Goal: Communication & Community: Participate in discussion

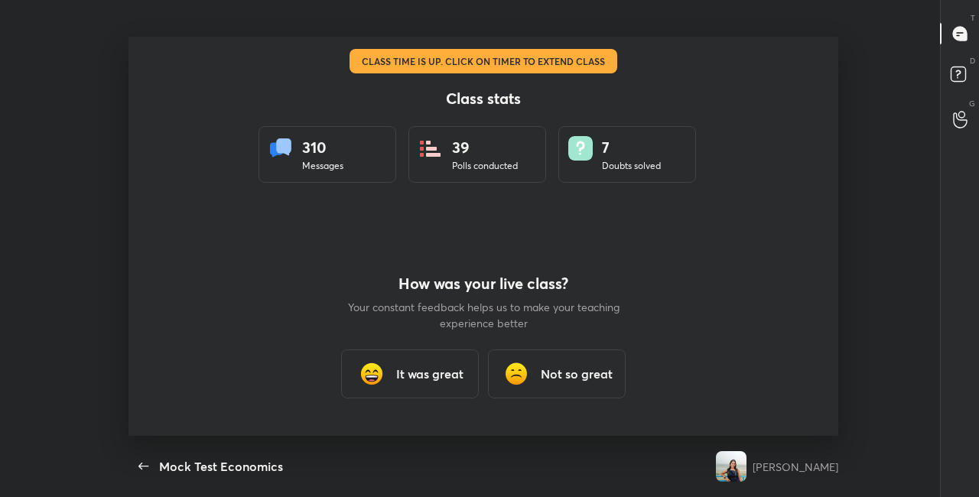
scroll to position [5, 1]
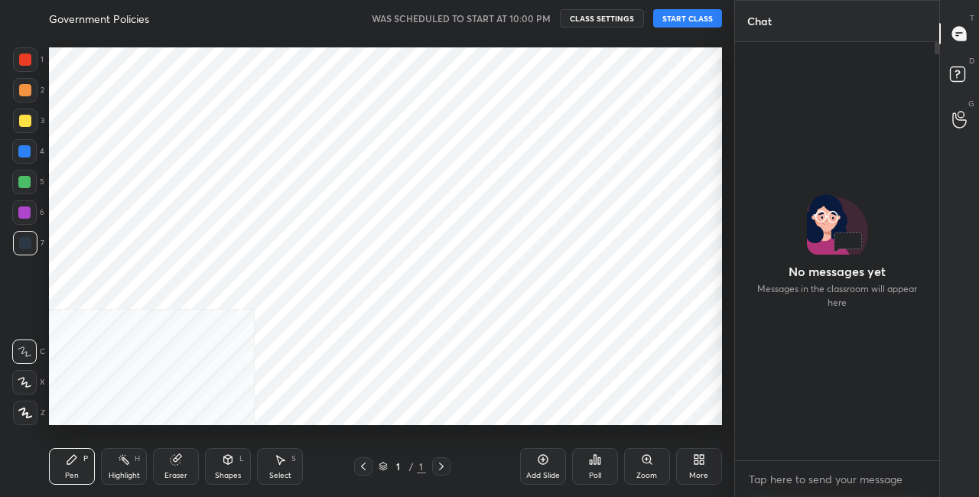
scroll to position [76070, 75797]
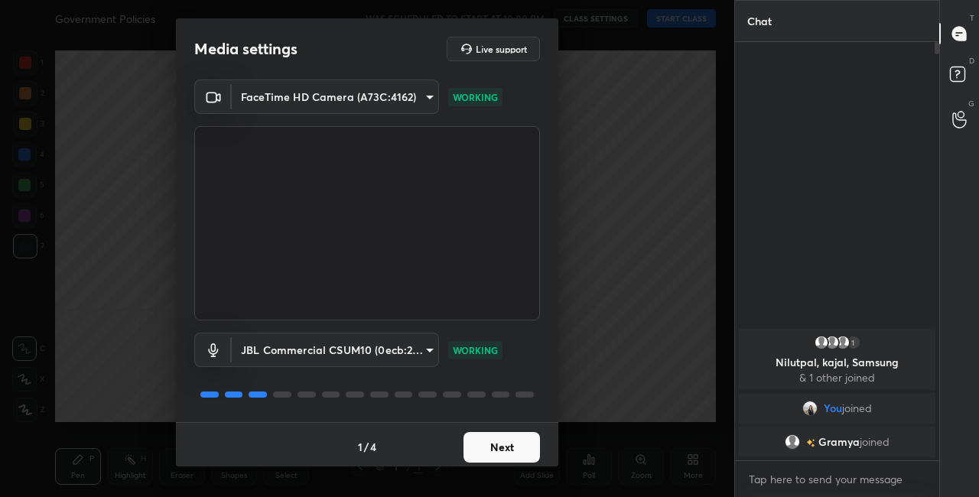
click at [505, 450] on button "Next" at bounding box center [501, 447] width 76 height 31
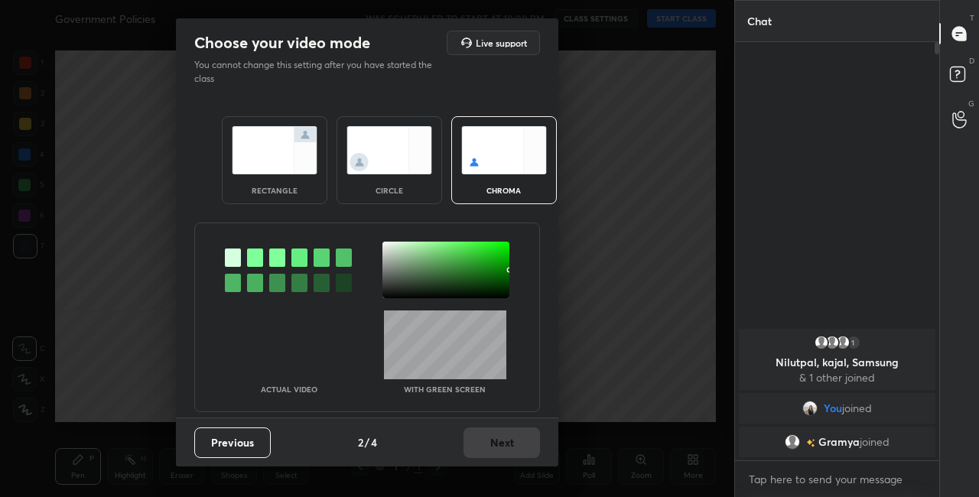
click at [424, 157] on img at bounding box center [389, 150] width 86 height 48
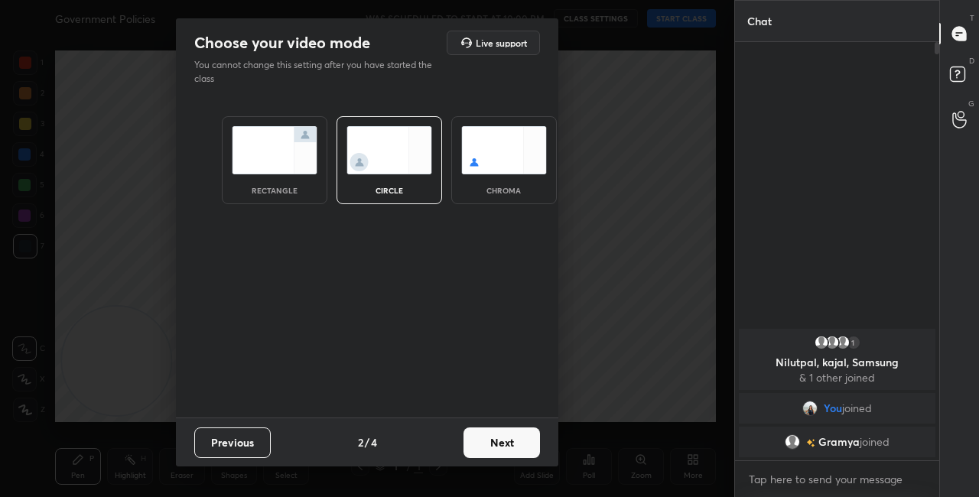
click at [518, 449] on button "Next" at bounding box center [501, 442] width 76 height 31
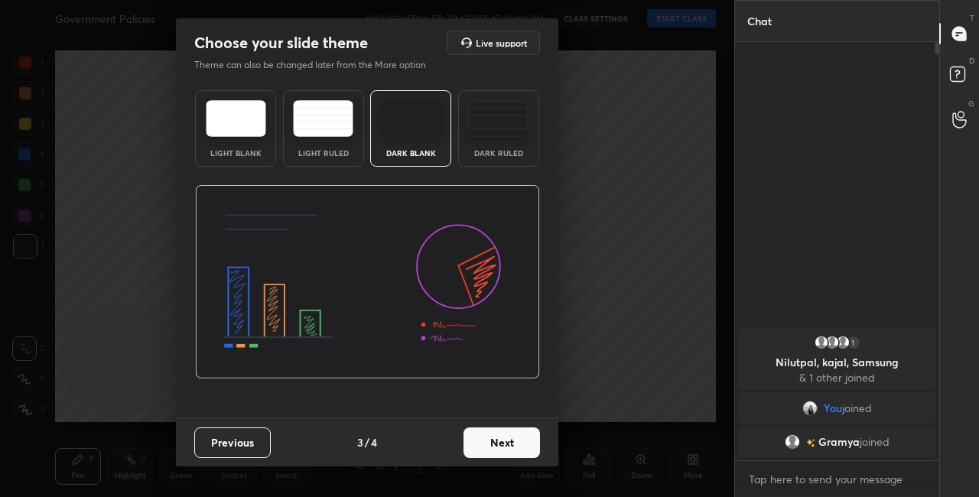
click at [529, 450] on button "Next" at bounding box center [501, 442] width 76 height 31
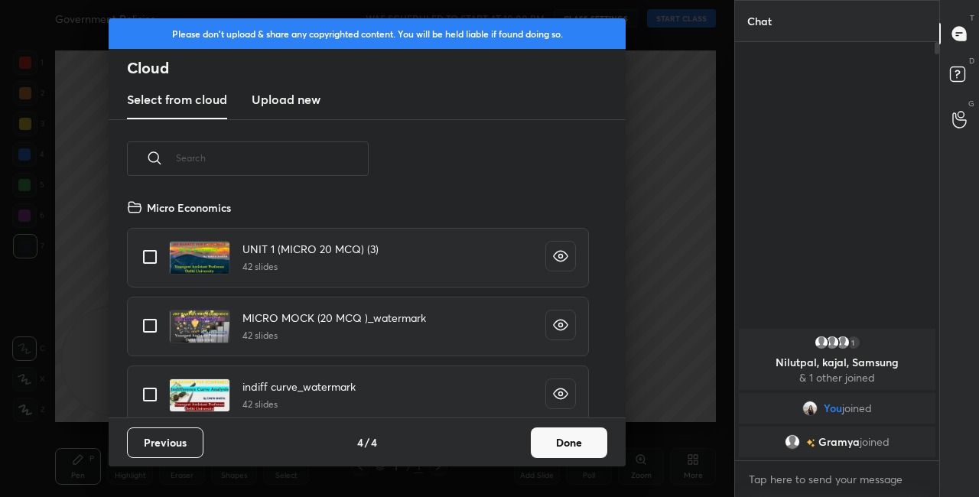
click at [544, 450] on button "Done" at bounding box center [569, 442] width 76 height 31
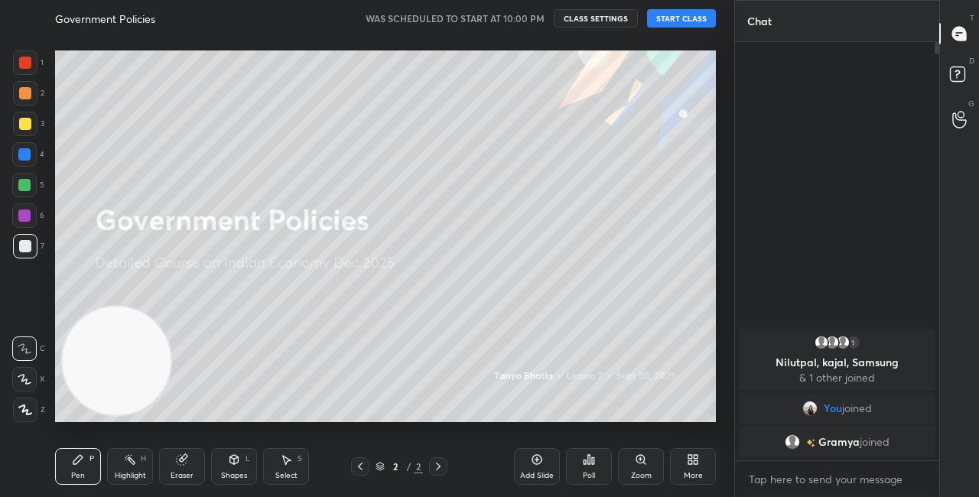
click at [684, 21] on button "START CLASS" at bounding box center [681, 18] width 69 height 18
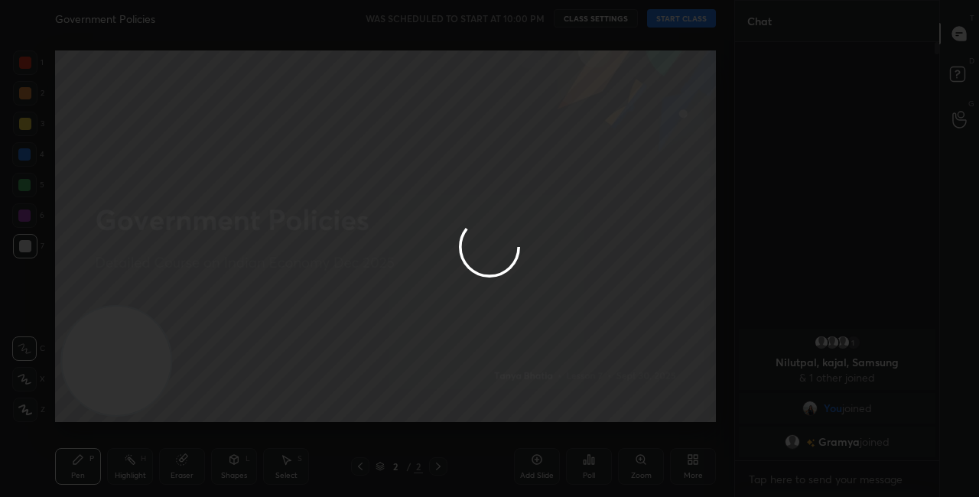
type textarea "x"
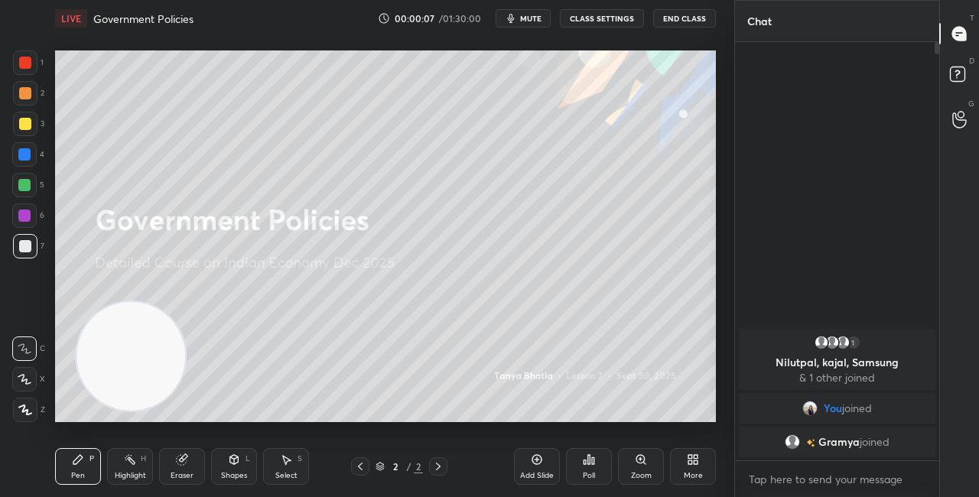
drag, startPoint x: 162, startPoint y: 345, endPoint x: 486, endPoint y: 86, distance: 414.6
click at [185, 302] on video at bounding box center [130, 356] width 109 height 109
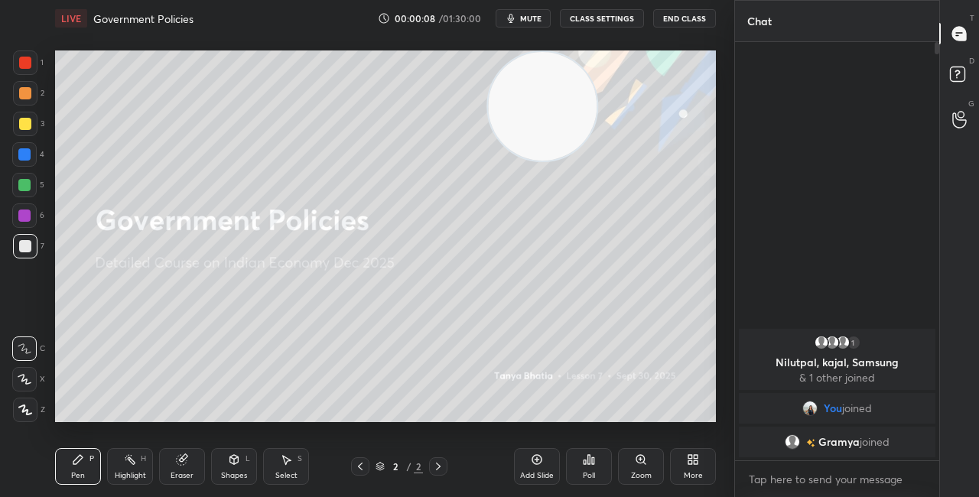
drag, startPoint x: 474, startPoint y: 117, endPoint x: 683, endPoint y: 15, distance: 232.6
click at [673, 18] on div "LIVE Government Policies 00:00:08 / 01:30:00 mute CLASS SETTINGS End Class Sett…" at bounding box center [385, 248] width 673 height 497
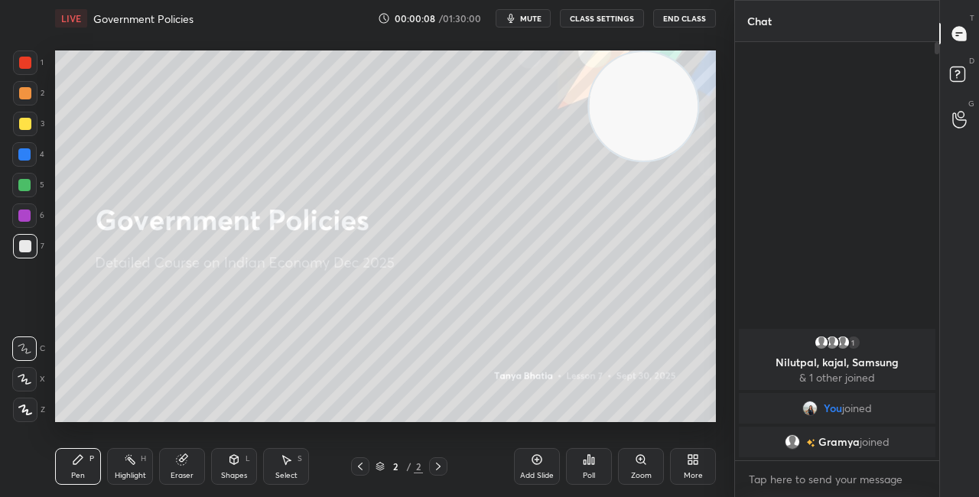
click at [615, 31] on div "LIVE Government Policies 00:00:08 / 01:30:00 mute CLASS SETTINGS End Class" at bounding box center [385, 18] width 661 height 37
click at [606, 18] on button "CLASS SETTINGS" at bounding box center [602, 18] width 84 height 18
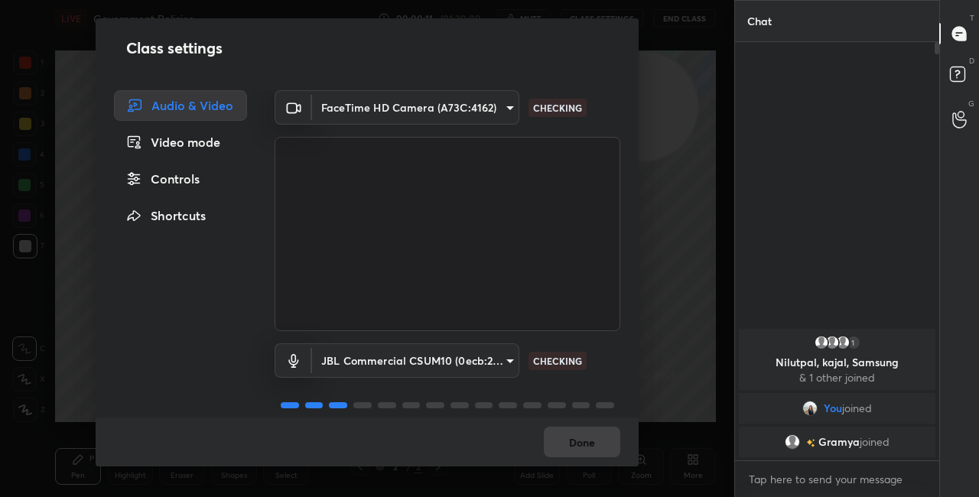
click at [604, 445] on div "Done" at bounding box center [367, 442] width 543 height 49
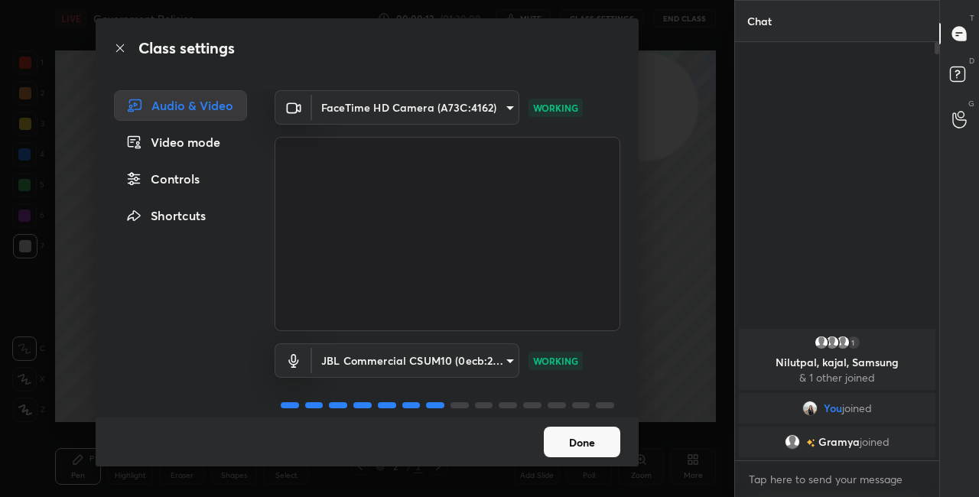
click at [605, 447] on button "Done" at bounding box center [582, 442] width 76 height 31
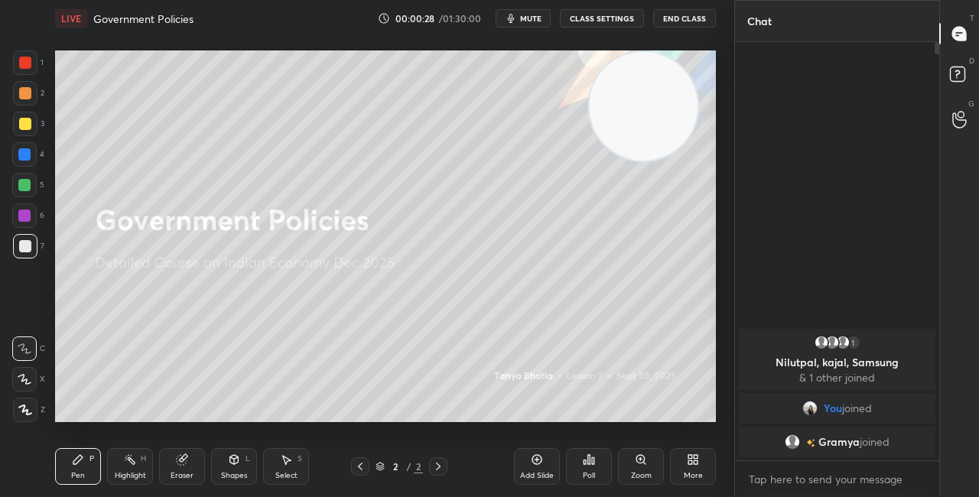
click at [697, 465] on icon at bounding box center [693, 459] width 12 height 12
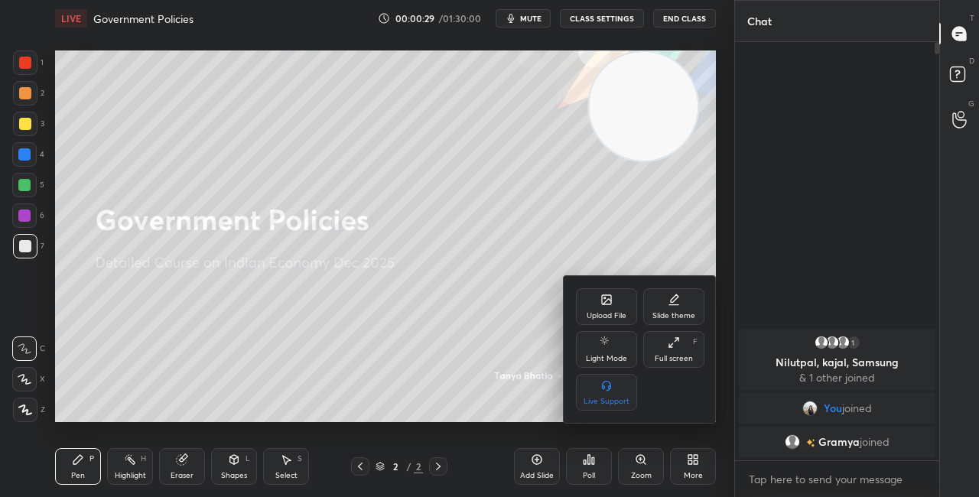
click at [601, 309] on div "Upload File" at bounding box center [606, 306] width 61 height 37
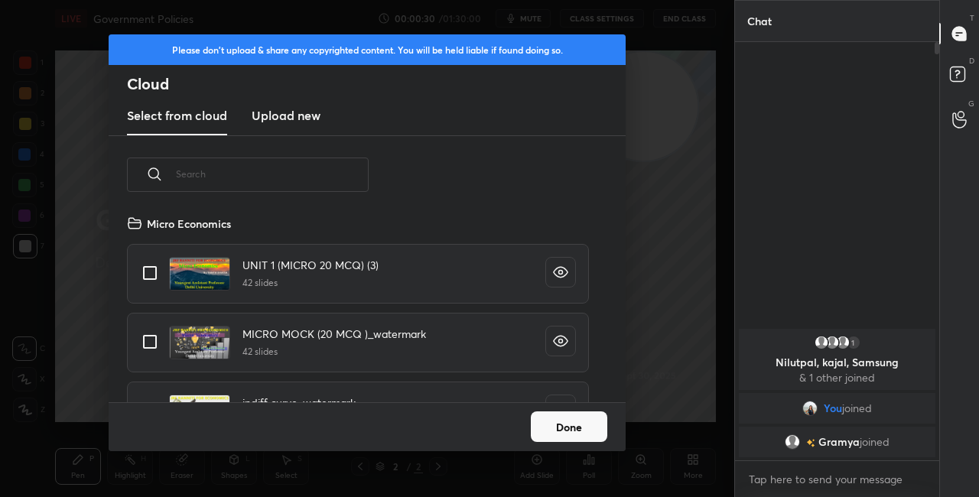
scroll to position [188, 491]
click at [324, 184] on input "text" at bounding box center [272, 173] width 193 height 65
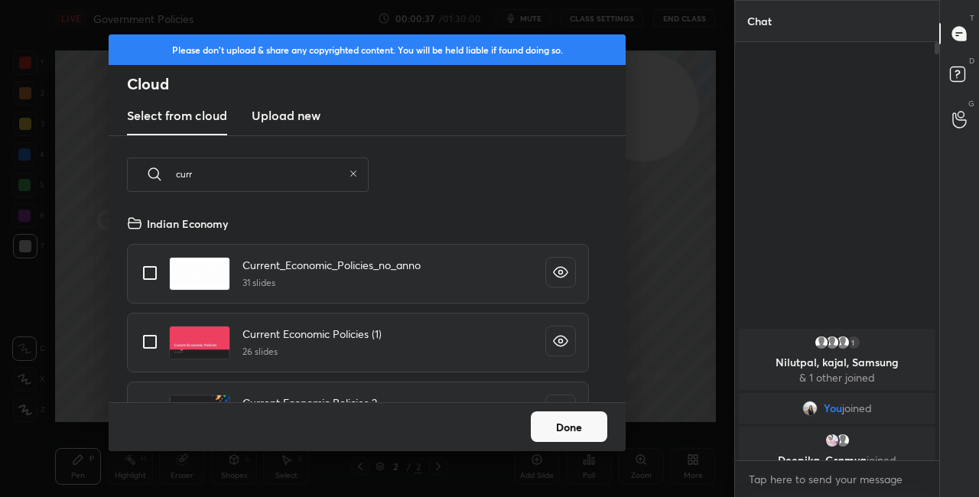
type input "curr"
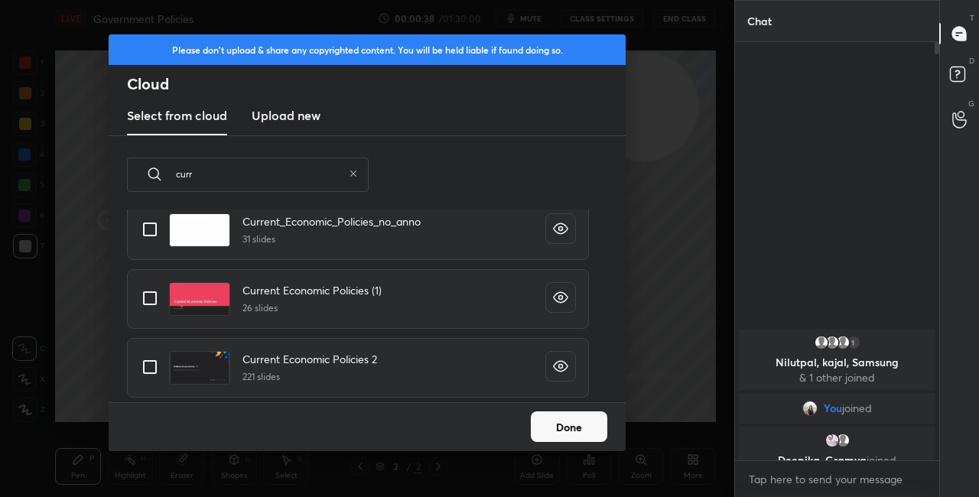
click at [151, 372] on input "grid" at bounding box center [150, 367] width 32 height 32
checkbox input "true"
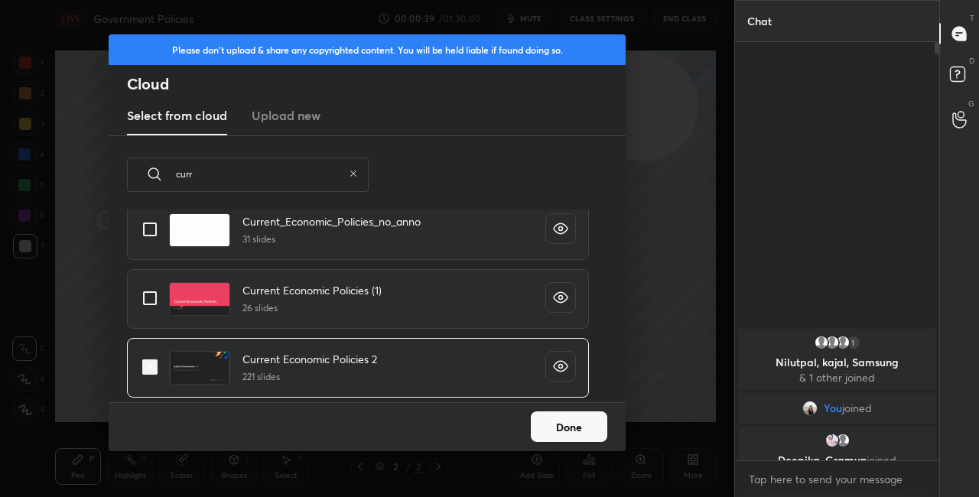
click at [557, 414] on button "Done" at bounding box center [569, 426] width 76 height 31
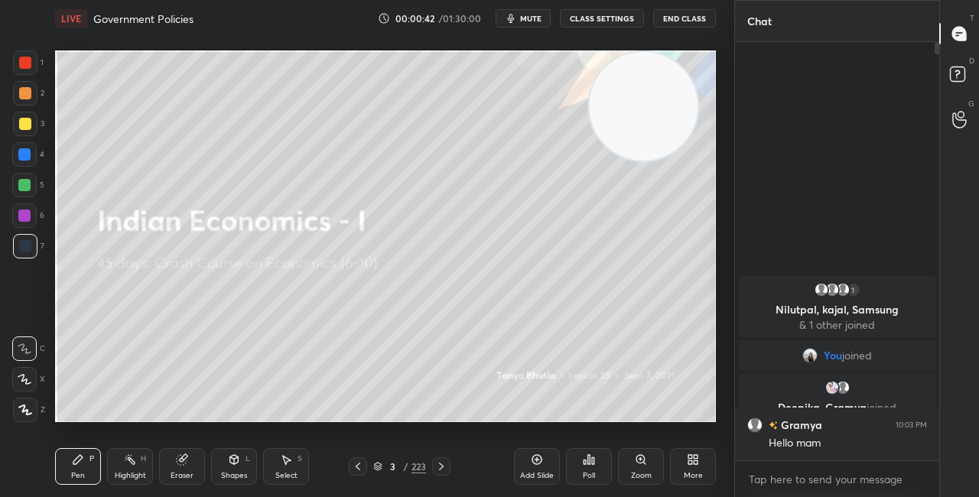
click at [380, 464] on icon at bounding box center [378, 465] width 8 height 4
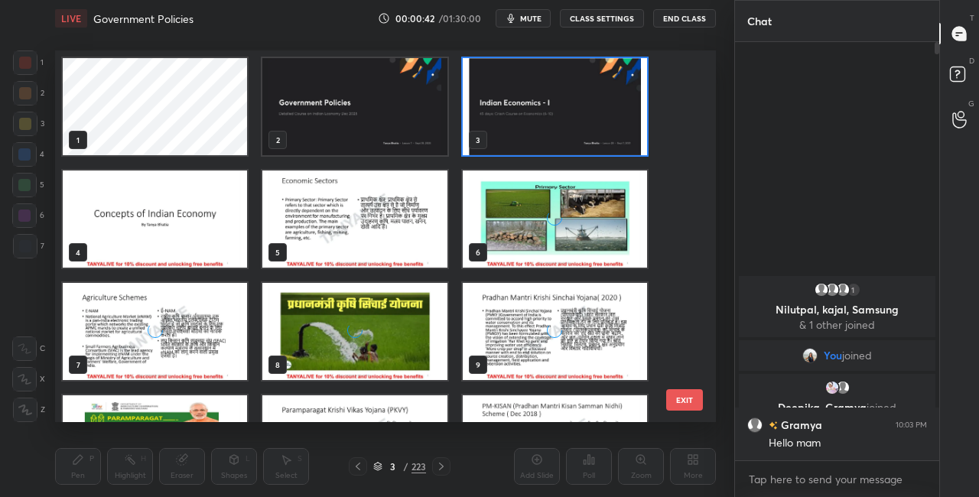
scroll to position [367, 653]
click at [220, 229] on img "grid" at bounding box center [155, 219] width 184 height 97
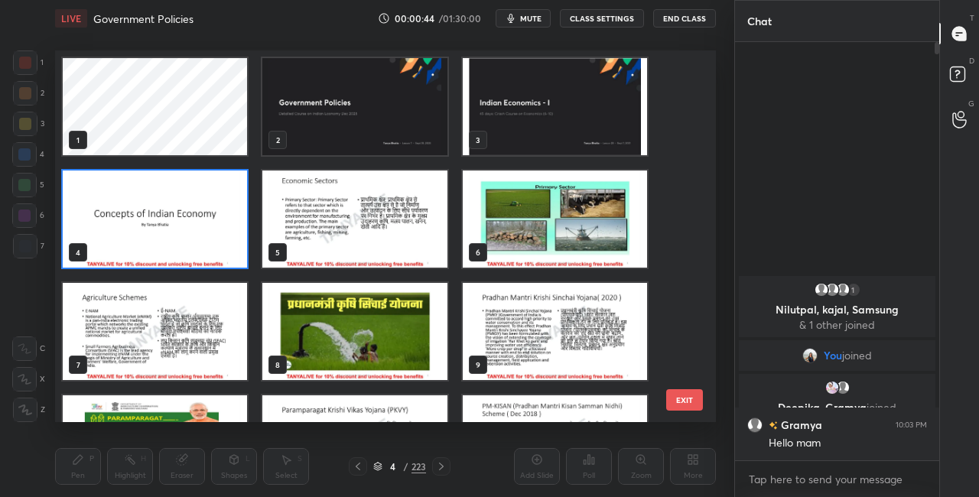
click at [221, 229] on img "grid" at bounding box center [155, 219] width 184 height 97
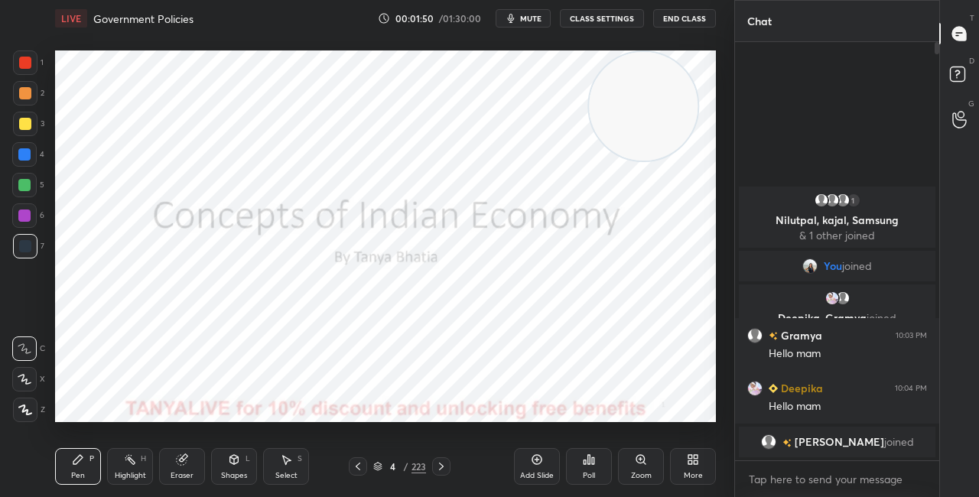
click at [383, 468] on div "4 / 223" at bounding box center [399, 467] width 53 height 14
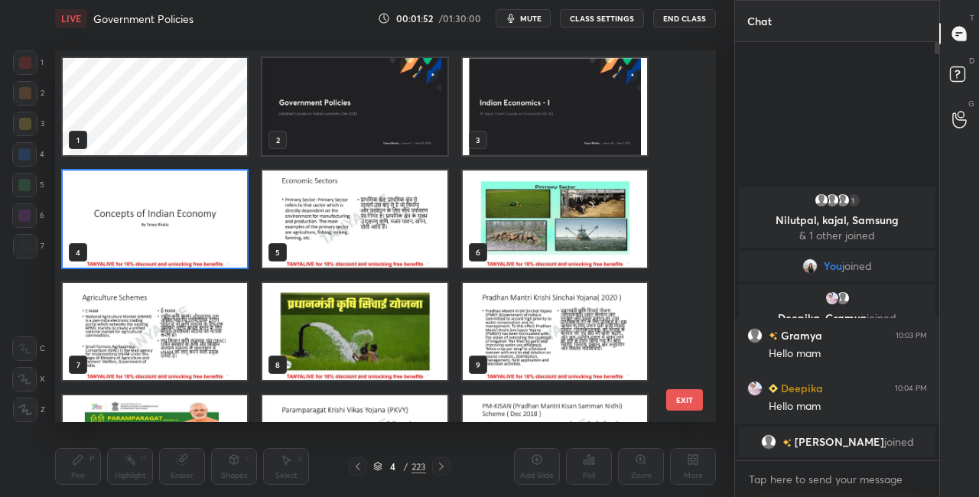
click at [230, 246] on img "grid" at bounding box center [155, 219] width 184 height 97
click at [231, 249] on img "grid" at bounding box center [155, 219] width 184 height 97
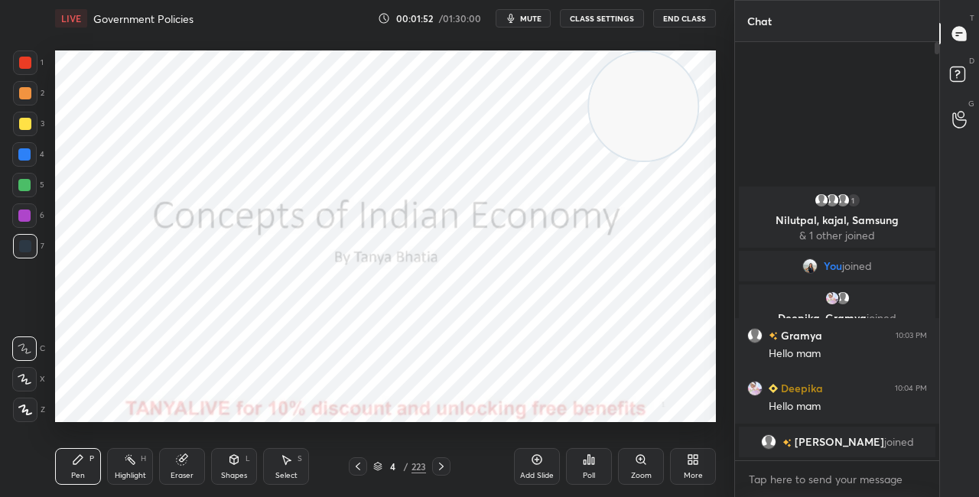
scroll to position [0, 0]
click at [377, 467] on icon at bounding box center [377, 466] width 9 height 9
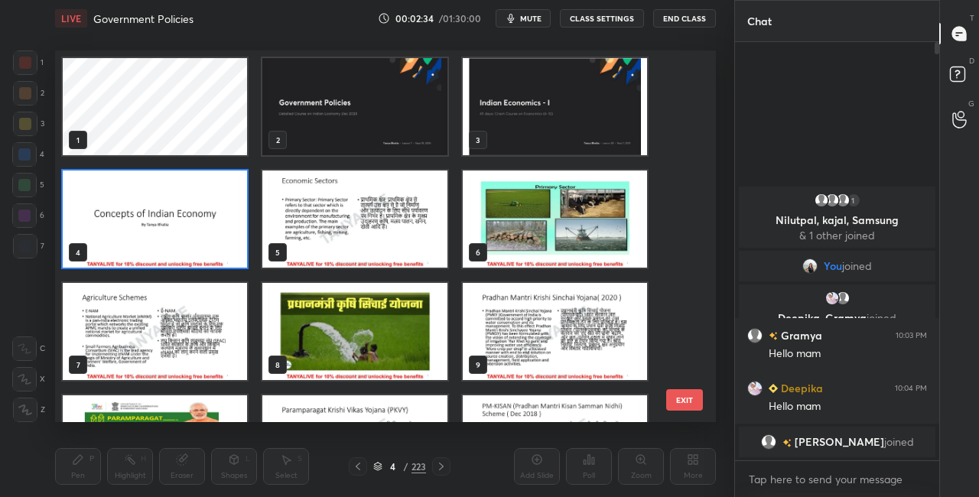
scroll to position [367, 653]
click at [217, 252] on img "grid" at bounding box center [155, 219] width 184 height 97
click at [217, 254] on img "grid" at bounding box center [155, 219] width 184 height 97
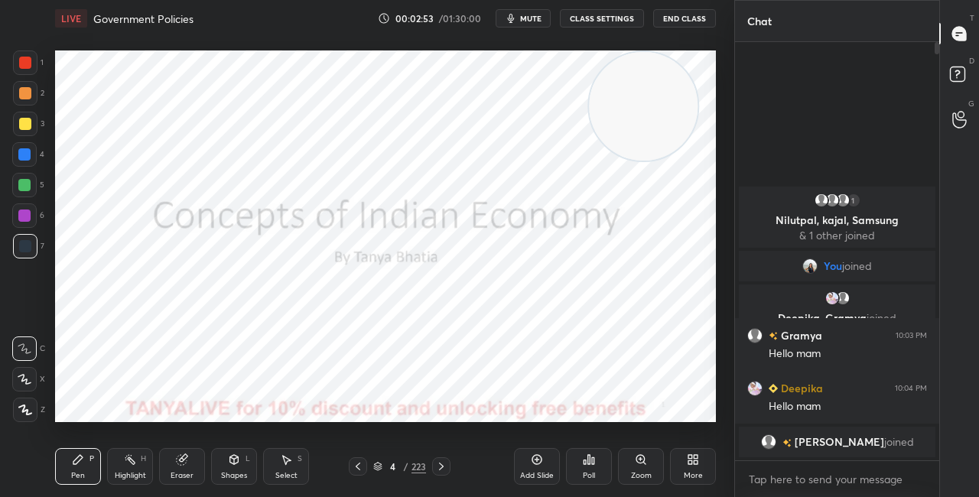
click at [381, 464] on icon at bounding box center [377, 466] width 9 height 9
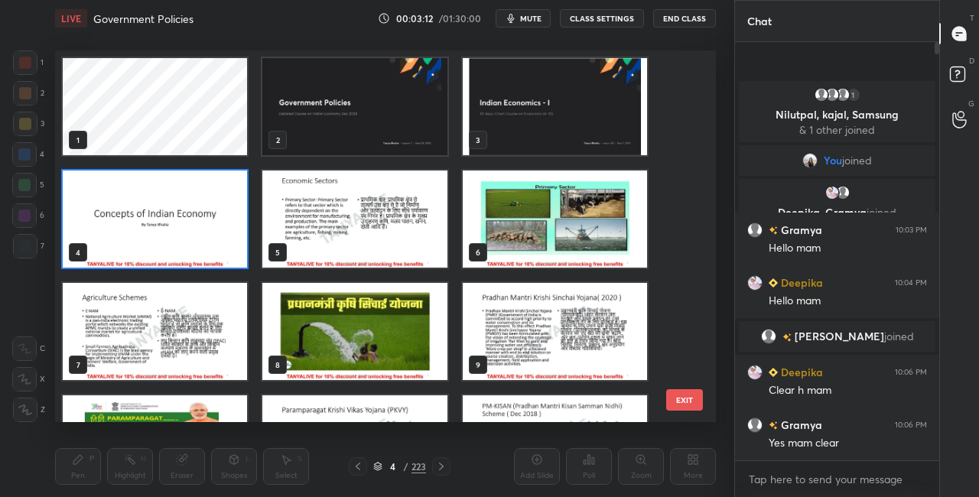
click at [331, 223] on img "grid" at bounding box center [354, 219] width 184 height 97
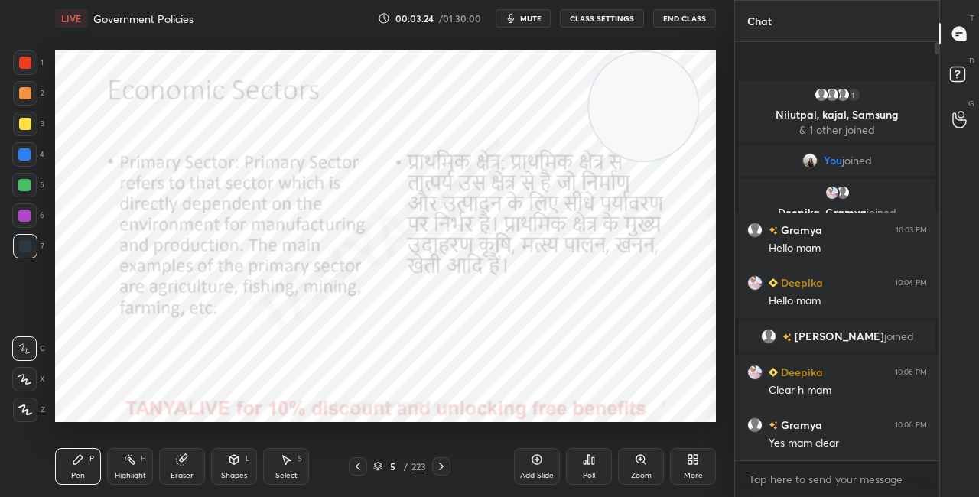
click at [28, 67] on div at bounding box center [25, 63] width 12 height 12
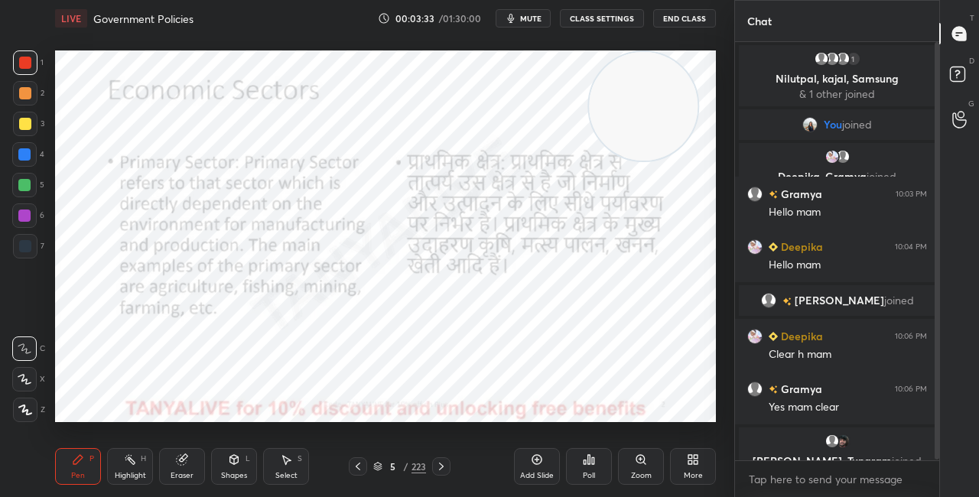
drag, startPoint x: 934, startPoint y: 392, endPoint x: 936, endPoint y: 417, distance: 24.5
click at [938, 419] on div at bounding box center [936, 251] width 5 height 418
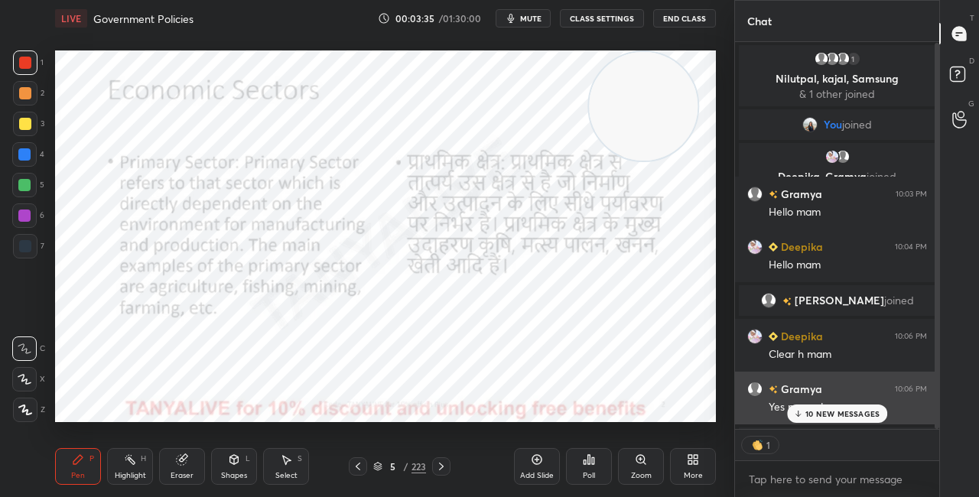
scroll to position [5, 5]
type textarea "x"
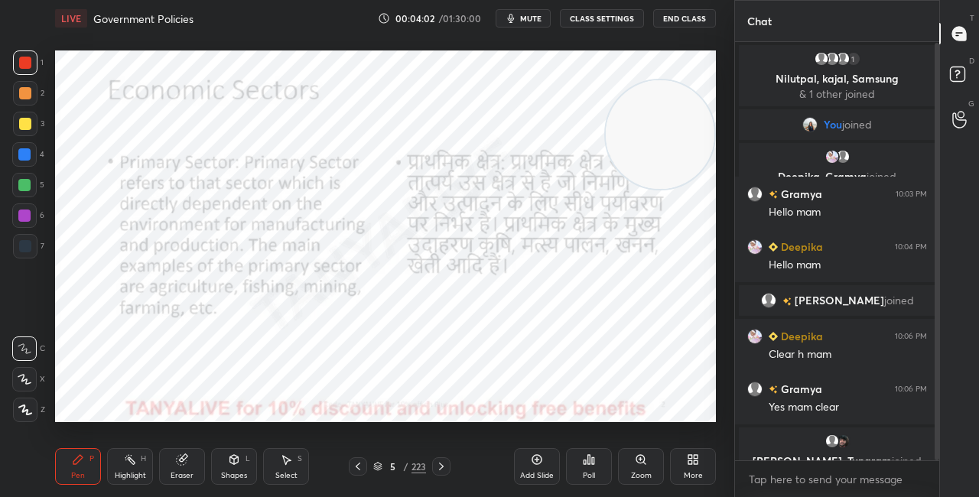
drag, startPoint x: 644, startPoint y: 109, endPoint x: 681, endPoint y: 138, distance: 47.9
click at [686, 133] on video at bounding box center [660, 134] width 109 height 109
drag, startPoint x: 684, startPoint y: 105, endPoint x: 684, endPoint y: 93, distance: 11.5
click at [687, 88] on video at bounding box center [660, 130] width 109 height 109
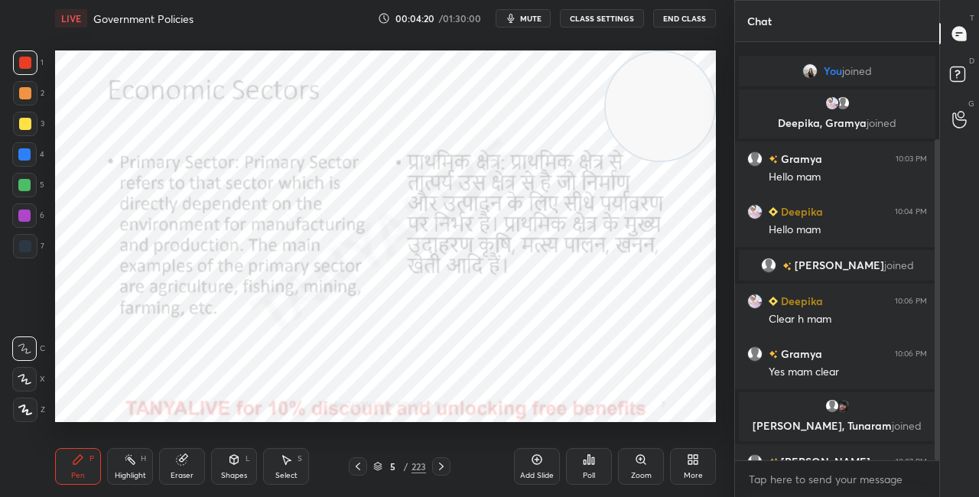
scroll to position [127, 0]
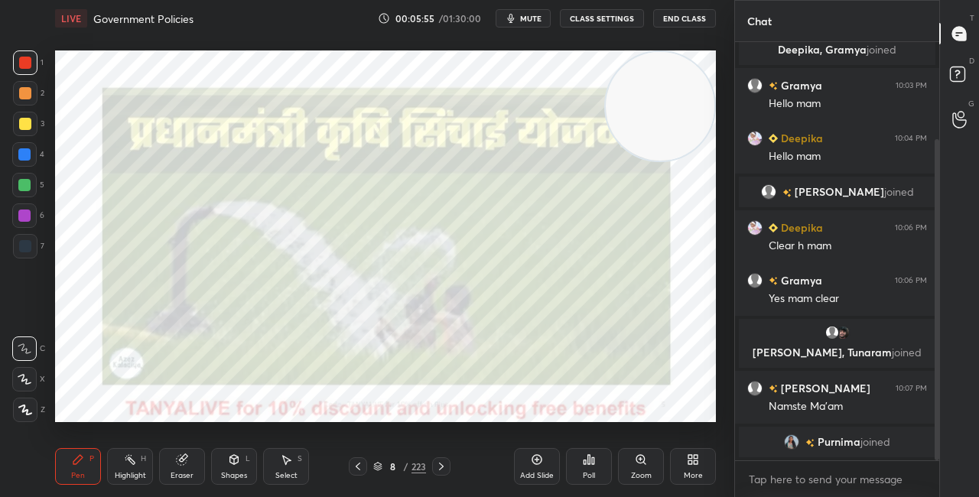
click at [383, 465] on div "8 / 223" at bounding box center [399, 467] width 53 height 14
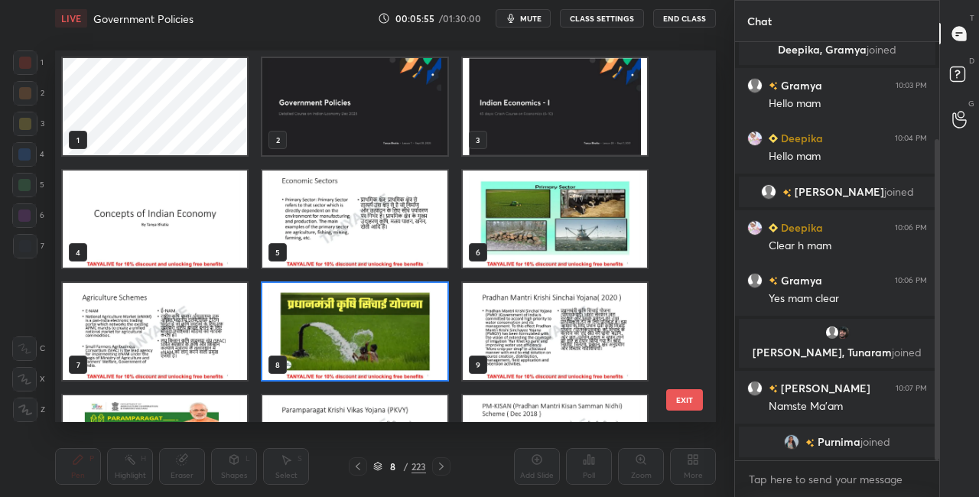
scroll to position [367, 653]
click at [401, 334] on img "grid" at bounding box center [354, 331] width 184 height 97
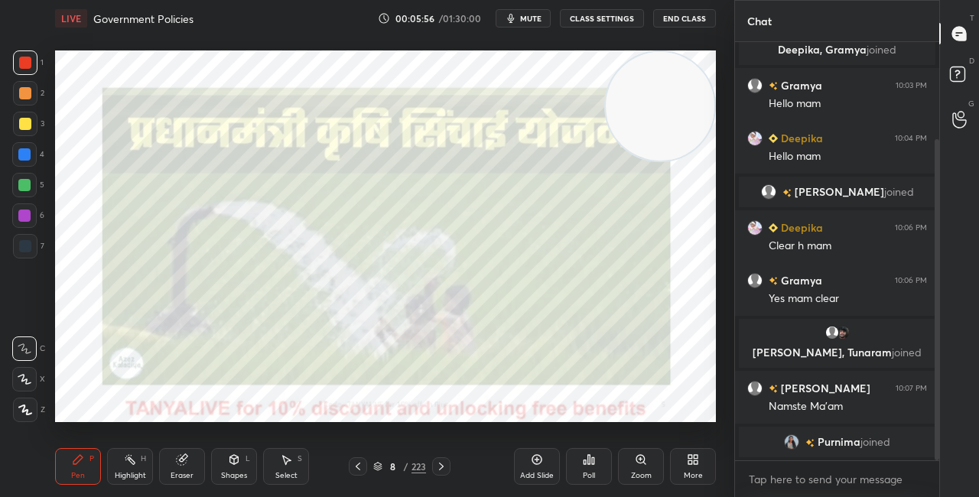
click at [401, 334] on img "grid" at bounding box center [354, 331] width 184 height 97
click at [380, 466] on icon at bounding box center [377, 466] width 9 height 9
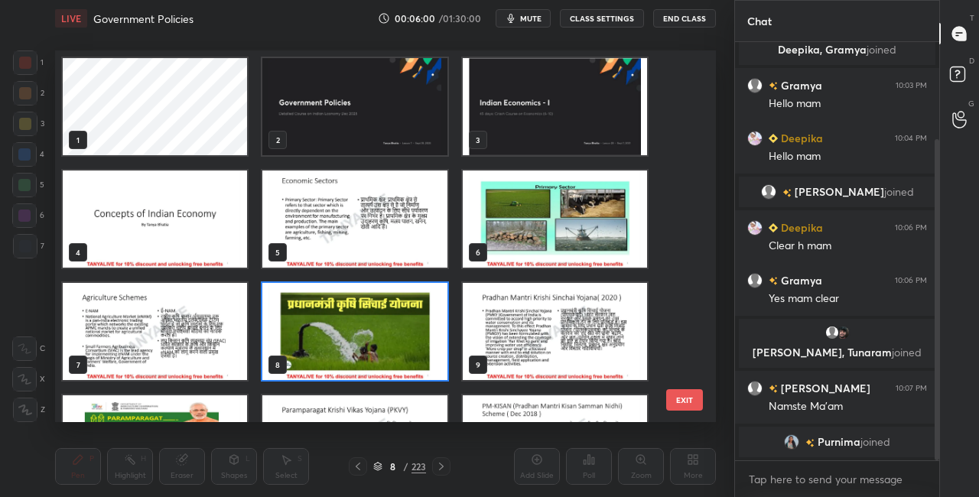
click at [441, 322] on img "grid" at bounding box center [354, 331] width 184 height 97
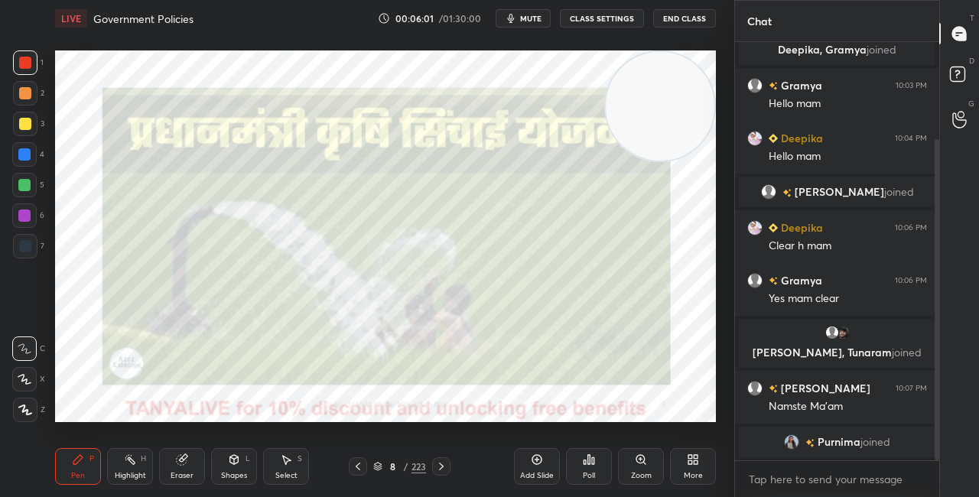
click at [441, 323] on img "grid" at bounding box center [354, 331] width 184 height 97
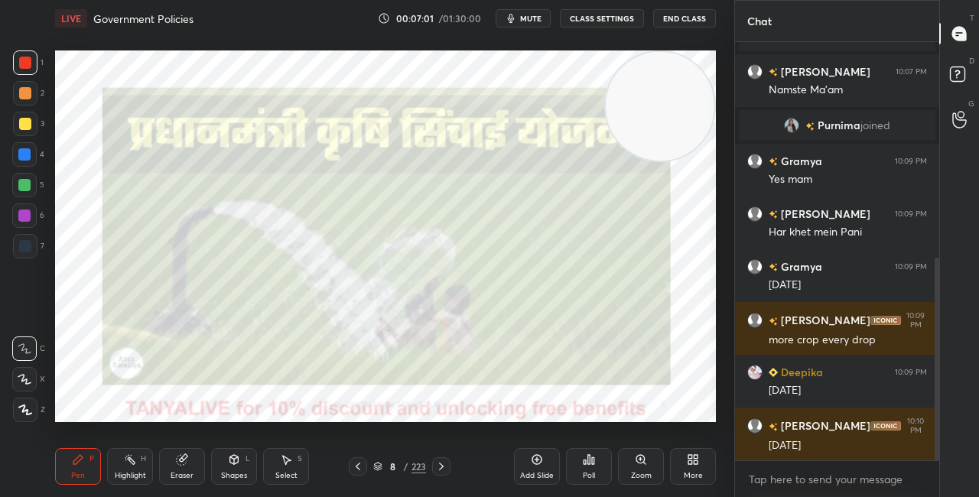
scroll to position [496, 0]
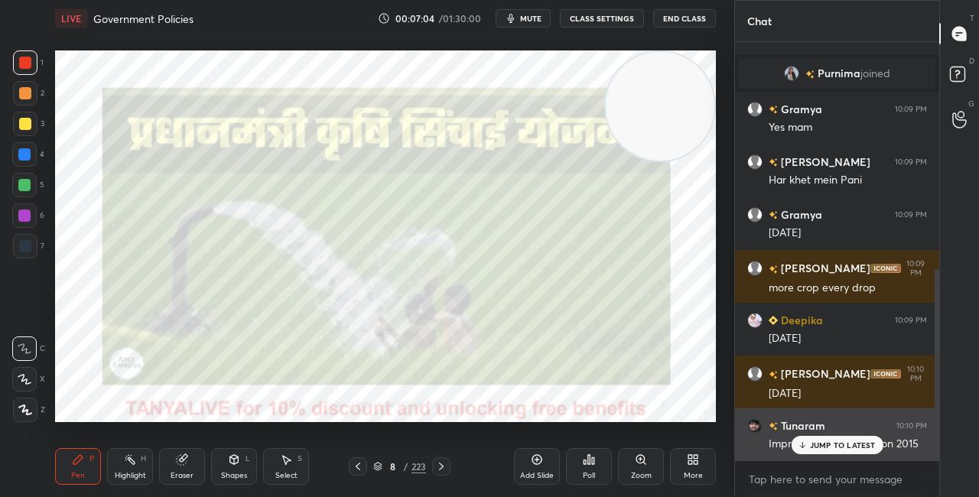
click at [811, 440] on p "JUMP TO LATEST" at bounding box center [843, 444] width 66 height 9
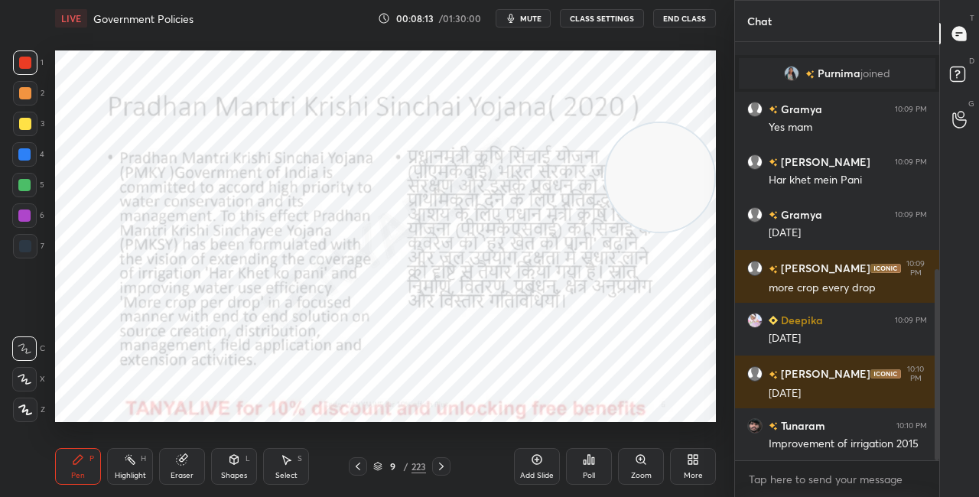
drag, startPoint x: 629, startPoint y: 135, endPoint x: 638, endPoint y: 126, distance: 11.9
click at [639, 126] on video at bounding box center [660, 177] width 109 height 109
click at [381, 464] on icon at bounding box center [378, 465] width 8 height 4
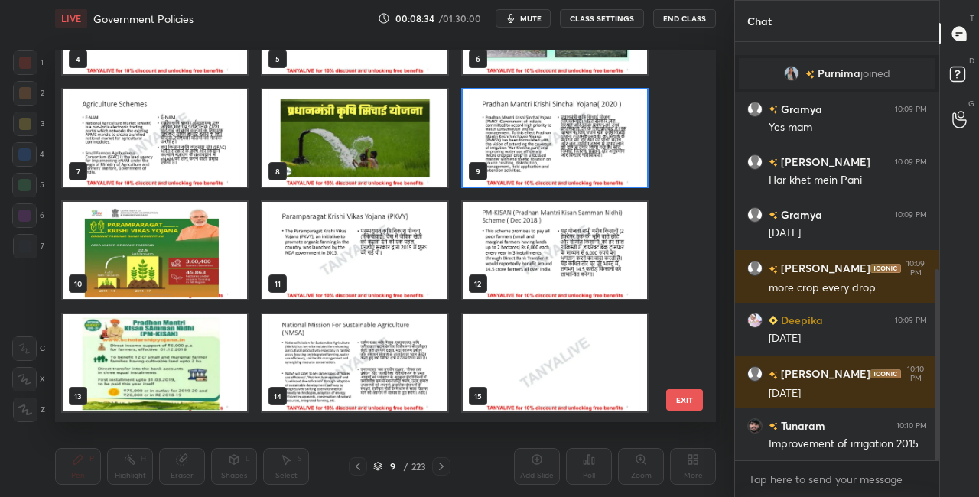
scroll to position [549, 0]
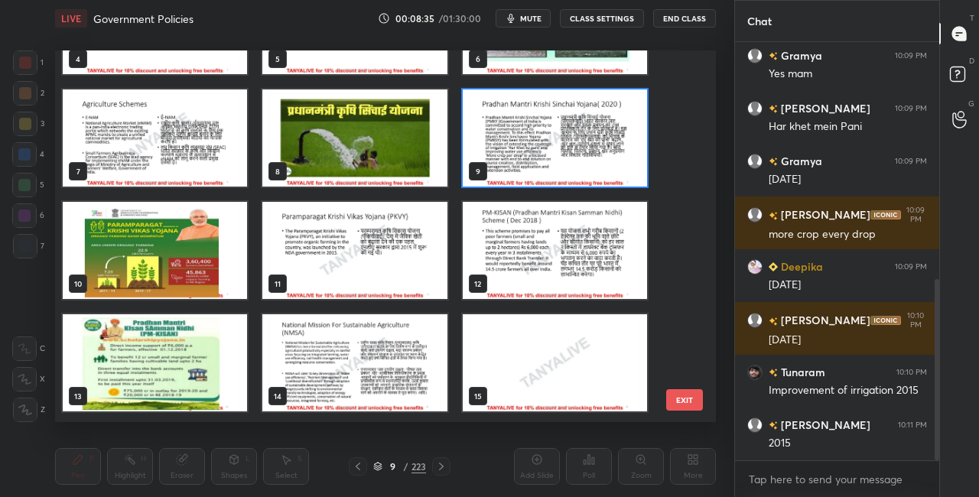
click at [515, 153] on img "grid" at bounding box center [555, 137] width 184 height 97
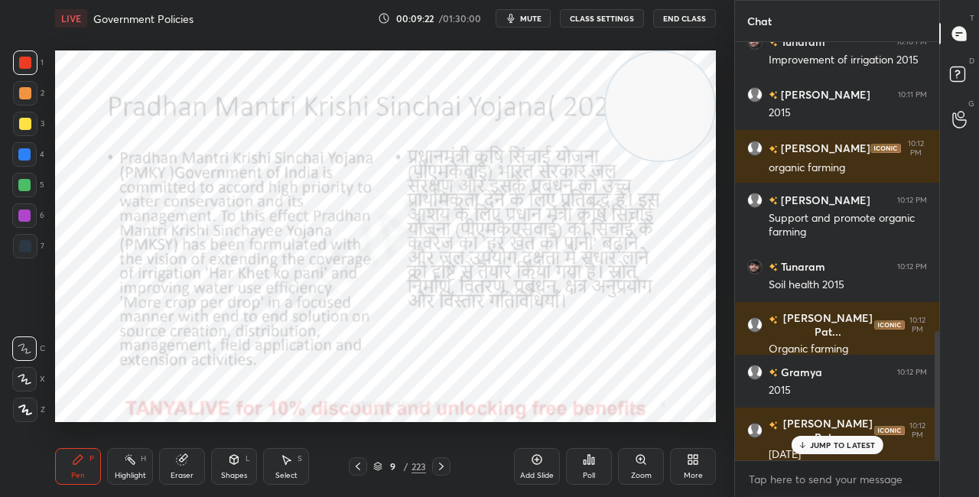
scroll to position [931, 0]
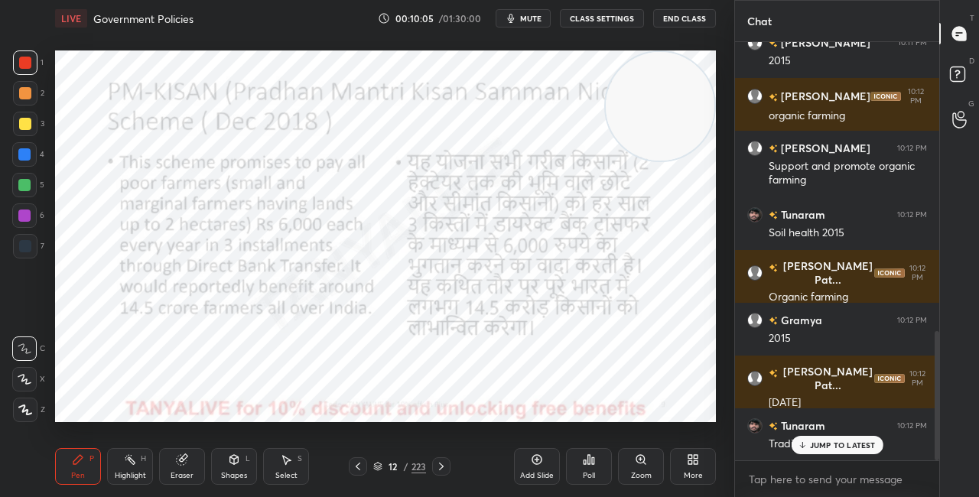
drag, startPoint x: 666, startPoint y: 124, endPoint x: 679, endPoint y: 195, distance: 72.3
click at [686, 161] on video at bounding box center [660, 106] width 109 height 109
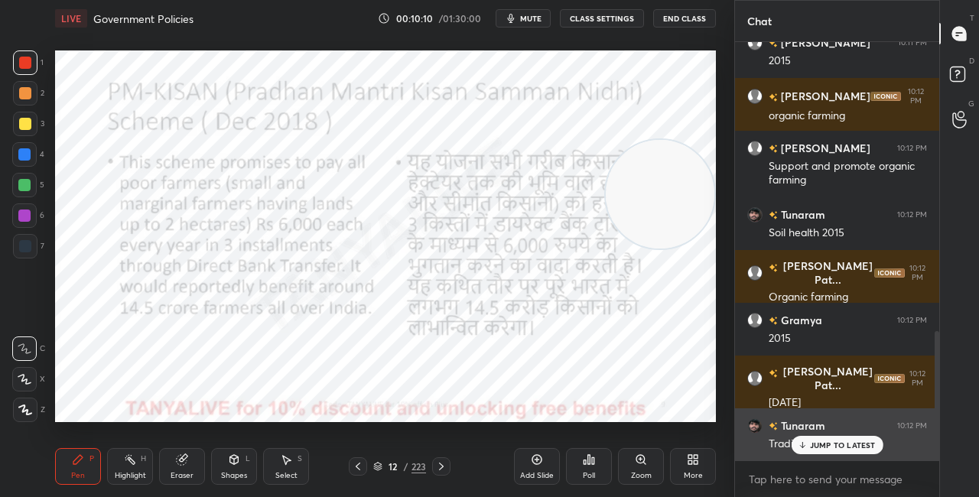
click at [808, 447] on div "JUMP TO LATEST" at bounding box center [837, 445] width 92 height 18
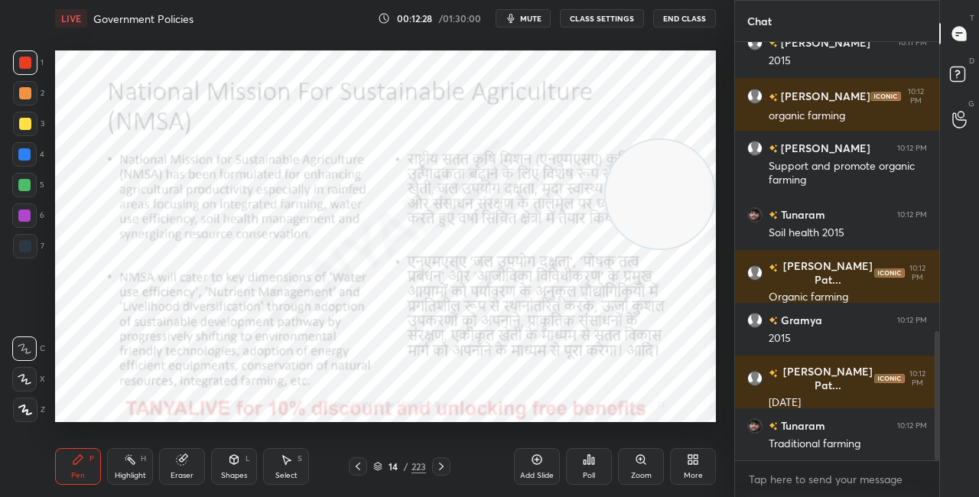
scroll to position [968, 0]
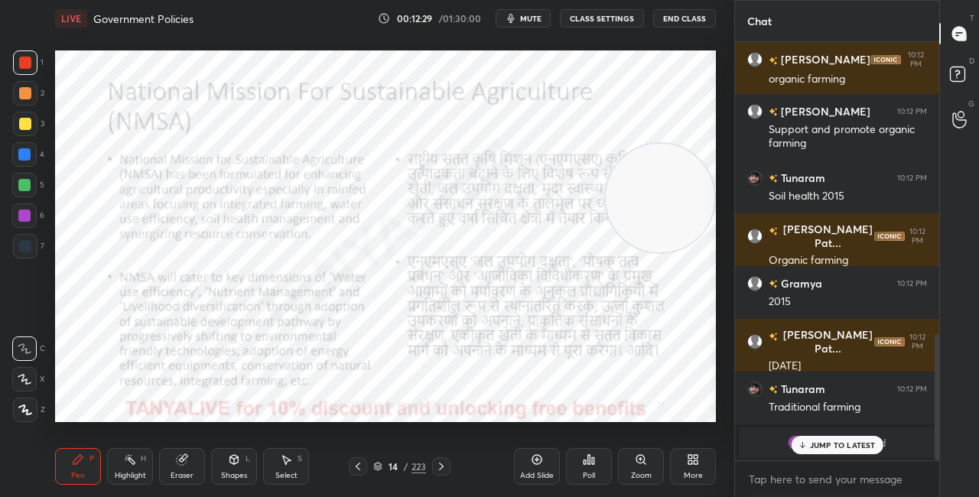
drag, startPoint x: 662, startPoint y: 210, endPoint x: 682, endPoint y: 291, distance: 83.5
click at [680, 252] on video at bounding box center [660, 198] width 109 height 109
click at [841, 453] on div "JUMP TO LATEST" at bounding box center [837, 445] width 92 height 18
drag, startPoint x: 656, startPoint y: 205, endPoint x: 658, endPoint y: 128, distance: 77.3
click at [659, 128] on video at bounding box center [660, 163] width 109 height 109
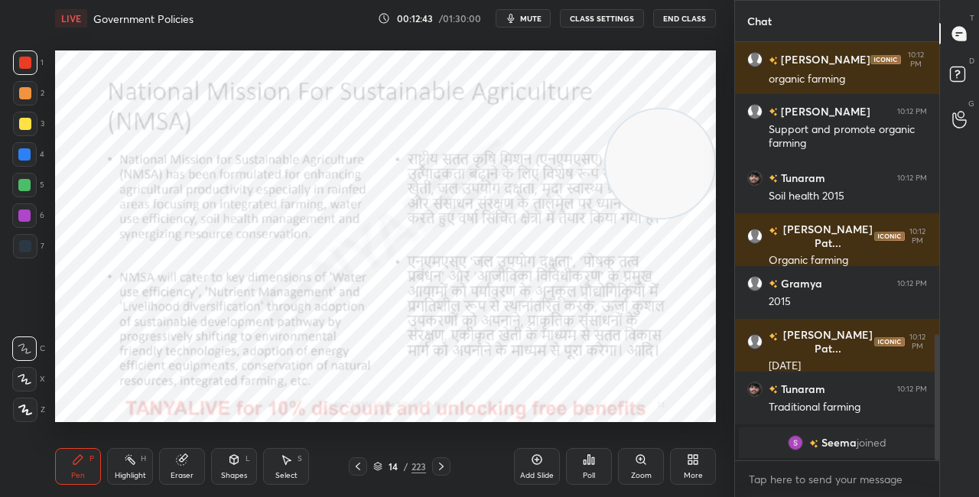
click at [650, 109] on video at bounding box center [660, 163] width 109 height 109
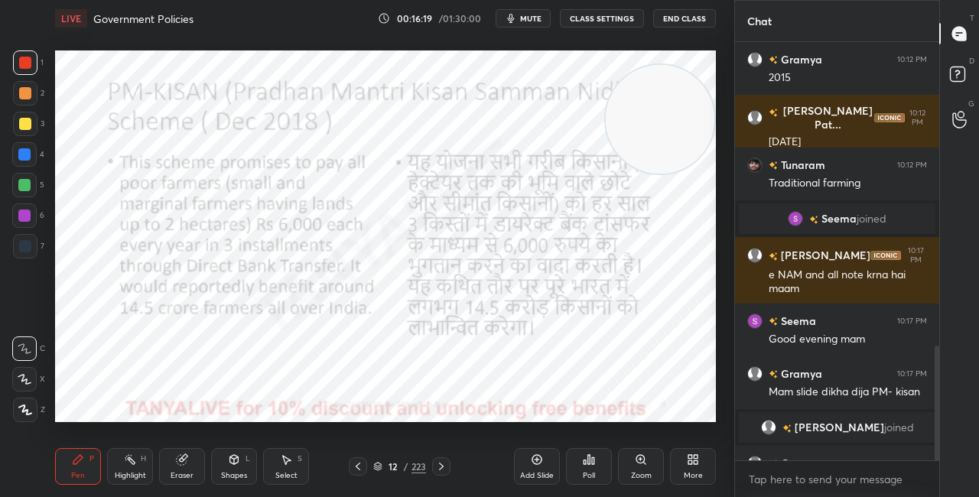
scroll to position [1104, 0]
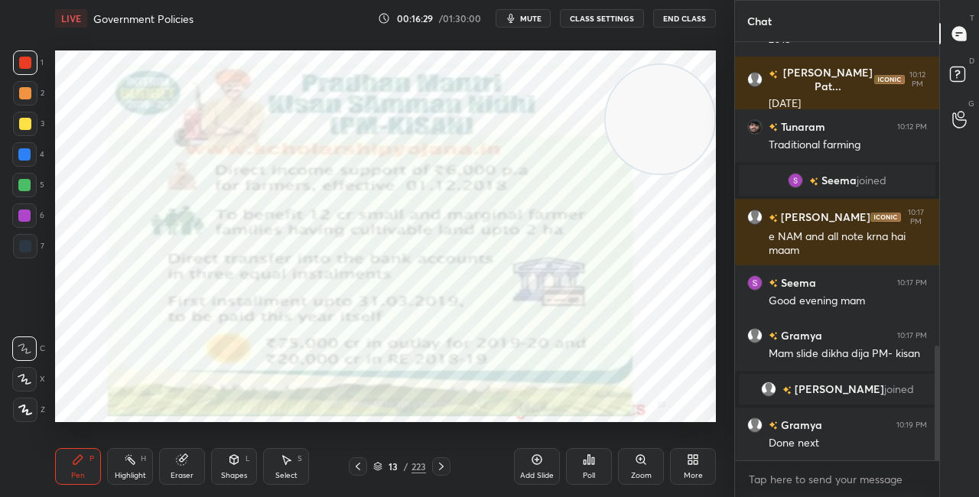
click at [533, 20] on span "mute" at bounding box center [530, 18] width 21 height 11
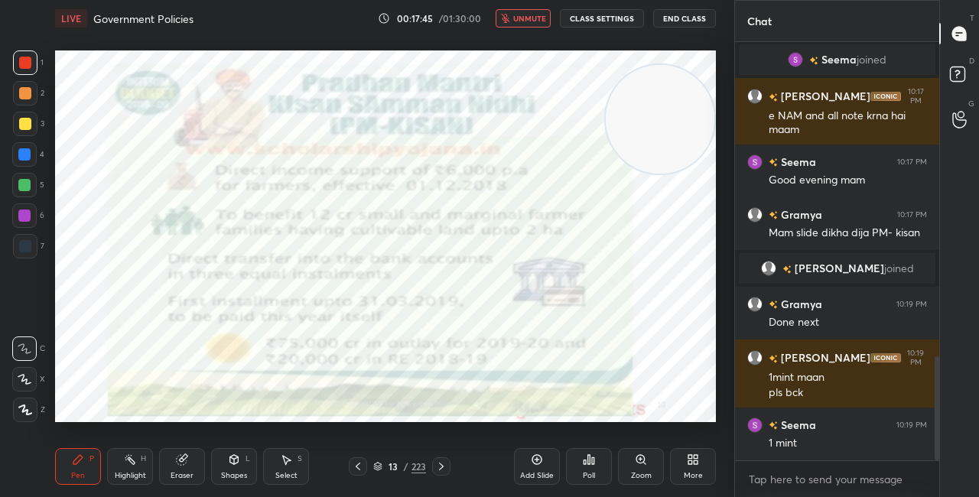
scroll to position [1262, 0]
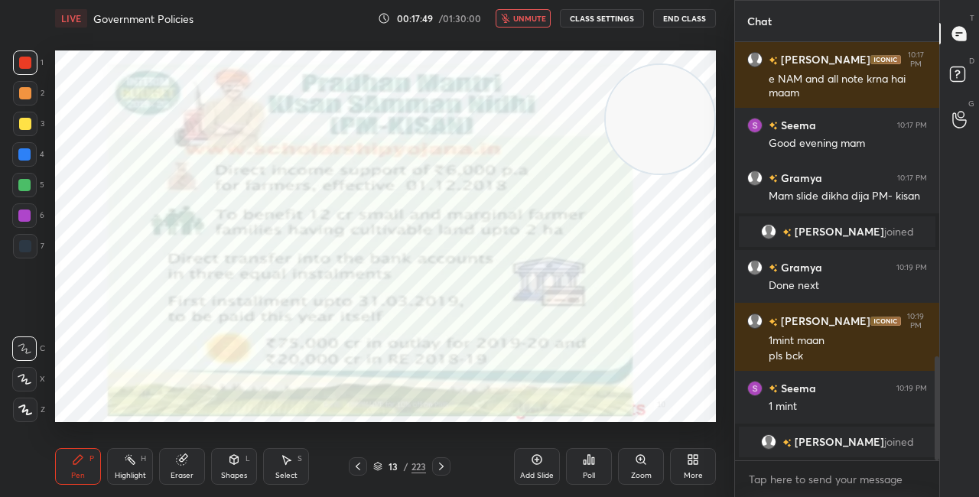
click at [525, 20] on span "unmute" at bounding box center [529, 18] width 33 height 11
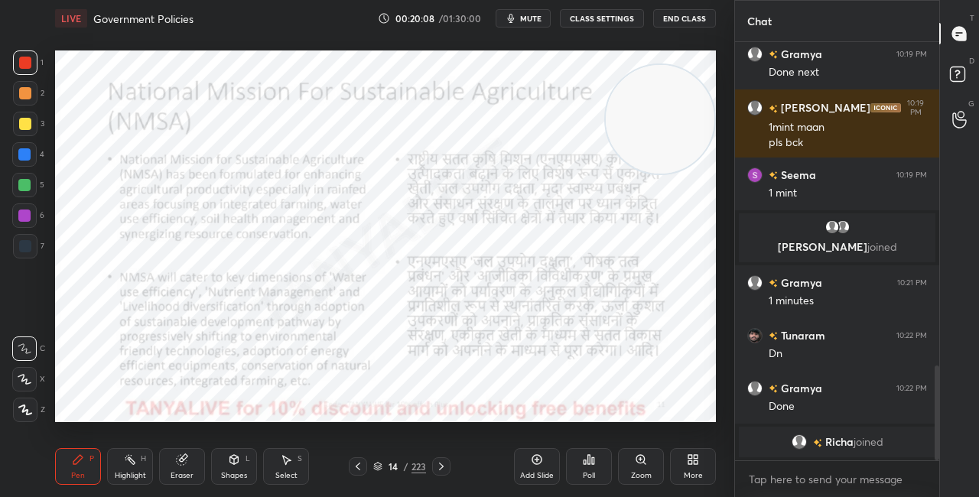
scroll to position [1427, 0]
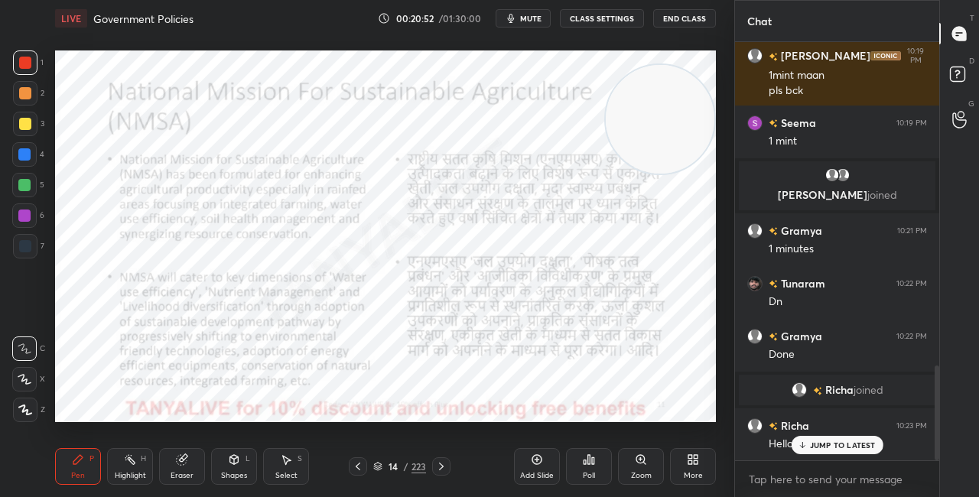
click at [815, 440] on p "JUMP TO LATEST" at bounding box center [843, 444] width 66 height 9
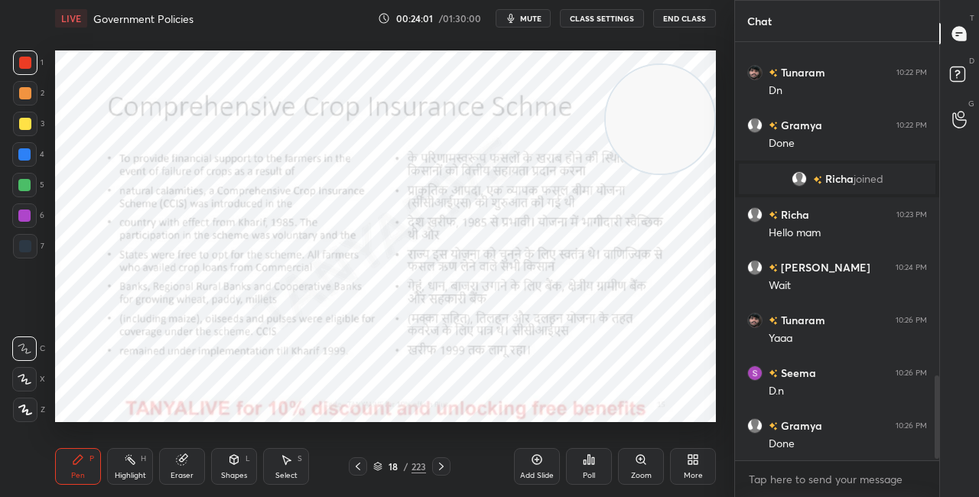
scroll to position [1675, 0]
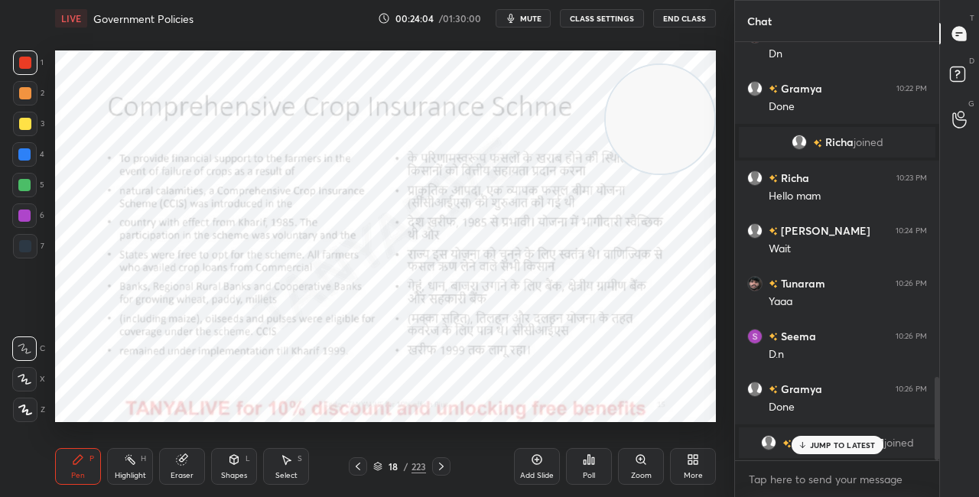
click at [809, 441] on div "JUMP TO LATEST" at bounding box center [837, 445] width 92 height 18
click at [34, 151] on div at bounding box center [24, 154] width 24 height 24
drag, startPoint x: 675, startPoint y: 132, endPoint x: 668, endPoint y: 96, distance: 37.5
click at [668, 96] on video at bounding box center [660, 141] width 109 height 109
click at [665, 156] on video at bounding box center [660, 106] width 109 height 109
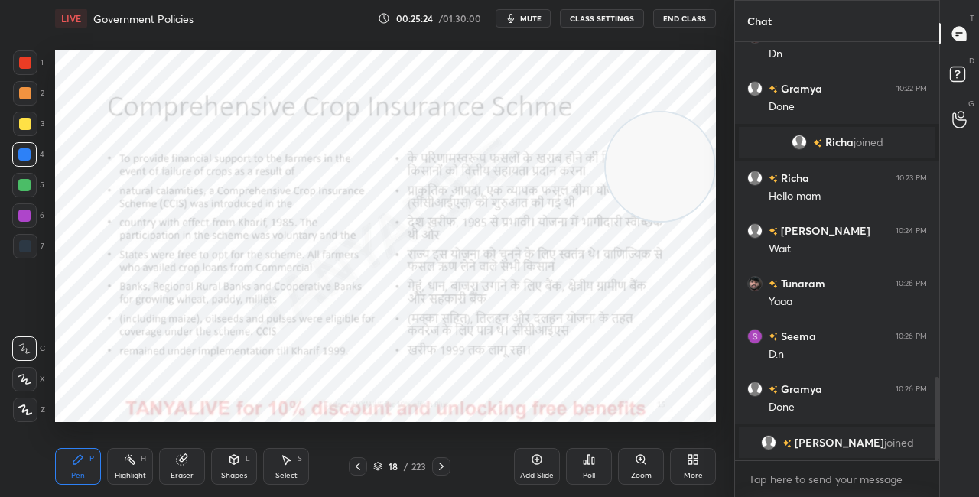
drag, startPoint x: 671, startPoint y: 145, endPoint x: 688, endPoint y: 231, distance: 87.3
click at [699, 221] on video at bounding box center [660, 166] width 109 height 109
drag, startPoint x: 693, startPoint y: 256, endPoint x: 684, endPoint y: 162, distance: 94.4
click at [686, 197] on video at bounding box center [660, 251] width 109 height 109
click at [664, 158] on video at bounding box center [653, 153] width 109 height 109
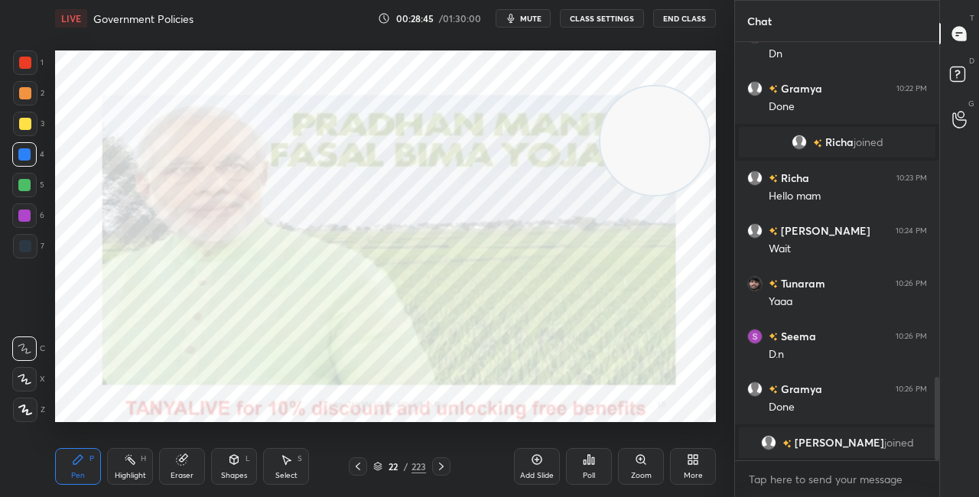
click at [379, 463] on icon at bounding box center [378, 465] width 8 height 4
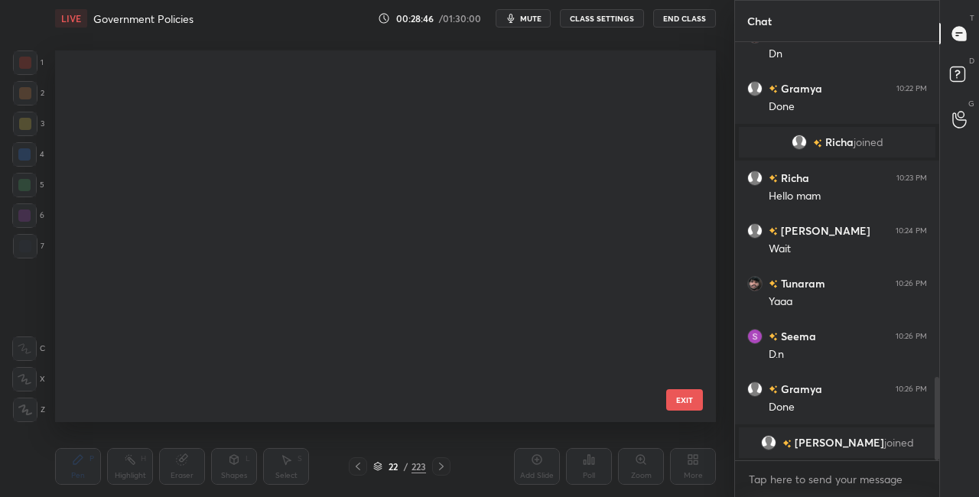
scroll to position [367, 653]
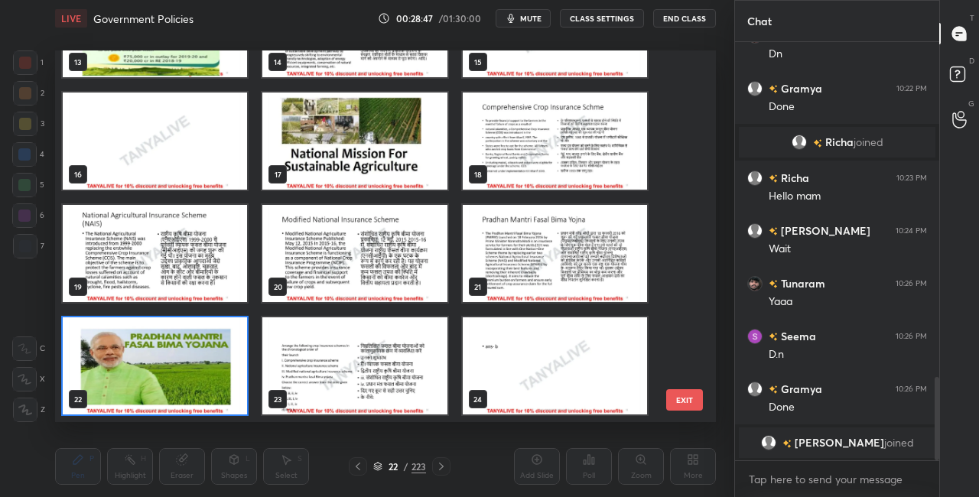
click at [252, 348] on div "22" at bounding box center [155, 366] width 200 height 112
click at [249, 352] on div "22" at bounding box center [155, 366] width 200 height 112
click at [241, 359] on img "grid" at bounding box center [155, 365] width 184 height 97
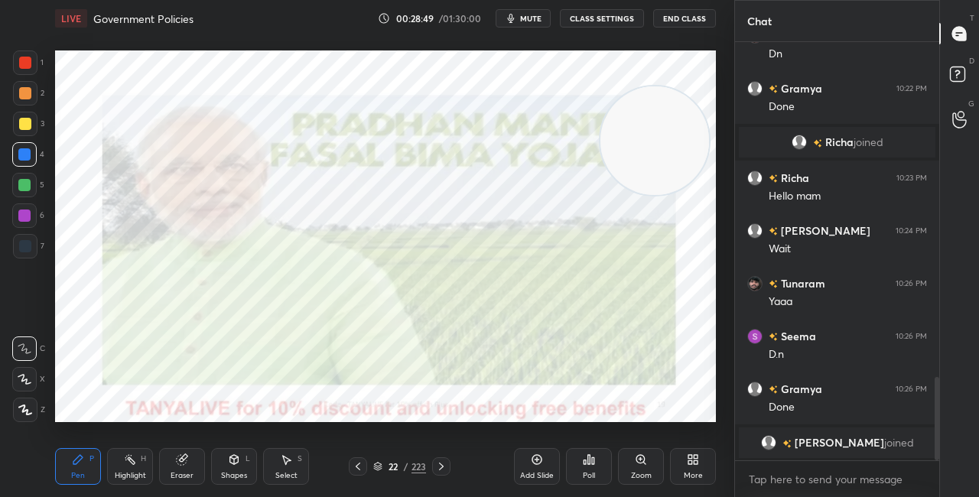
click at [241, 356] on img "grid" at bounding box center [155, 365] width 184 height 97
click at [382, 463] on div "22 / 223" at bounding box center [399, 467] width 53 height 14
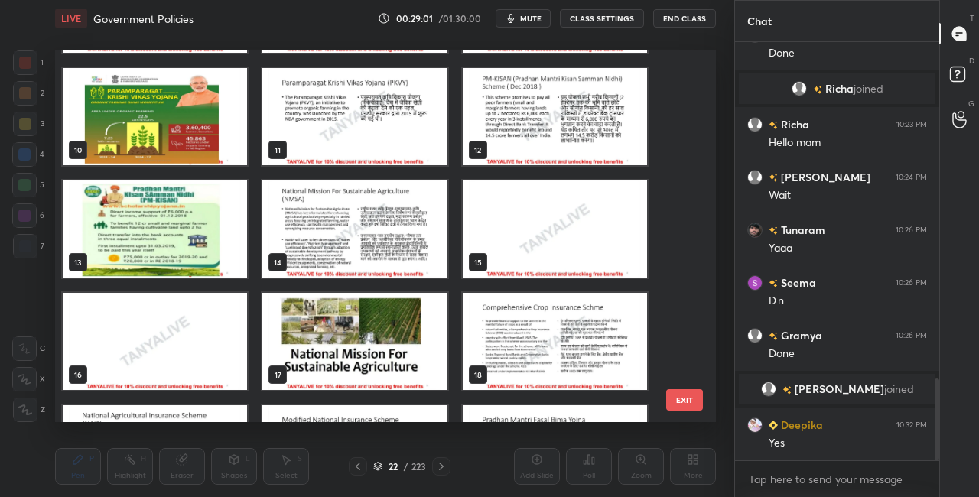
scroll to position [333, 0]
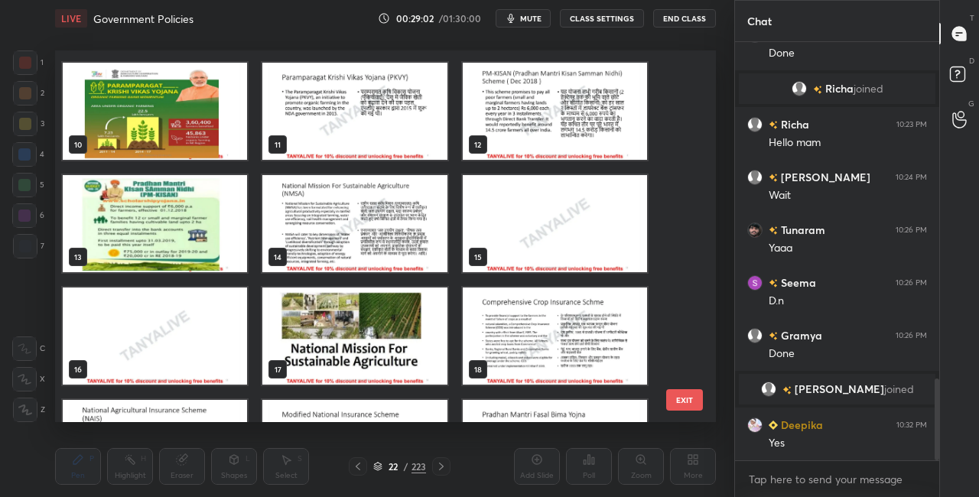
click at [625, 358] on img "grid" at bounding box center [555, 336] width 184 height 97
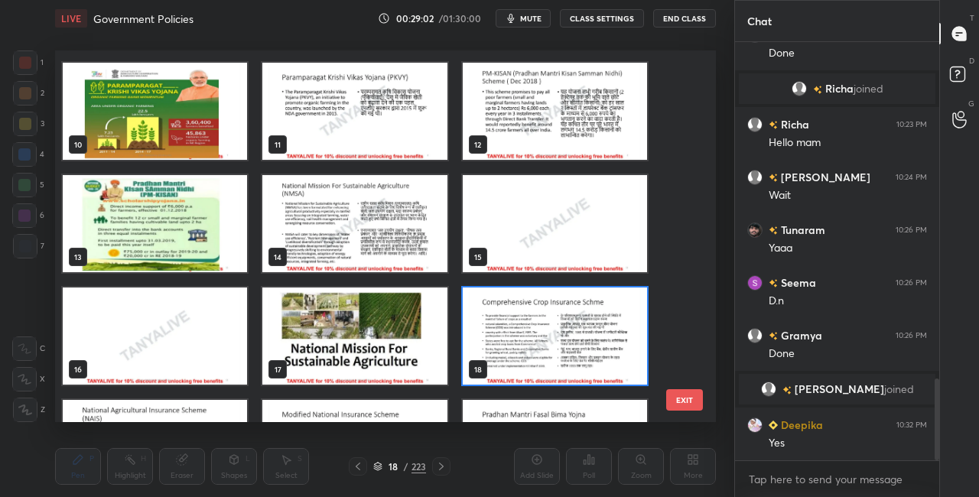
click at [625, 359] on img "grid" at bounding box center [555, 336] width 184 height 97
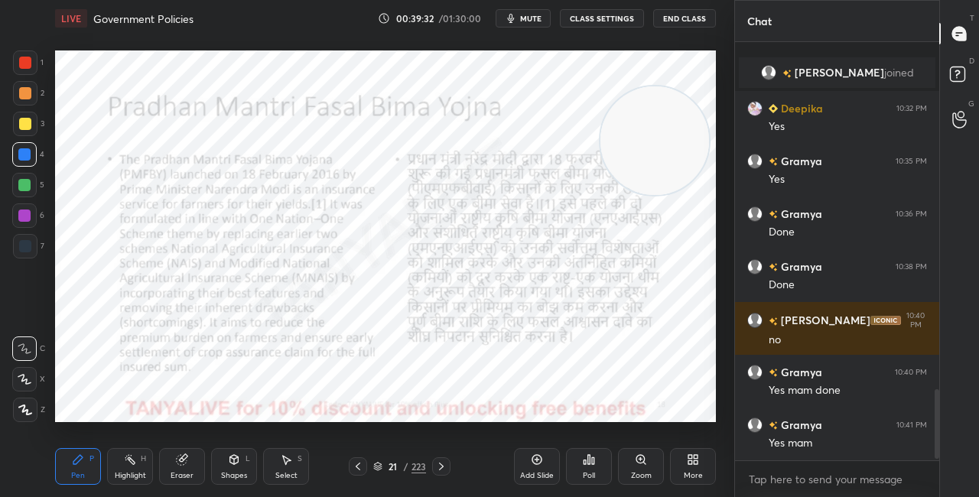
scroll to position [2097, 0]
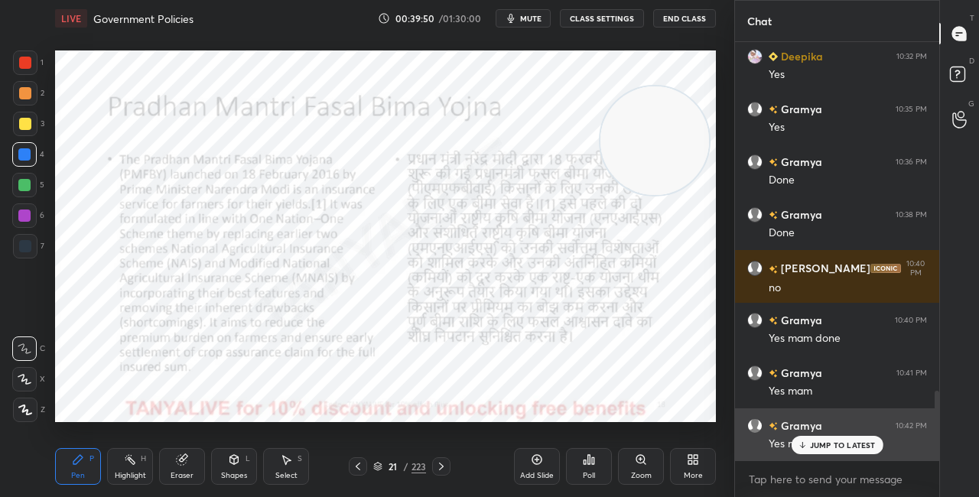
click at [840, 457] on div "Gramya 10:21 PM 1 minutes Tunaram 10:22 PM Dn Gramya 10:22 PM Done Richa joined…" at bounding box center [837, 251] width 204 height 418
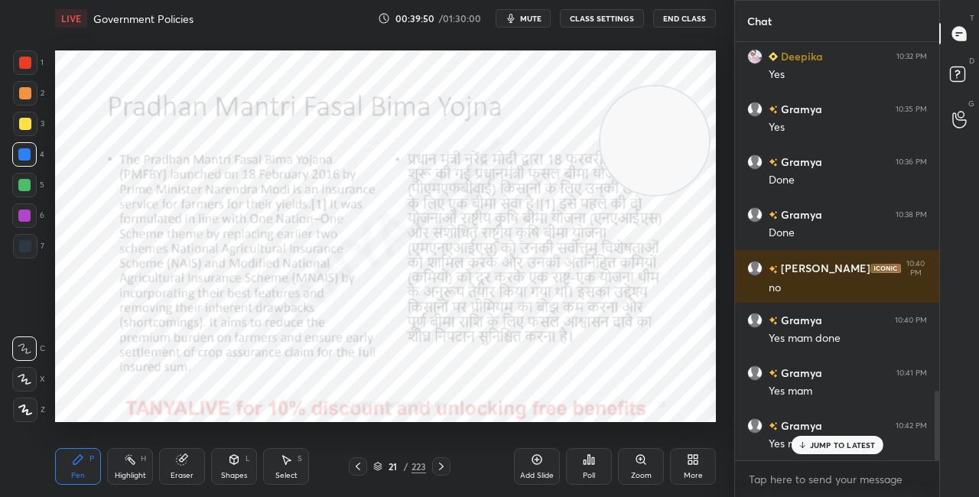
click at [838, 447] on p "JUMP TO LATEST" at bounding box center [843, 444] width 66 height 9
click at [378, 466] on icon at bounding box center [377, 466] width 9 height 9
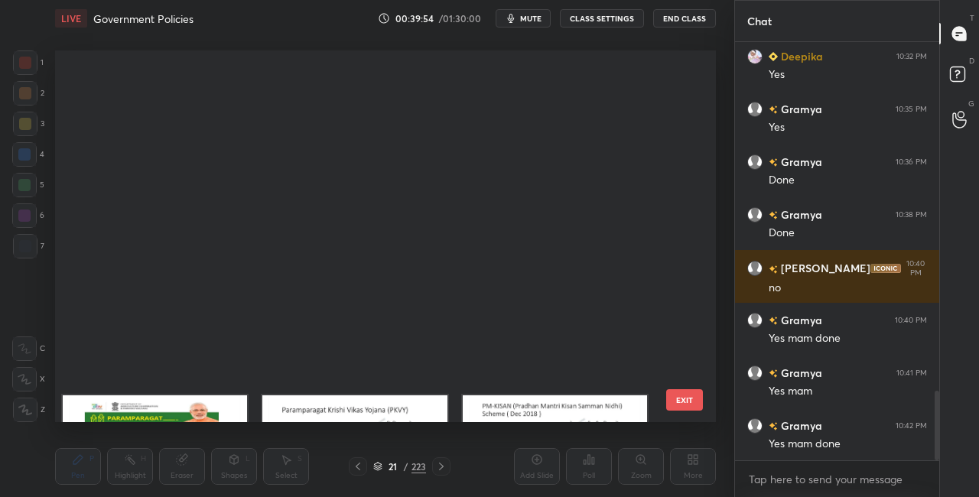
scroll to position [367, 653]
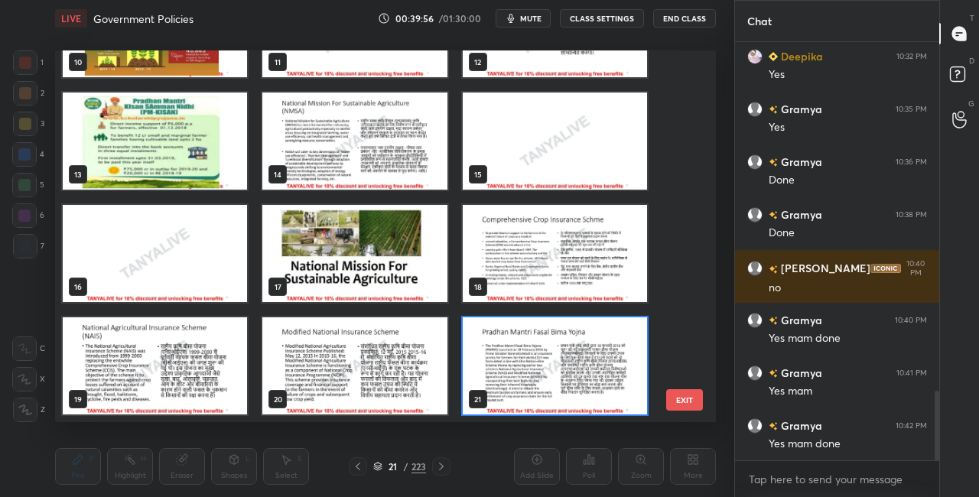
click at [411, 281] on img "grid" at bounding box center [354, 253] width 184 height 97
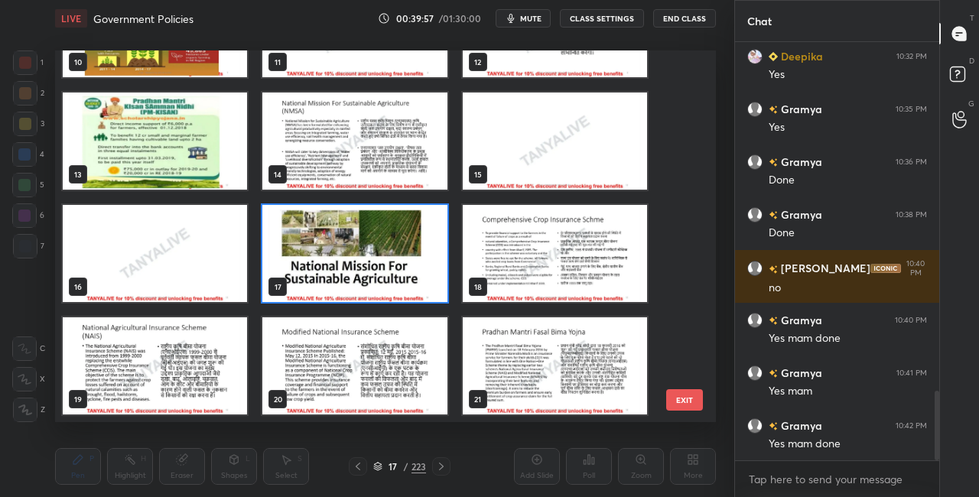
click at [411, 282] on img "grid" at bounding box center [354, 253] width 184 height 97
click at [412, 282] on img "grid" at bounding box center [354, 253] width 184 height 97
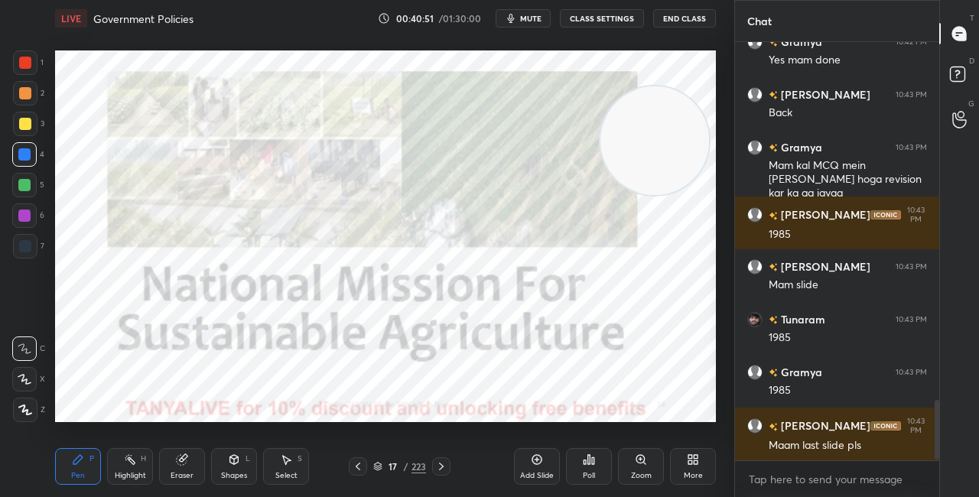
scroll to position [2533, 0]
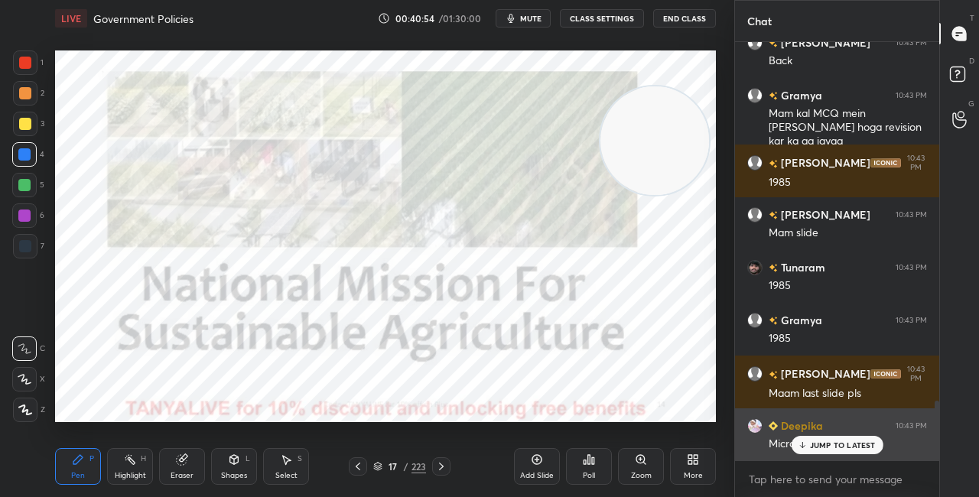
click at [821, 444] on p "JUMP TO LATEST" at bounding box center [843, 444] width 66 height 9
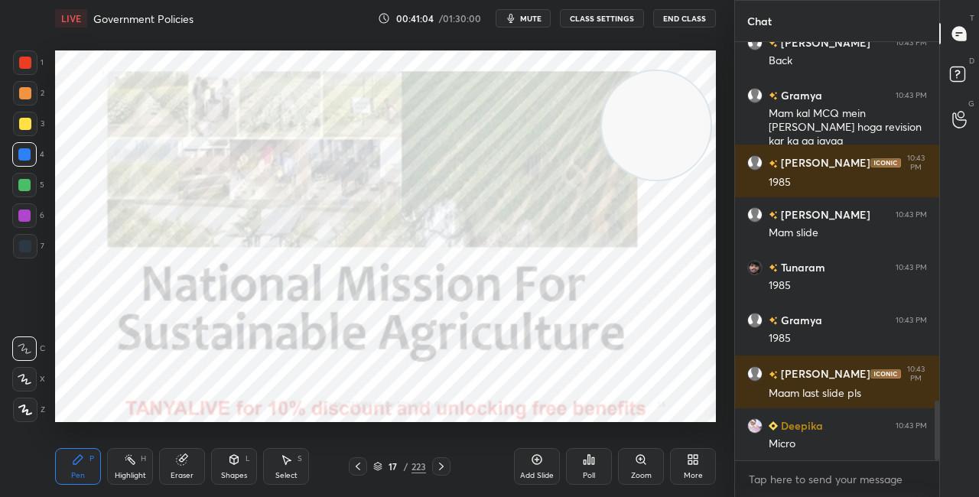
drag, startPoint x: 666, startPoint y: 132, endPoint x: 669, endPoint y: 97, distance: 34.5
click at [669, 97] on video at bounding box center [656, 125] width 109 height 109
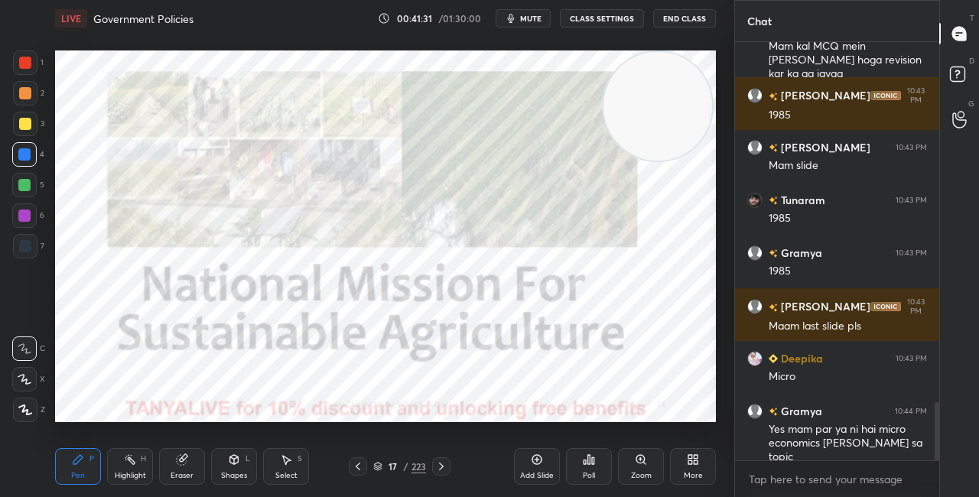
click at [535, 22] on span "mute" at bounding box center [530, 18] width 21 height 11
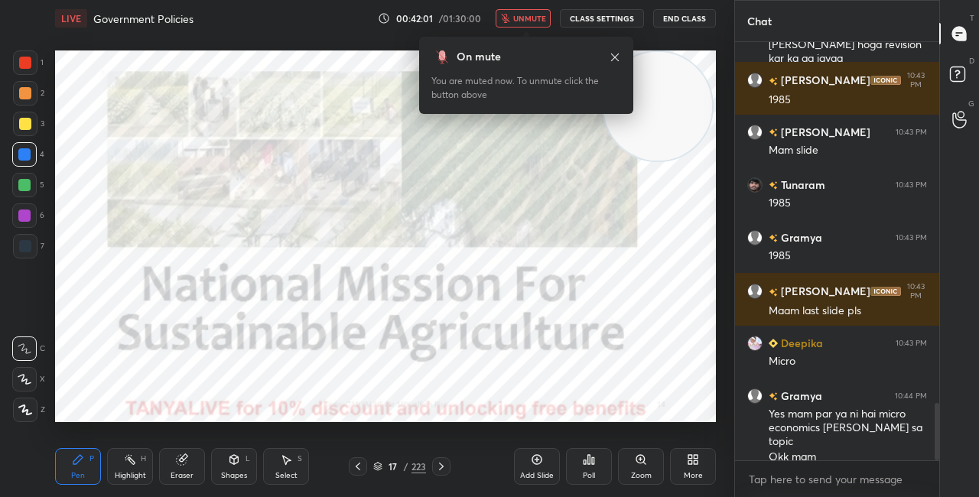
scroll to position [2667, 0]
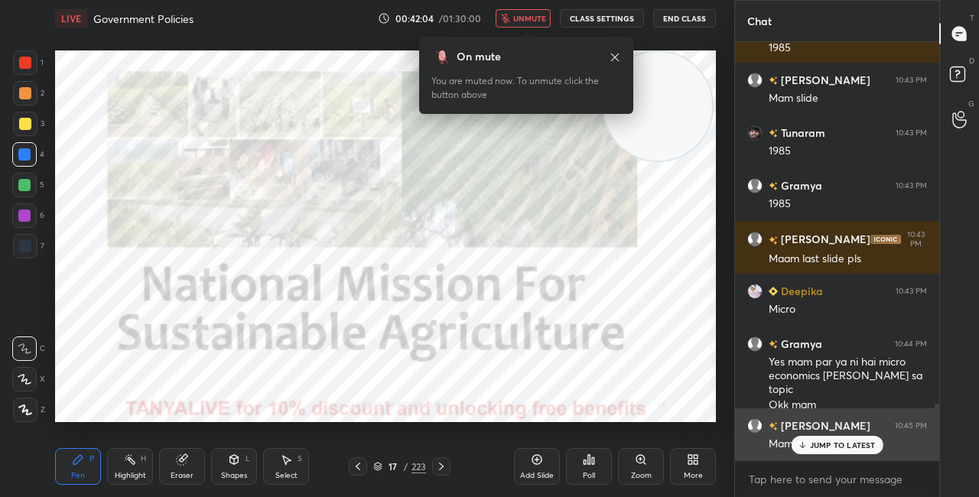
click at [838, 444] on p "JUMP TO LATEST" at bounding box center [843, 444] width 66 height 9
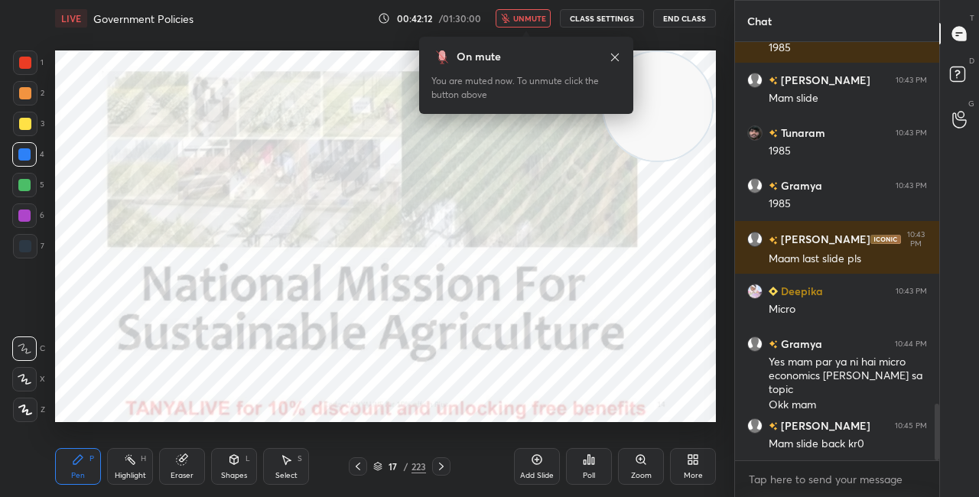
click at [529, 21] on span "unmute" at bounding box center [529, 18] width 33 height 11
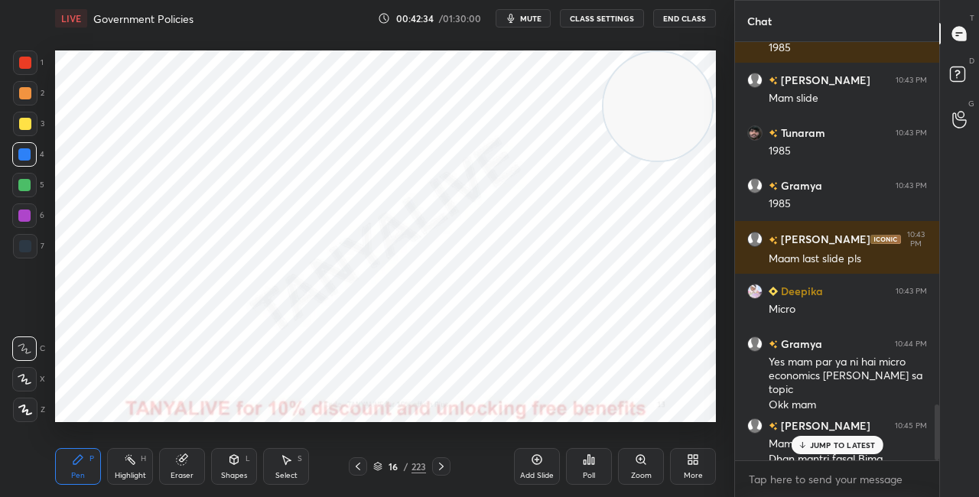
scroll to position [2696, 0]
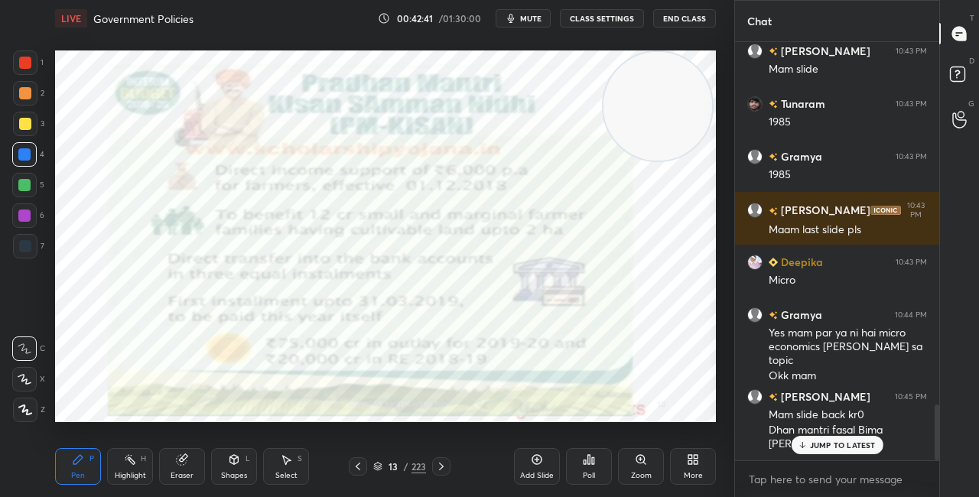
click at [385, 465] on div "13" at bounding box center [392, 466] width 15 height 9
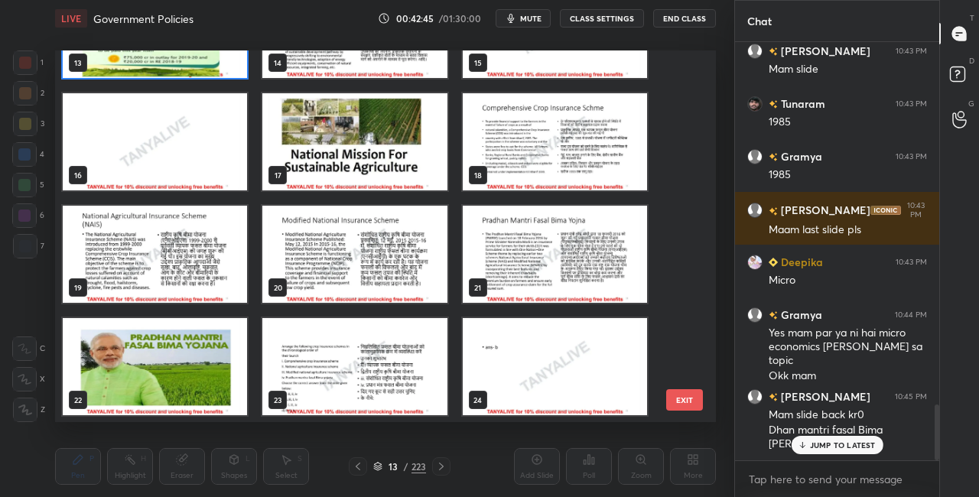
scroll to position [533, 0]
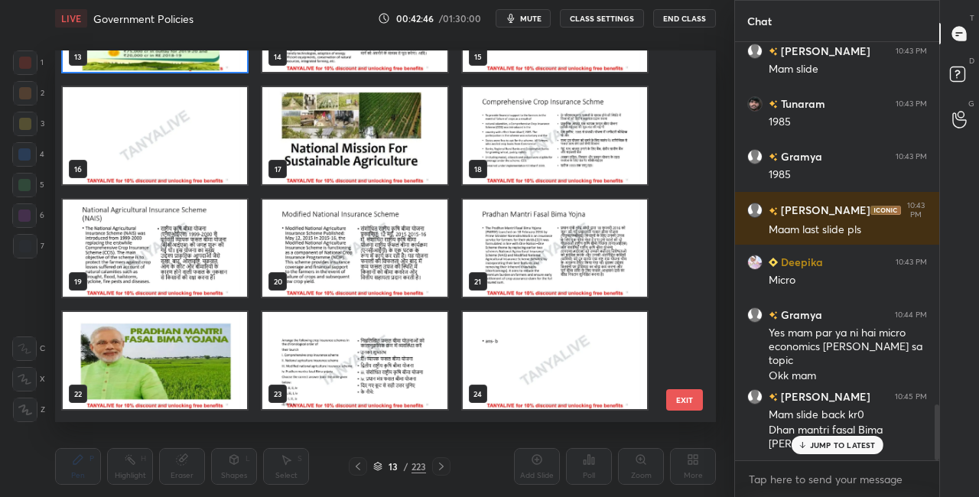
click at [594, 225] on img "grid" at bounding box center [555, 248] width 184 height 97
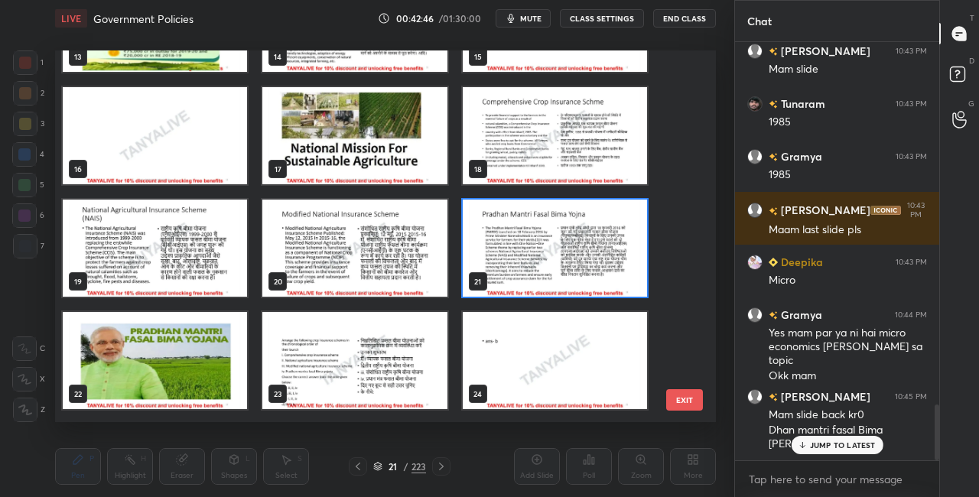
click at [595, 225] on img "grid" at bounding box center [555, 248] width 184 height 97
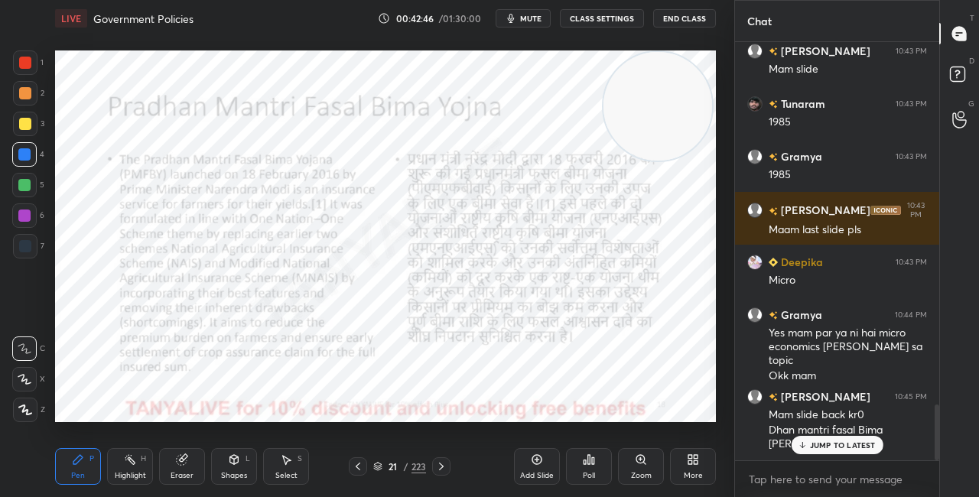
click at [596, 226] on img "grid" at bounding box center [555, 248] width 184 height 97
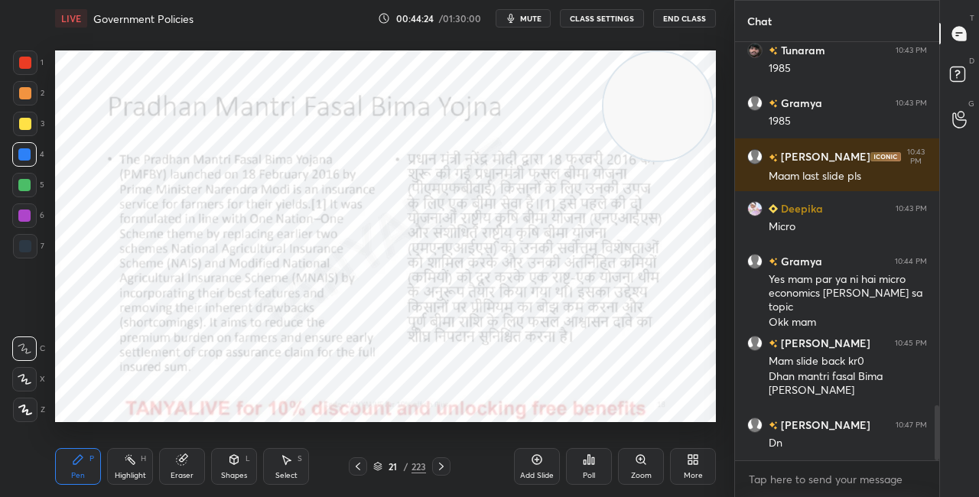
click at [375, 466] on icon at bounding box center [378, 465] width 8 height 4
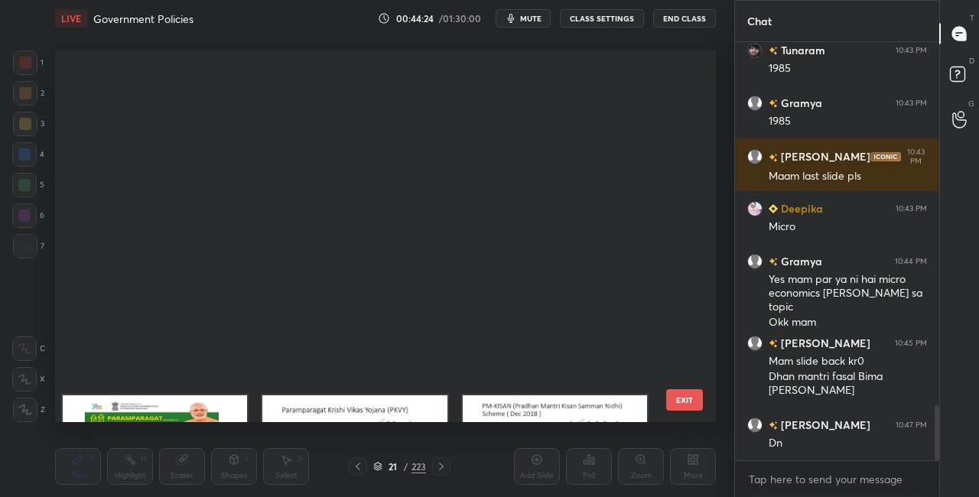
scroll to position [367, 653]
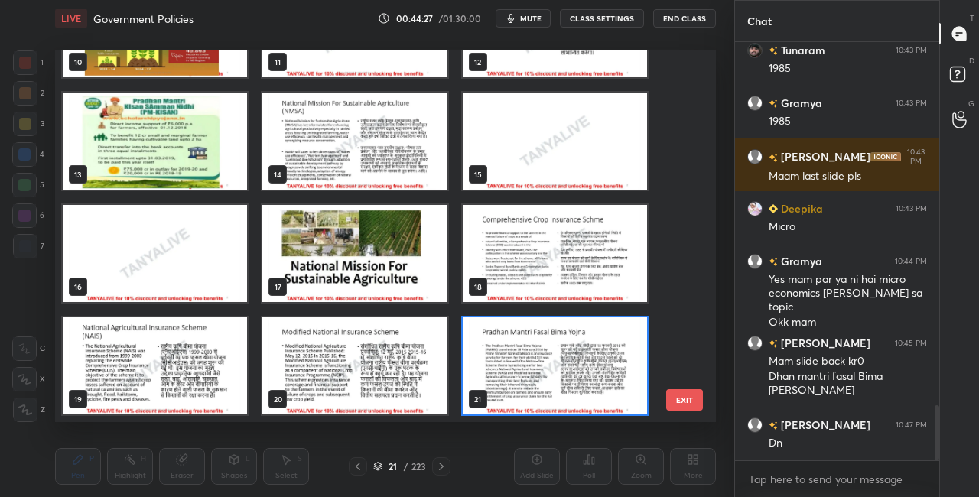
click at [398, 270] on img "grid" at bounding box center [354, 253] width 184 height 97
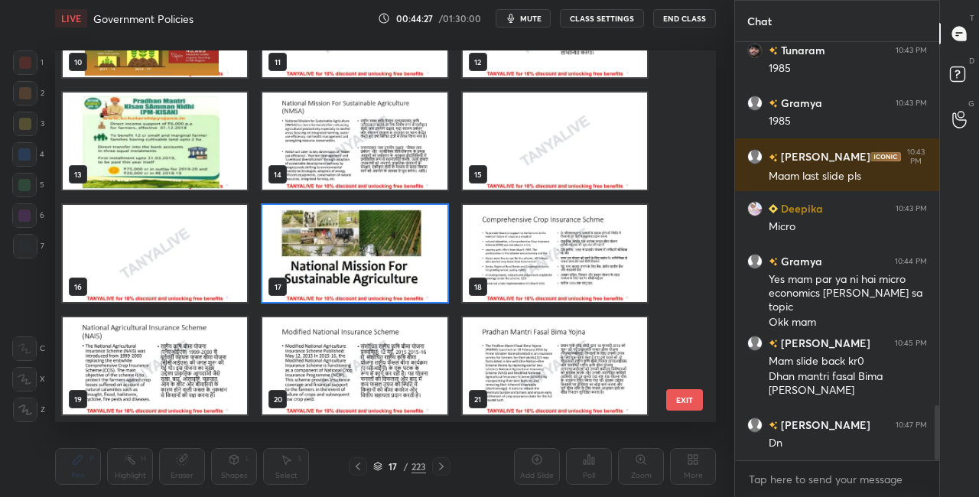
click at [399, 271] on img "grid" at bounding box center [354, 253] width 184 height 97
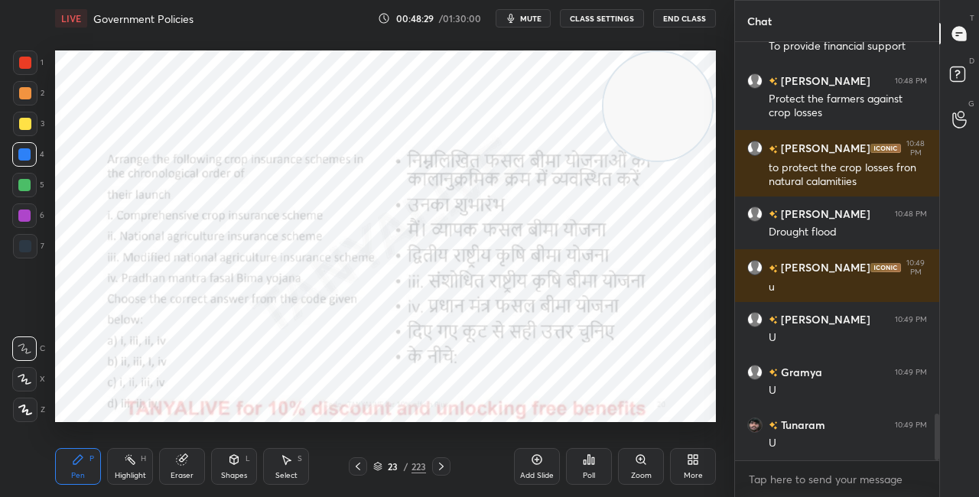
scroll to position [3371, 0]
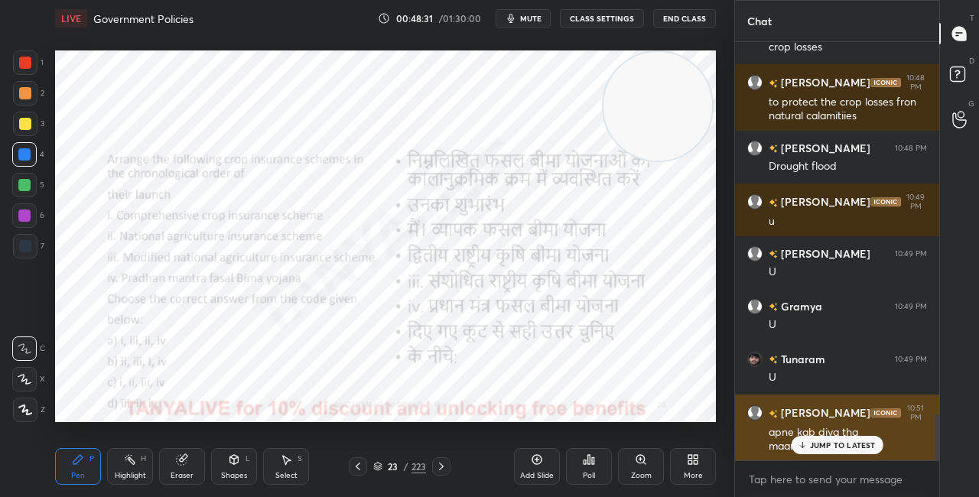
drag, startPoint x: 845, startPoint y: 440, endPoint x: 850, endPoint y: 450, distance: 10.9
click at [846, 440] on p "JUMP TO LATEST" at bounding box center [843, 444] width 66 height 9
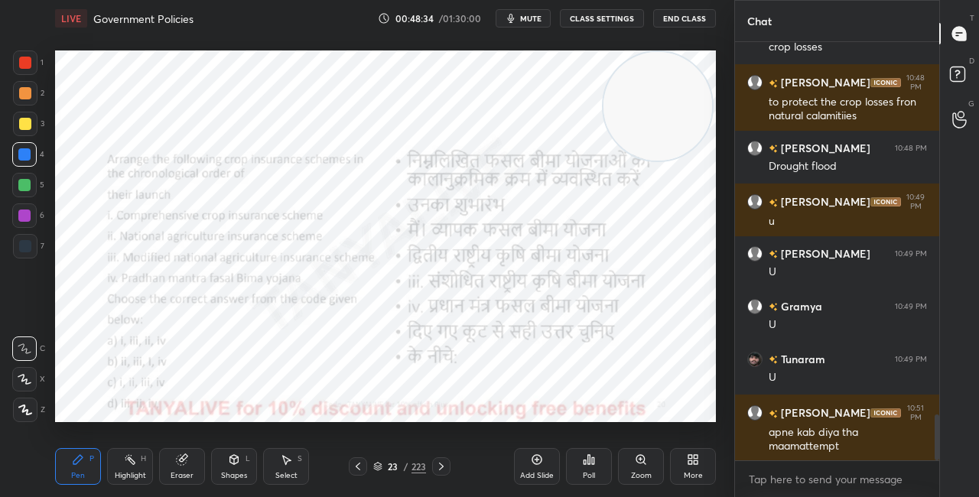
click at [384, 463] on div "23 / 223" at bounding box center [399, 467] width 53 height 14
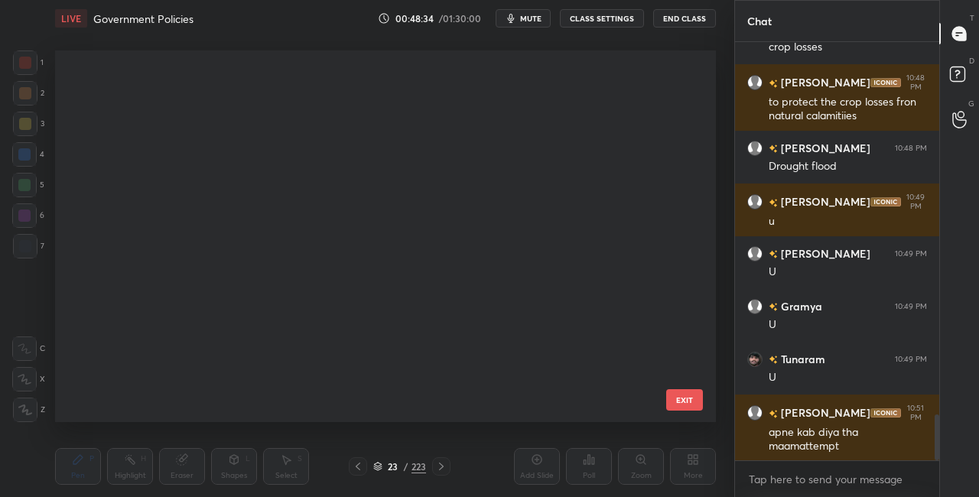
scroll to position [367, 653]
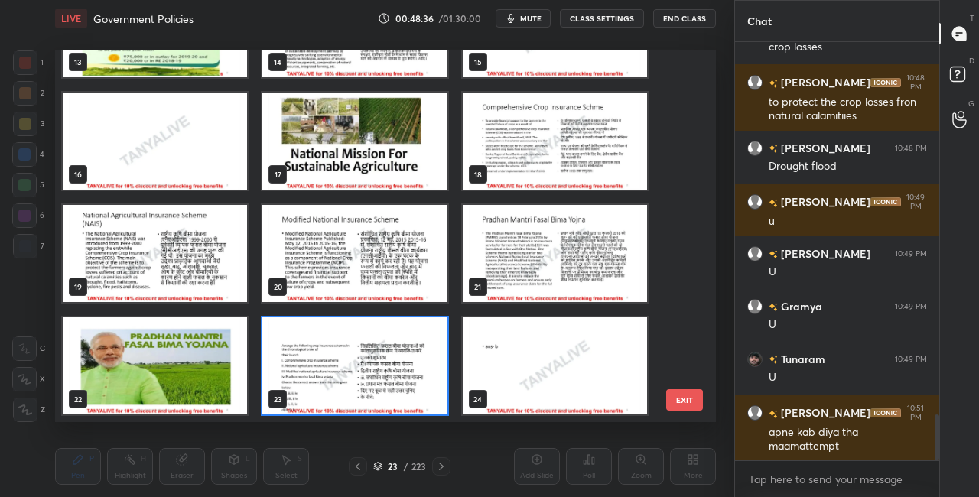
click at [392, 383] on img "grid" at bounding box center [354, 365] width 184 height 97
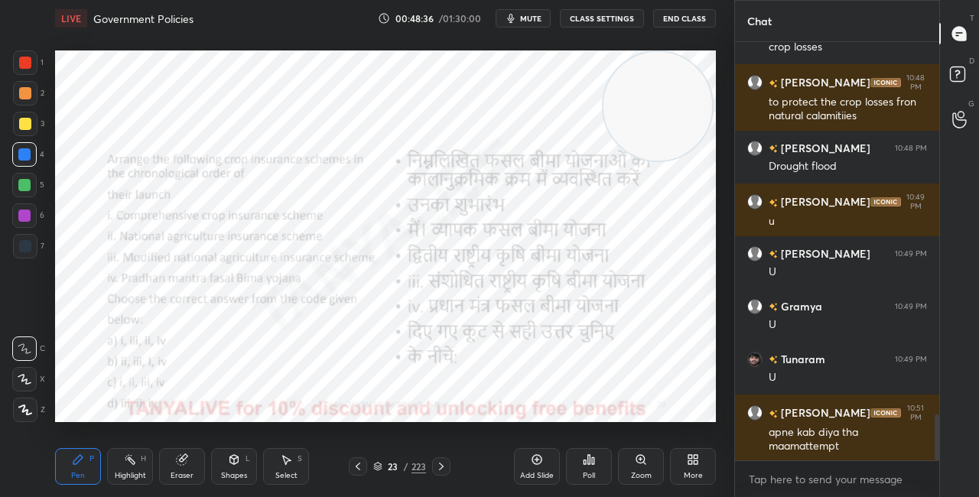
click at [392, 384] on img "grid" at bounding box center [354, 365] width 184 height 97
click at [597, 460] on div "Poll" at bounding box center [589, 466] width 46 height 37
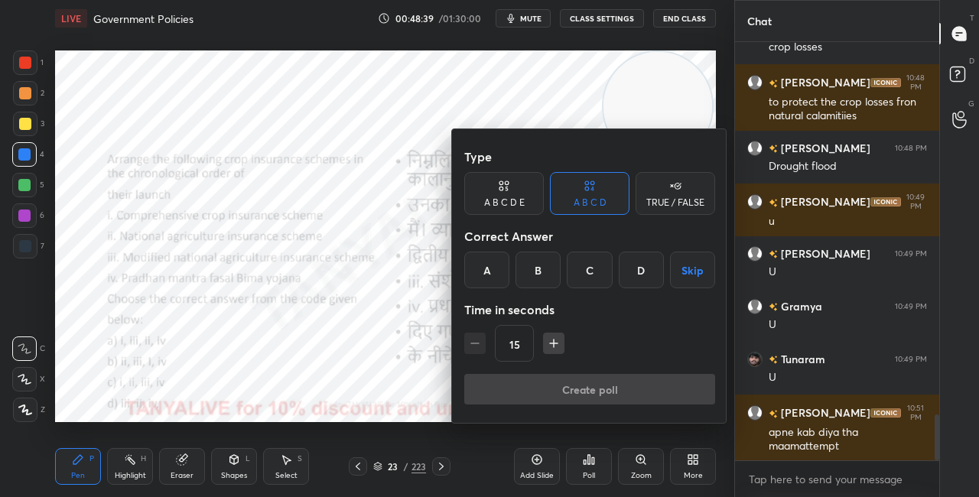
click at [543, 263] on div "B" at bounding box center [537, 270] width 45 height 37
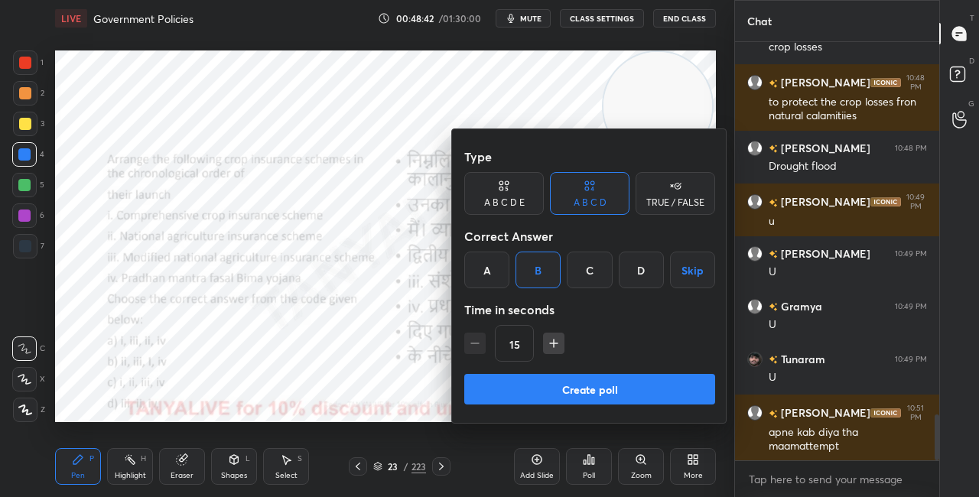
click at [338, 392] on div at bounding box center [489, 248] width 979 height 497
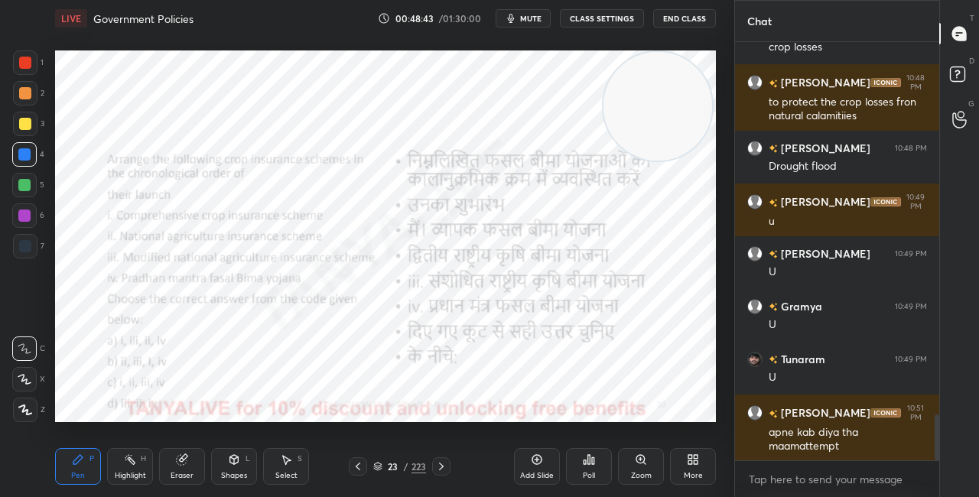
click at [382, 463] on icon at bounding box center [377, 466] width 9 height 9
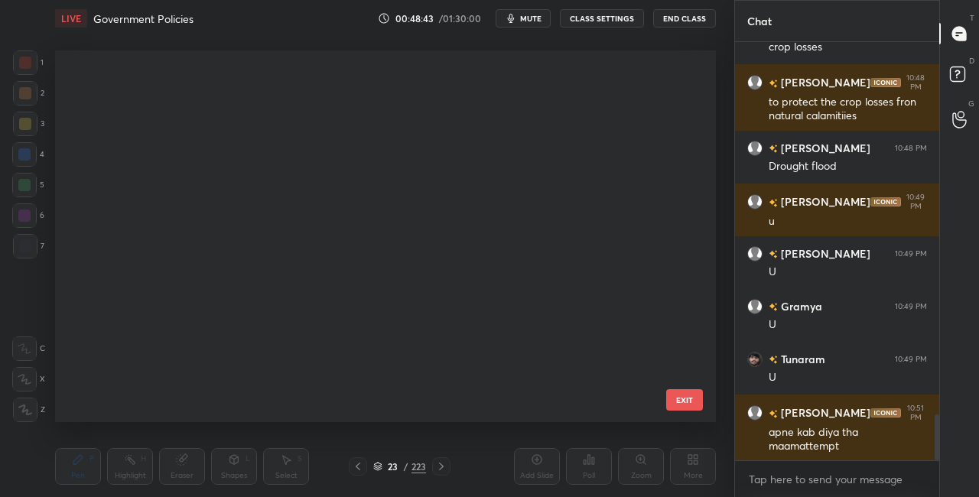
scroll to position [367, 653]
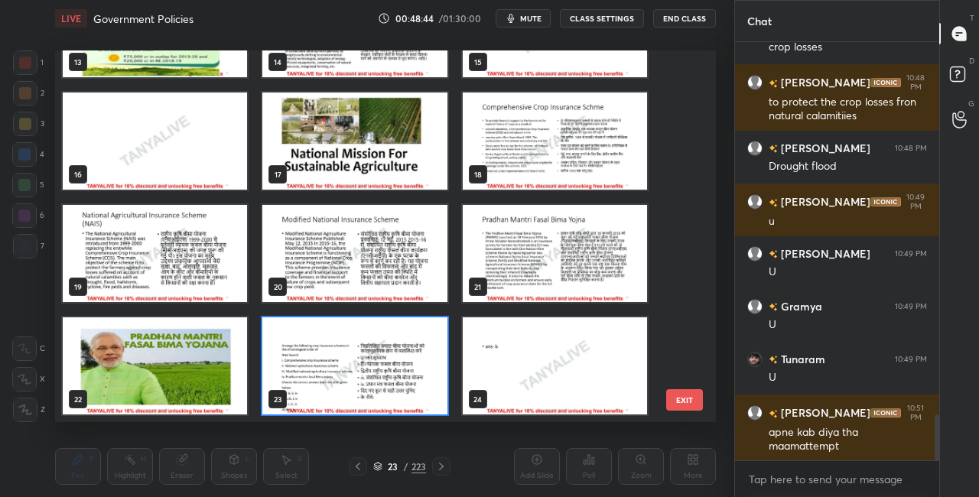
click at [412, 364] on img "grid" at bounding box center [354, 365] width 184 height 97
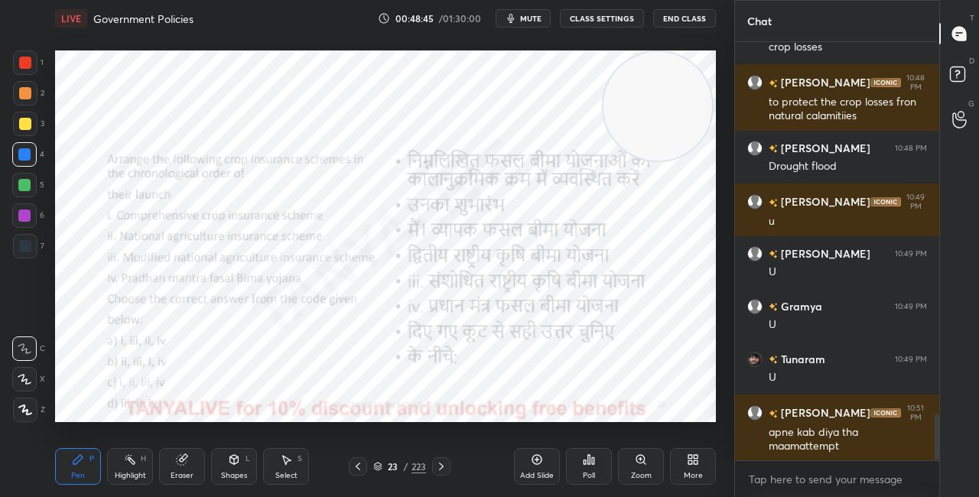
click at [412, 365] on img "grid" at bounding box center [354, 365] width 184 height 97
click at [599, 467] on div "Poll" at bounding box center [589, 466] width 46 height 37
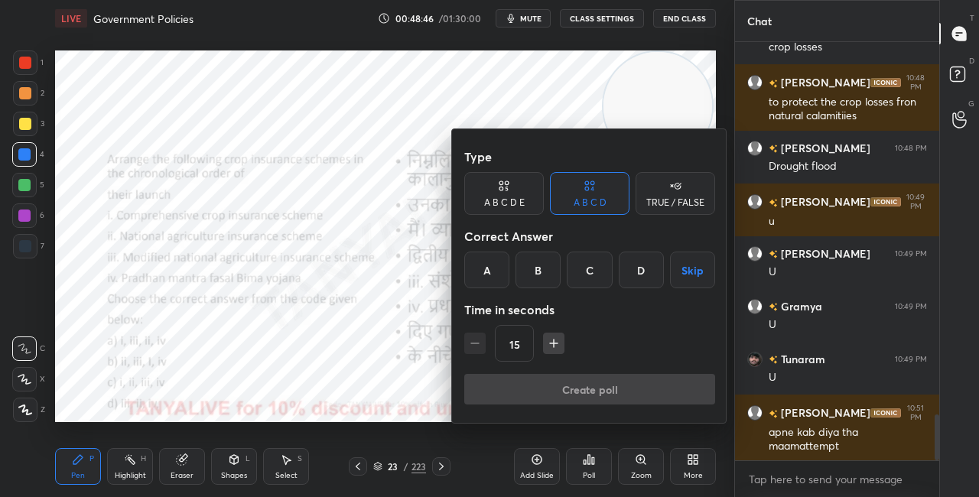
click at [533, 258] on div "B" at bounding box center [537, 270] width 45 height 37
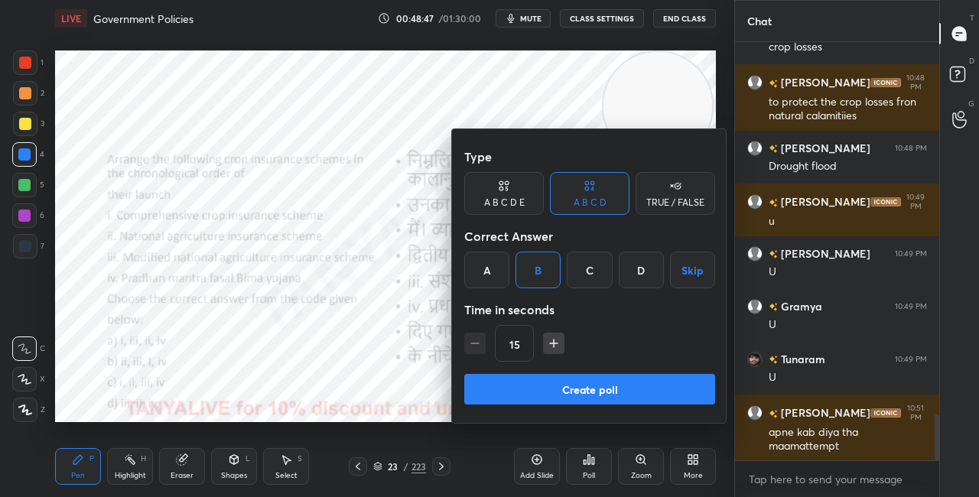
click at [531, 388] on button "Create poll" at bounding box center [589, 389] width 251 height 31
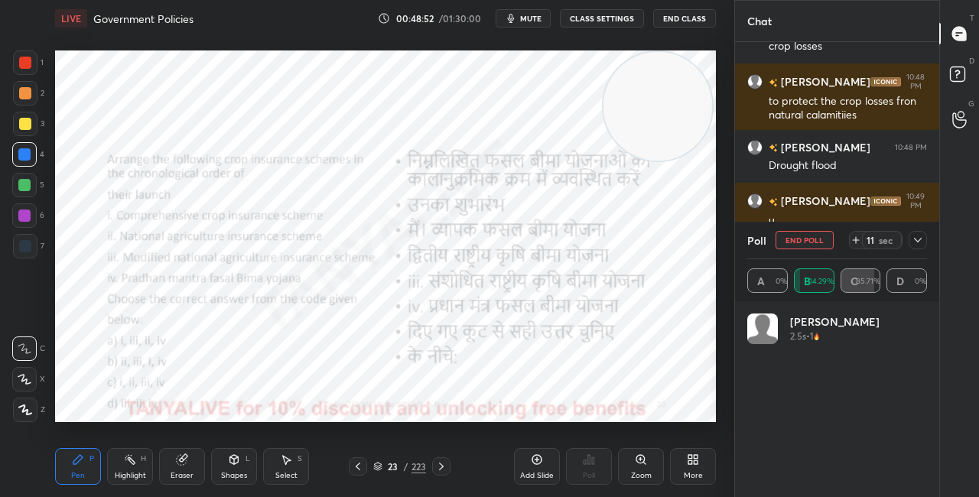
scroll to position [179, 175]
click at [804, 236] on button "End Poll" at bounding box center [804, 240] width 58 height 18
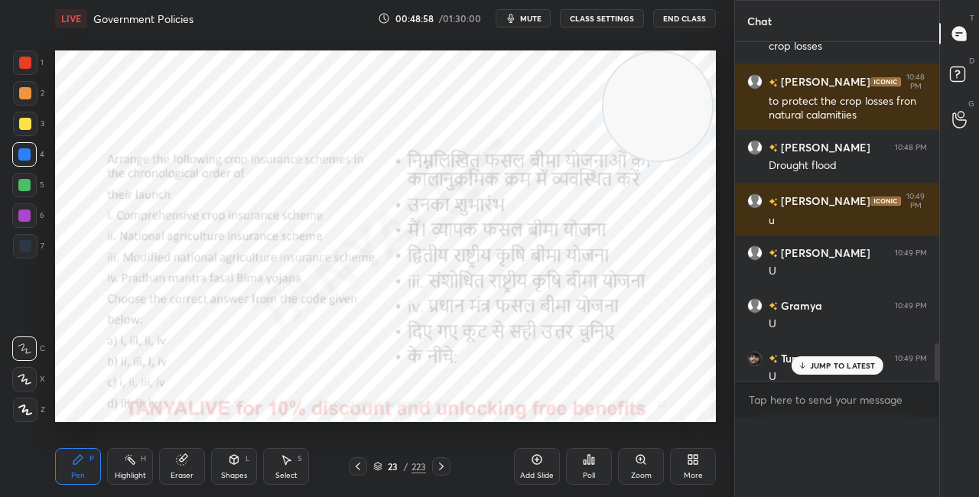
scroll to position [5, 5]
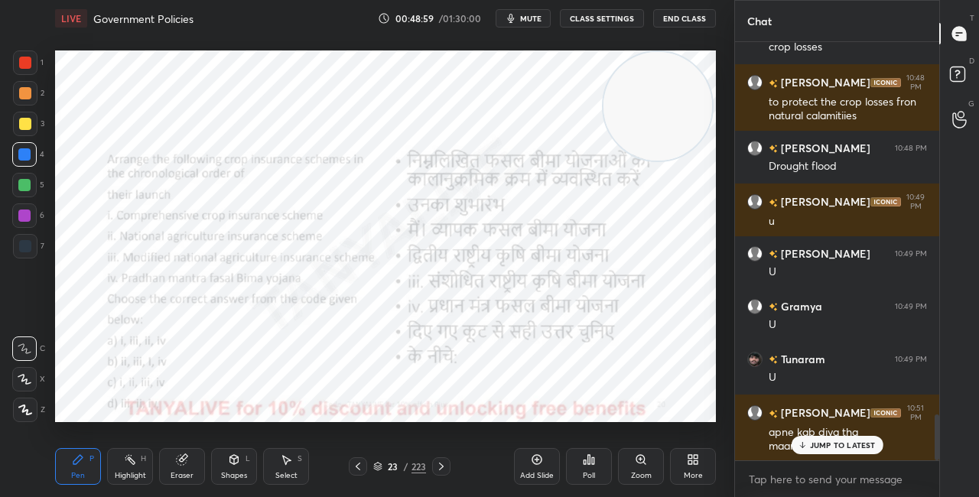
click at [575, 468] on div "Poll" at bounding box center [589, 466] width 46 height 37
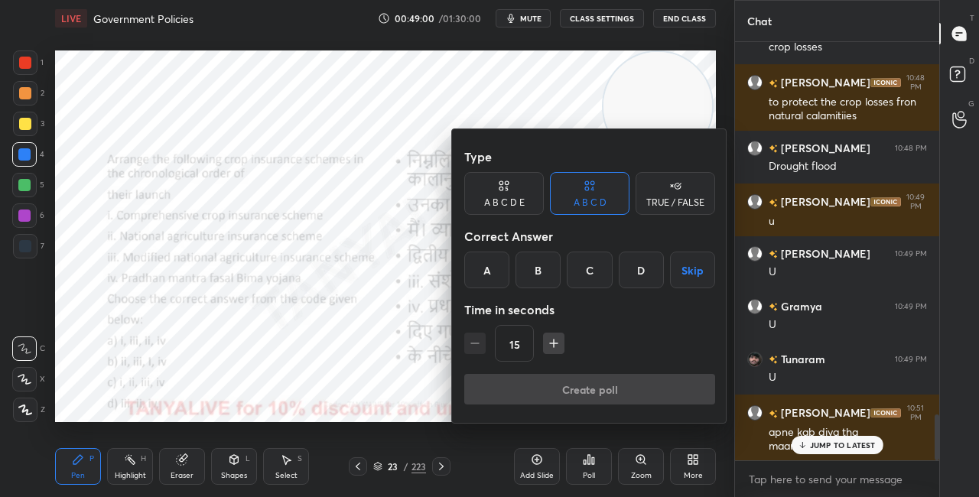
click at [586, 262] on div "C" at bounding box center [589, 270] width 45 height 37
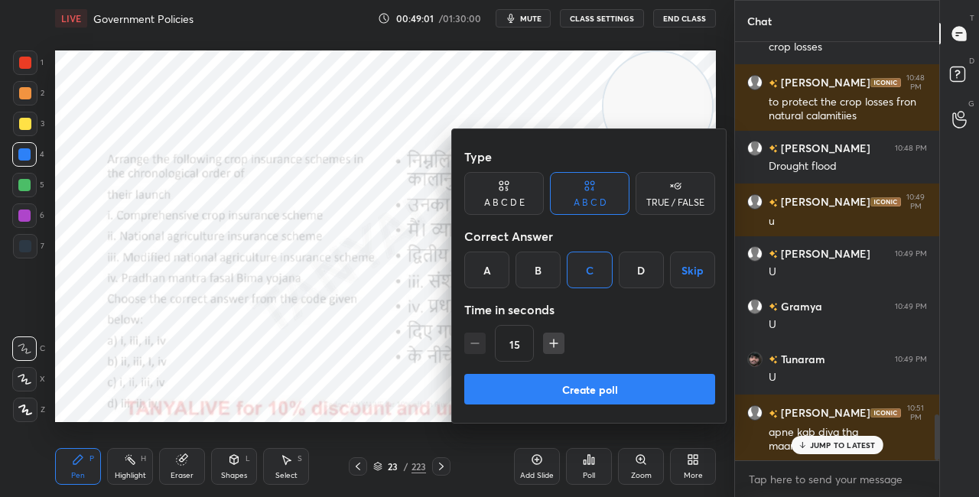
click at [574, 397] on button "Create poll" at bounding box center [589, 389] width 251 height 31
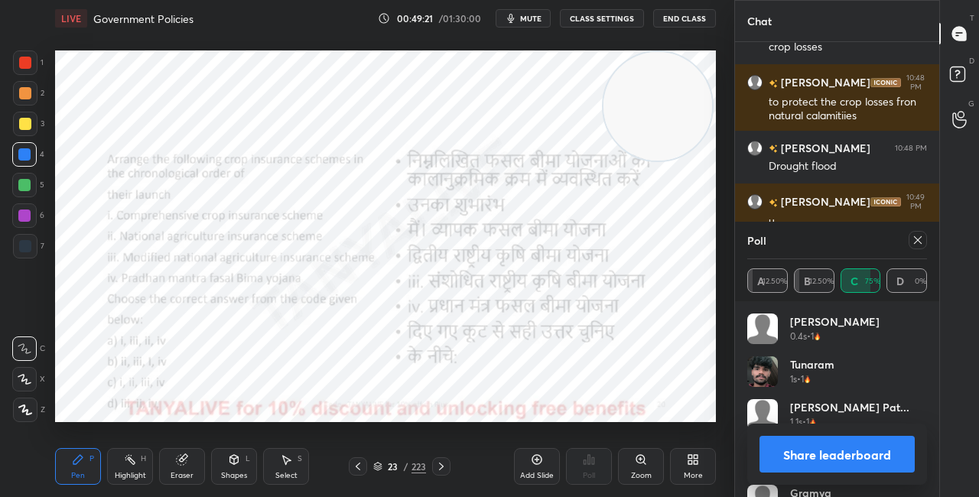
click at [775, 447] on button "Share leaderboard" at bounding box center [836, 454] width 155 height 37
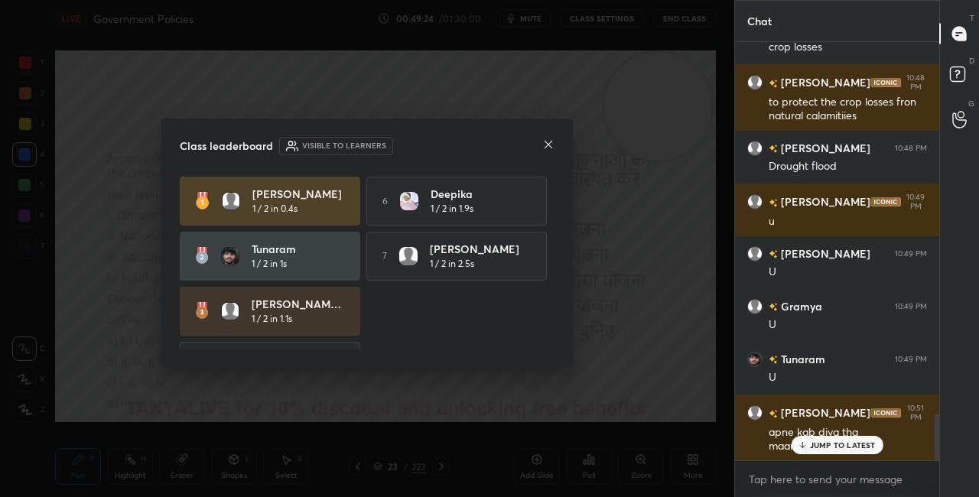
click at [549, 145] on icon at bounding box center [548, 145] width 8 height 8
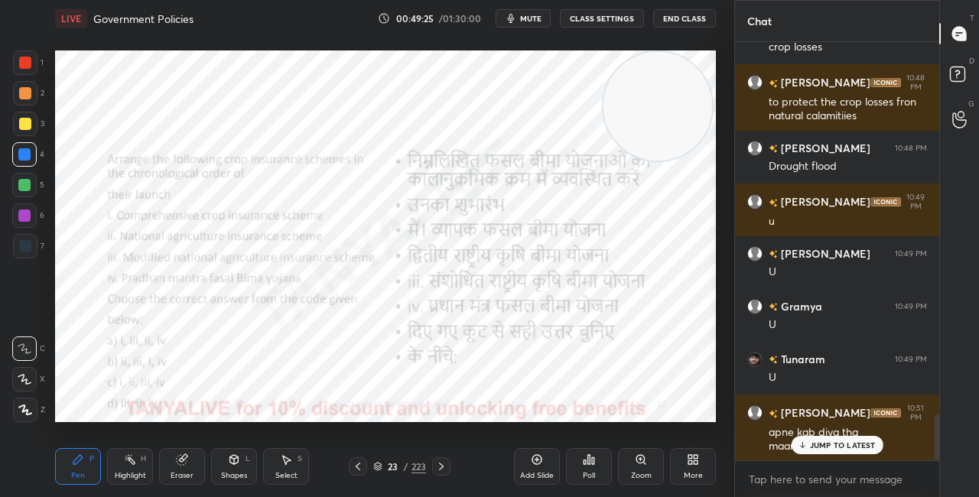
click at [241, 458] on div "Shapes L" at bounding box center [234, 466] width 46 height 37
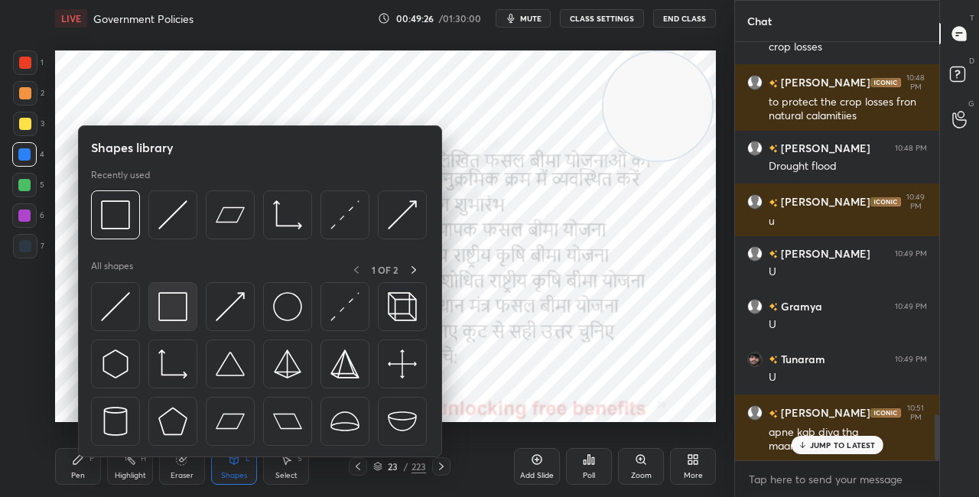
click at [171, 316] on img at bounding box center [172, 306] width 29 height 29
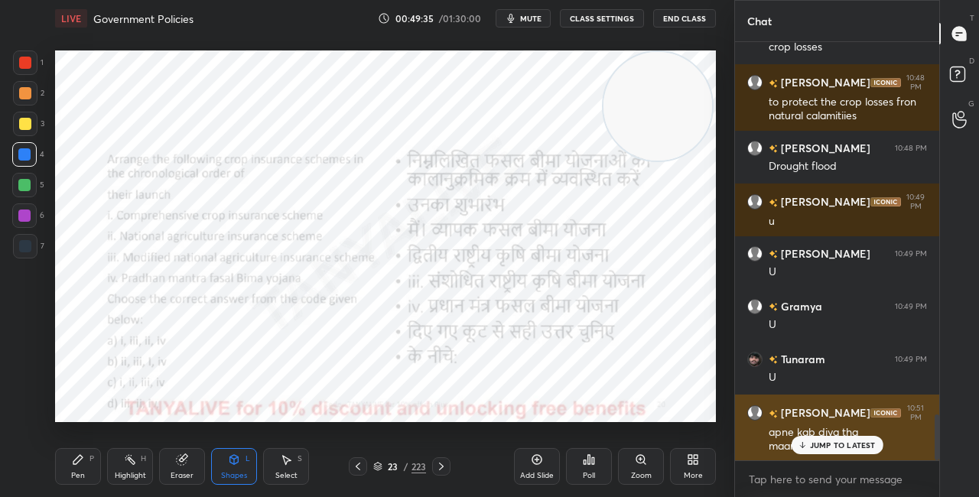
click at [824, 431] on div "apne kab diya tha maamattempt" at bounding box center [848, 439] width 158 height 29
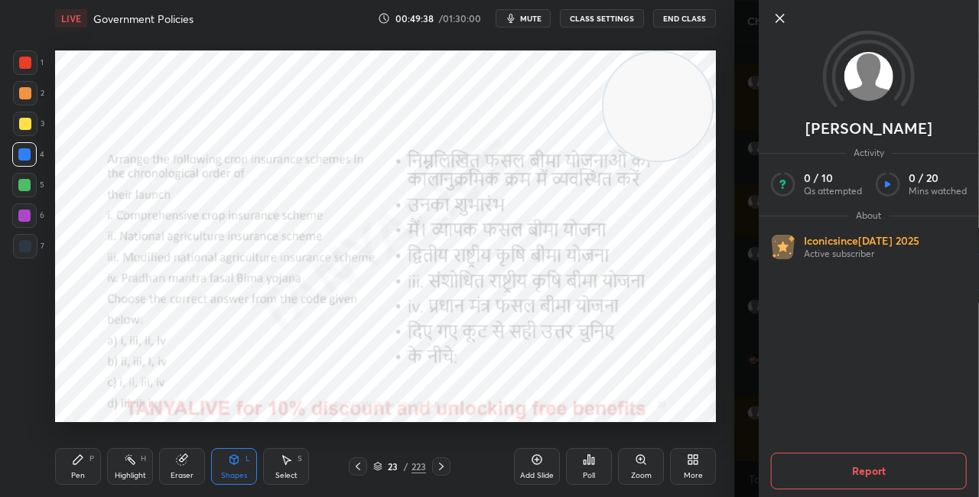
click at [777, 9] on icon at bounding box center [780, 18] width 18 height 18
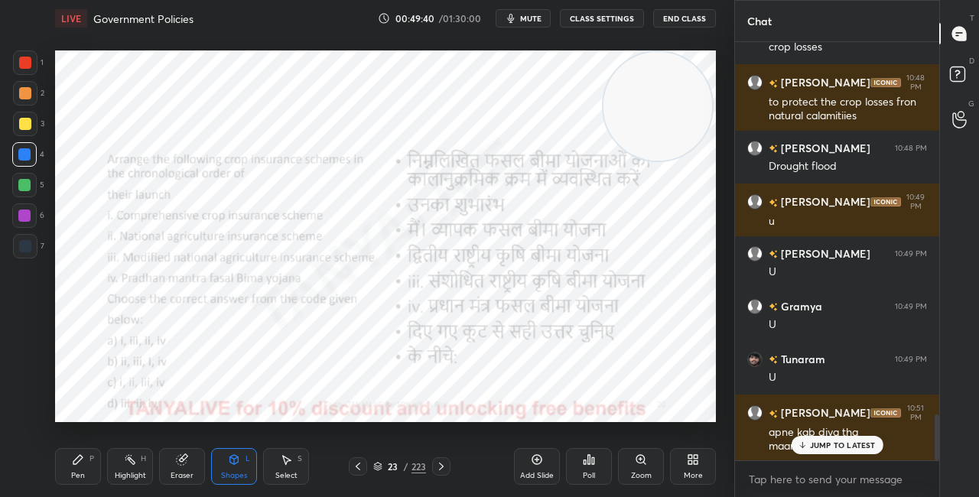
click at [827, 445] on p "JUMP TO LATEST" at bounding box center [843, 444] width 66 height 9
click at [68, 481] on div "Pen P" at bounding box center [78, 466] width 46 height 37
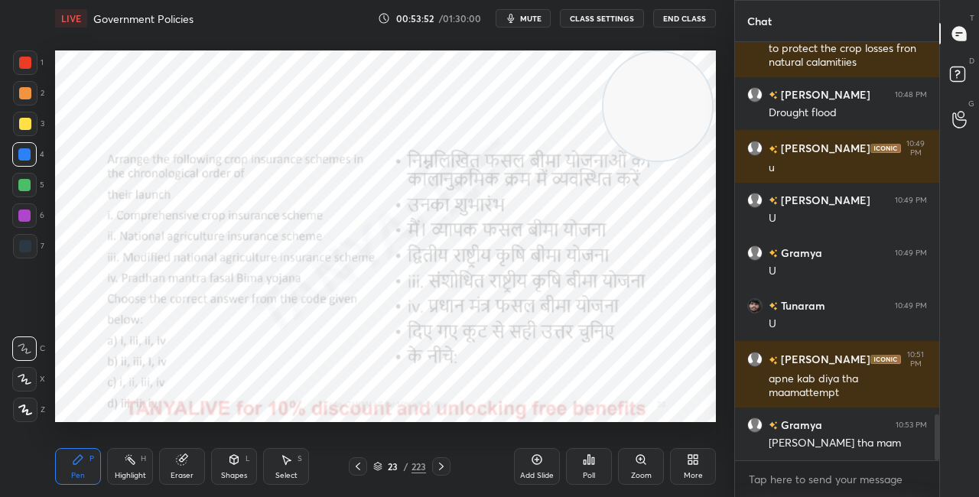
scroll to position [3476, 0]
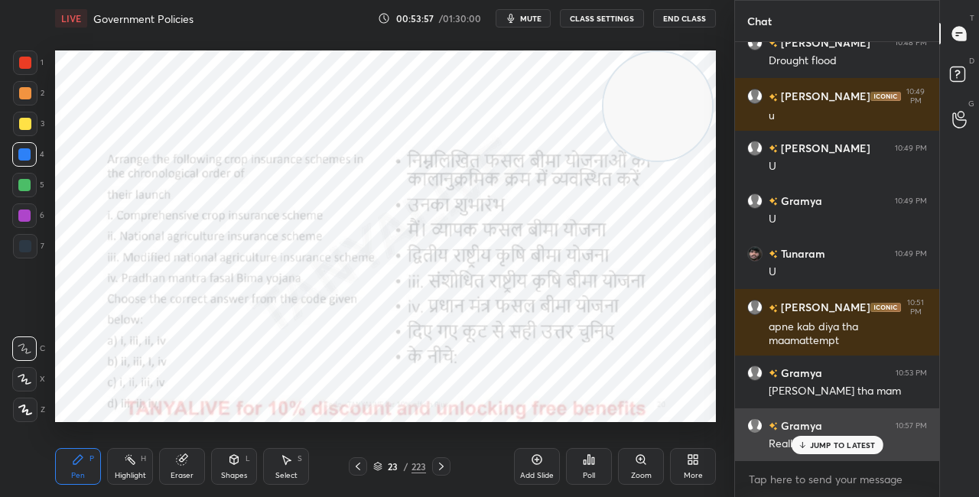
click at [805, 435] on div "Really mam" at bounding box center [848, 443] width 158 height 18
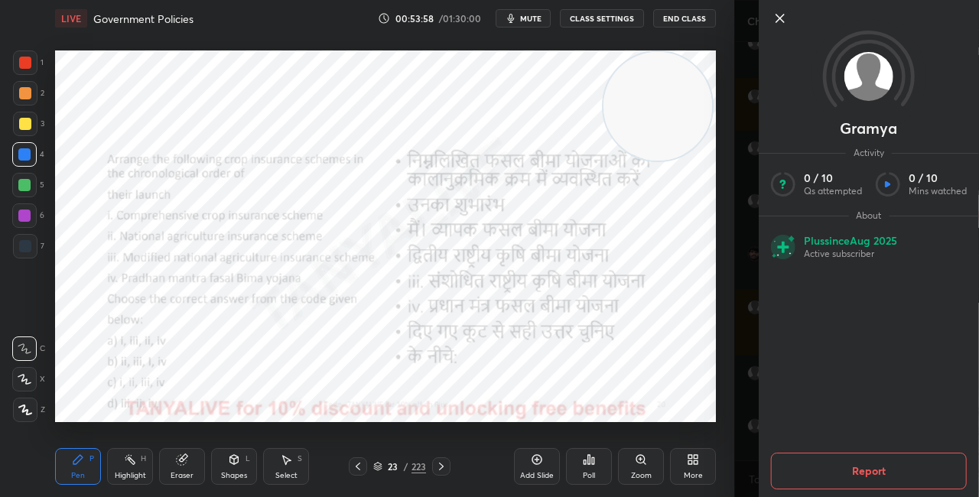
click at [776, 21] on icon at bounding box center [780, 19] width 8 height 8
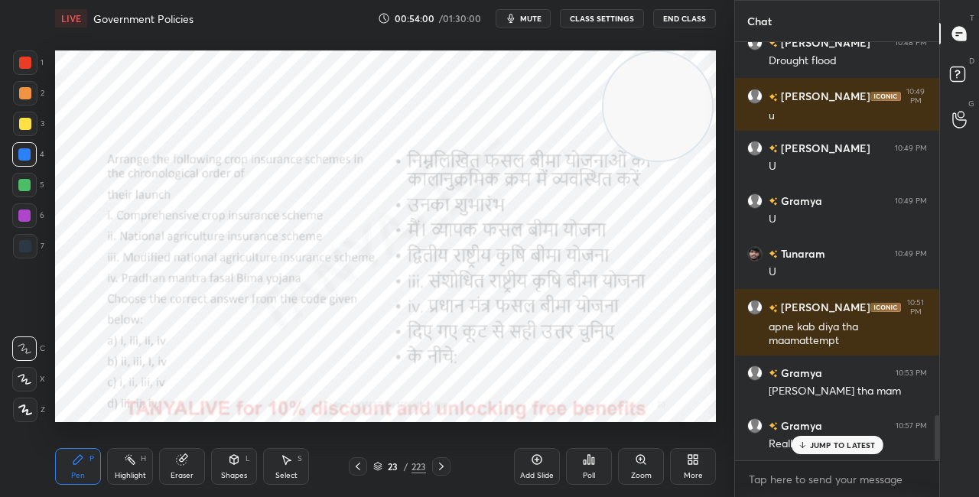
click at [814, 450] on p "JUMP TO LATEST" at bounding box center [843, 444] width 66 height 9
click at [22, 67] on div at bounding box center [25, 63] width 12 height 12
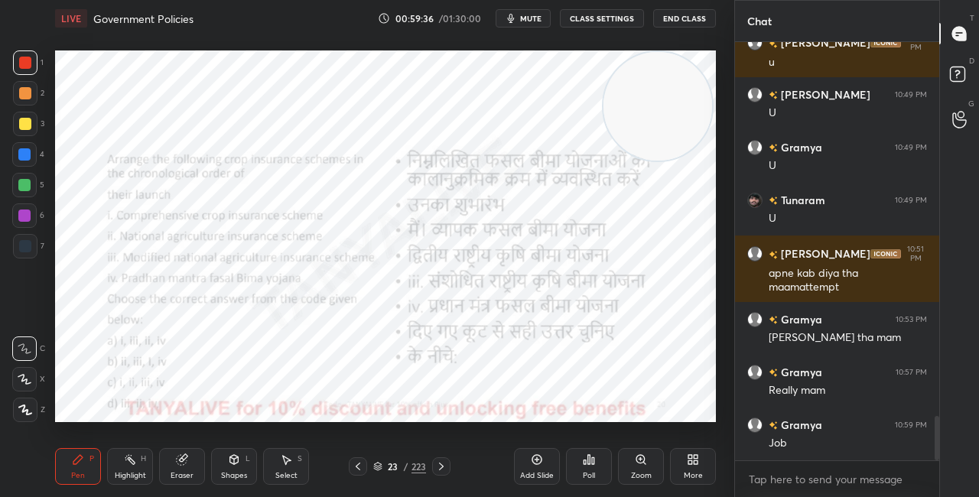
scroll to position [3567, 0]
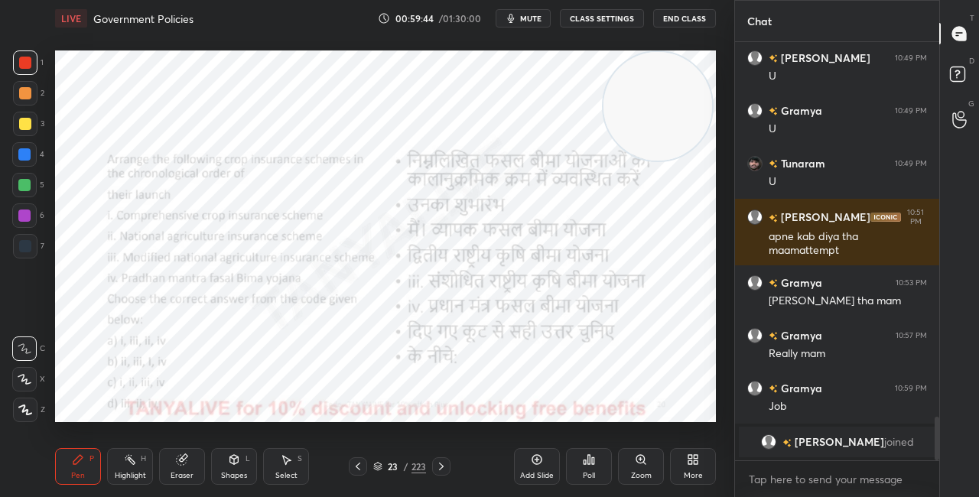
drag, startPoint x: 666, startPoint y: 138, endPoint x: 682, endPoint y: 219, distance: 81.9
click at [678, 161] on video at bounding box center [657, 106] width 109 height 109
click at [32, 154] on div at bounding box center [24, 154] width 24 height 24
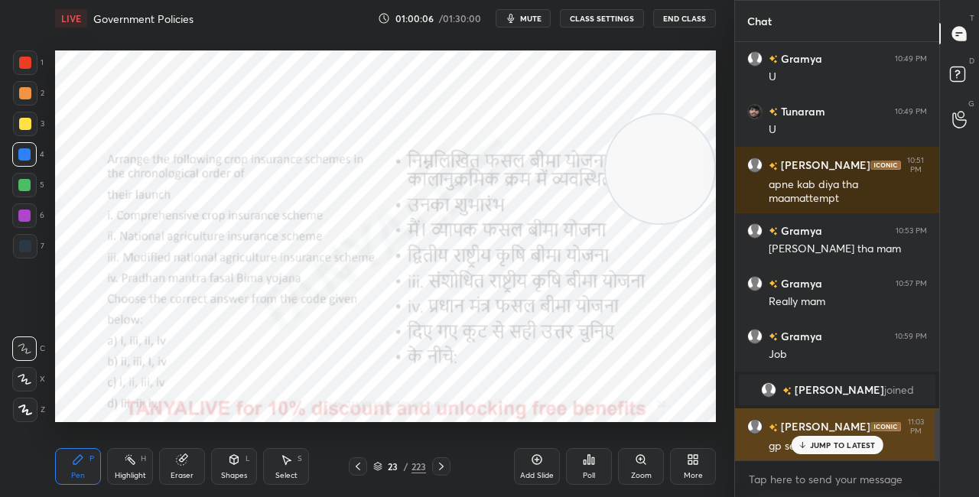
click at [830, 445] on p "JUMP TO LATEST" at bounding box center [843, 444] width 66 height 9
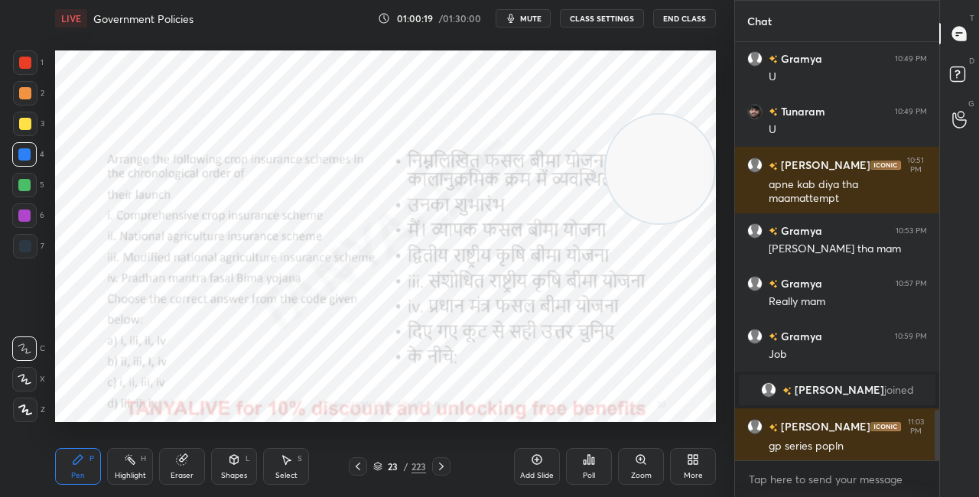
click at [31, 188] on div at bounding box center [24, 185] width 24 height 24
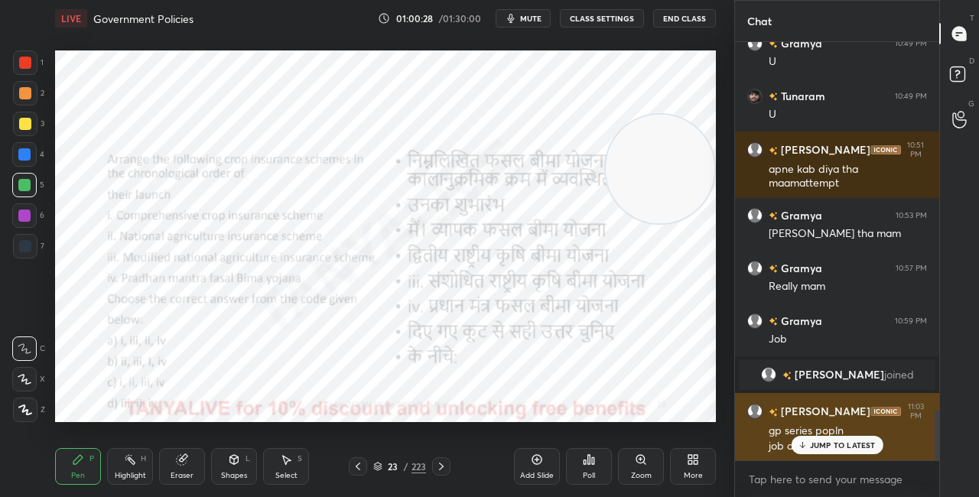
click at [818, 442] on p "JUMP TO LATEST" at bounding box center [843, 444] width 66 height 9
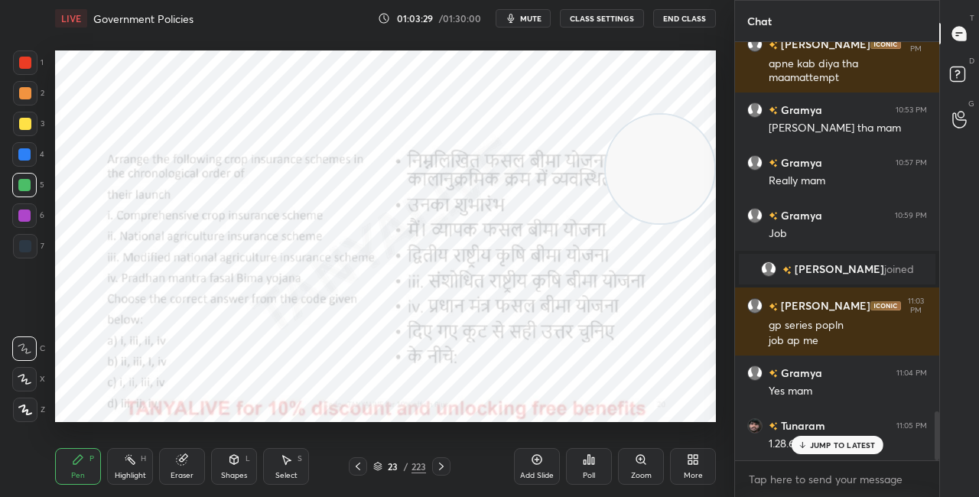
scroll to position [3232, 0]
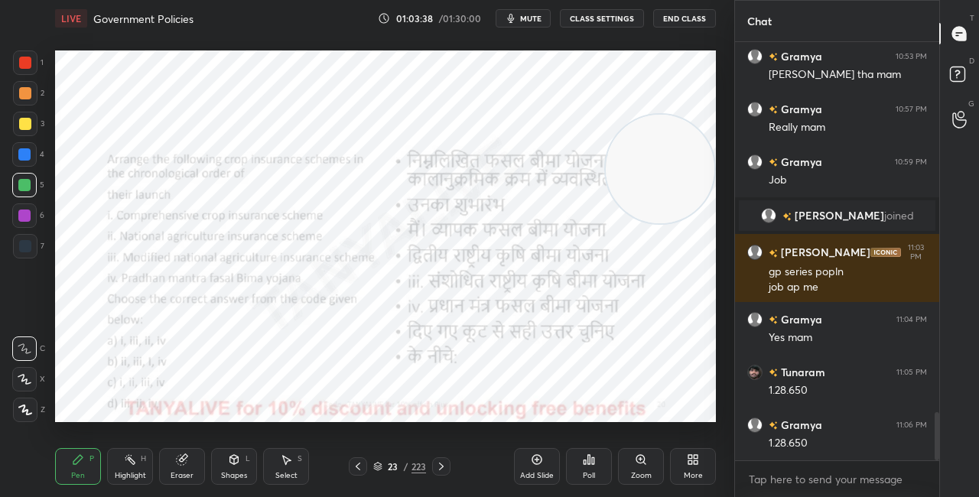
click at [34, 217] on div at bounding box center [24, 215] width 24 height 24
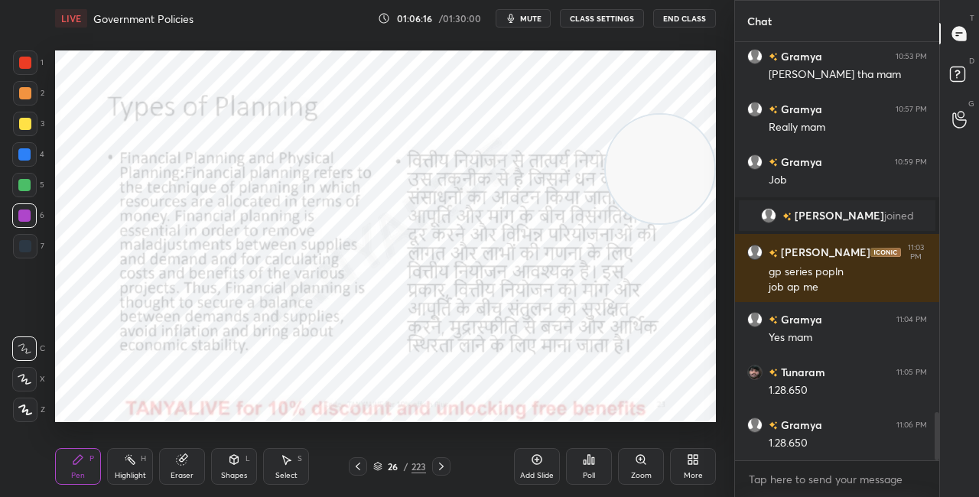
scroll to position [3284, 0]
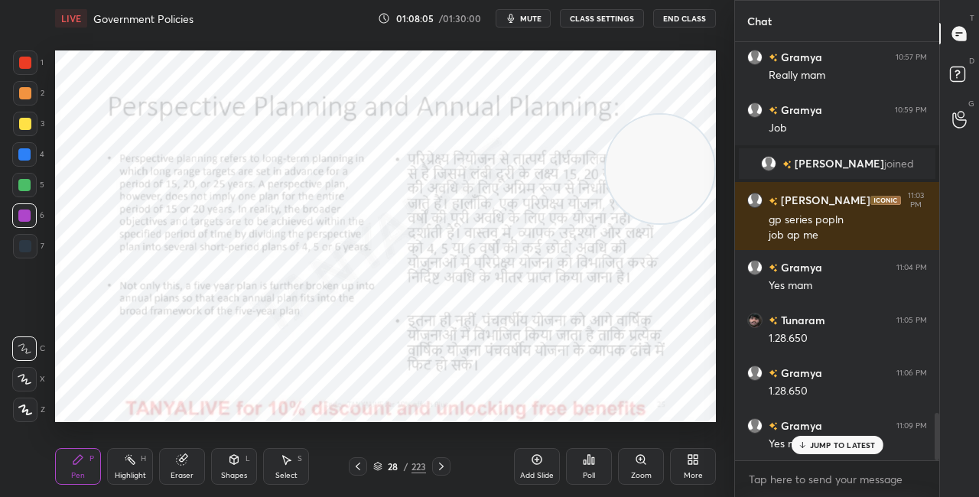
drag, startPoint x: 646, startPoint y: 191, endPoint x: 657, endPoint y: 222, distance: 32.4
click at [653, 218] on video at bounding box center [660, 169] width 109 height 109
drag, startPoint x: 650, startPoint y: 186, endPoint x: 675, endPoint y: 115, distance: 74.7
click at [673, 109] on video at bounding box center [660, 153] width 109 height 109
click at [25, 99] on div at bounding box center [25, 93] width 24 height 24
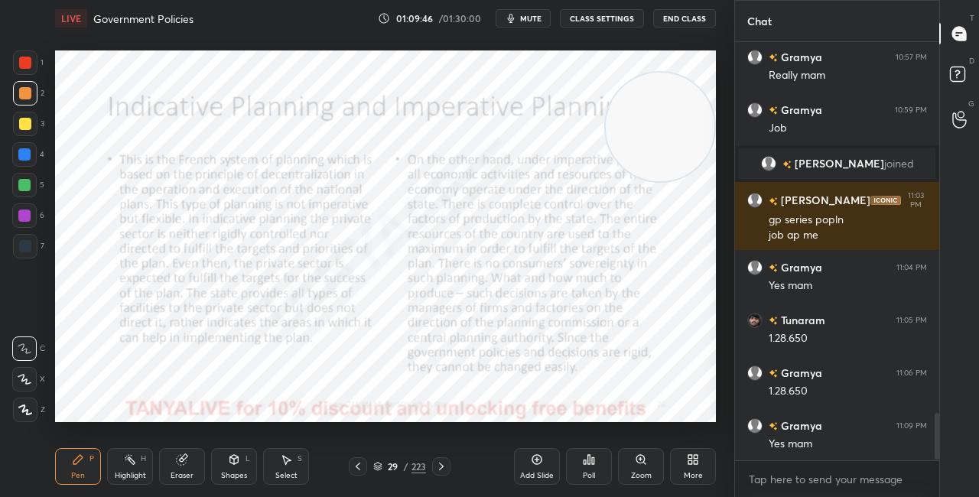
scroll to position [3337, 0]
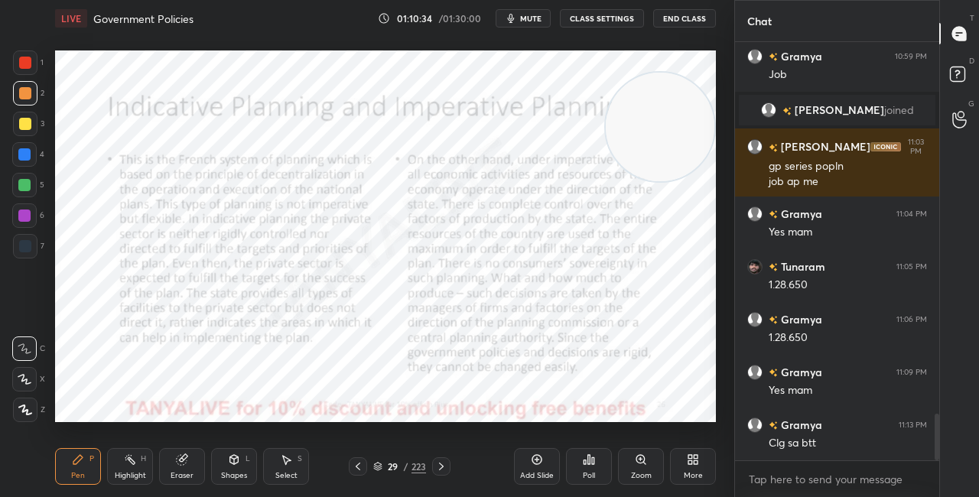
click at [680, 106] on video at bounding box center [660, 127] width 109 height 109
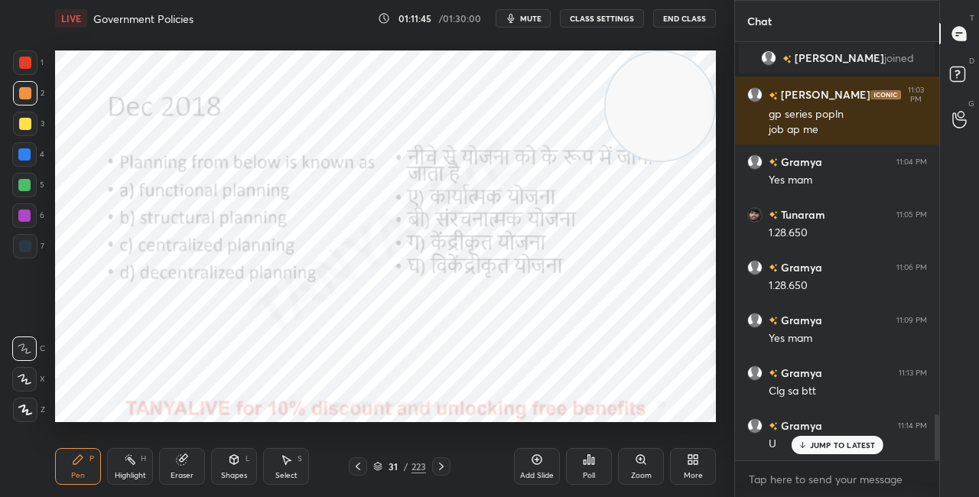
scroll to position [3443, 0]
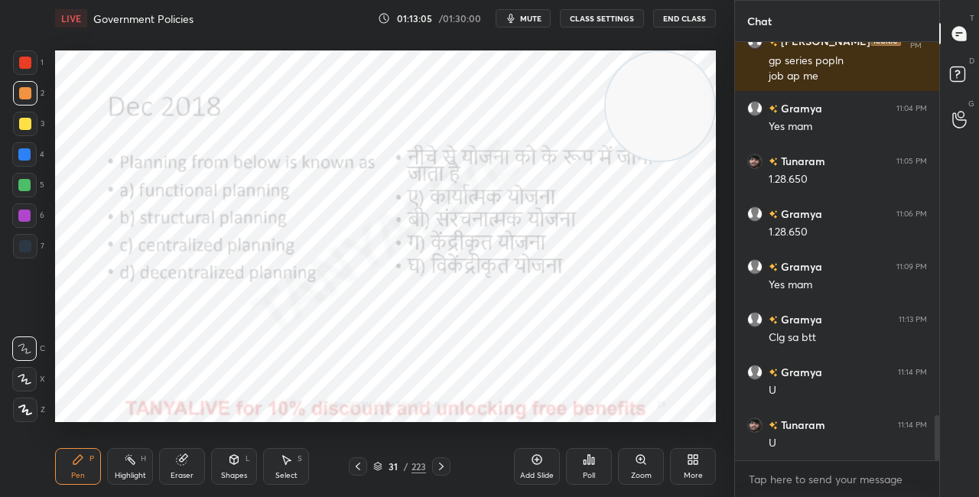
click at [379, 465] on icon at bounding box center [378, 465] width 8 height 4
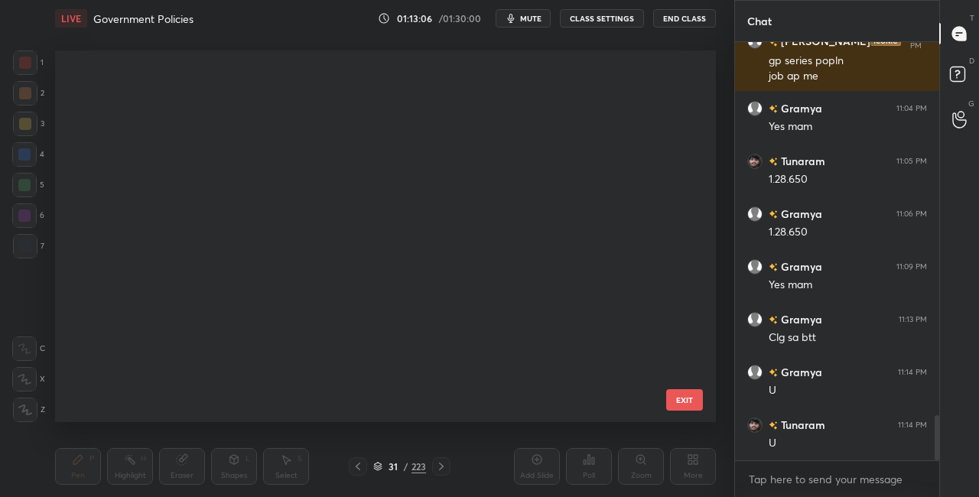
scroll to position [367, 653]
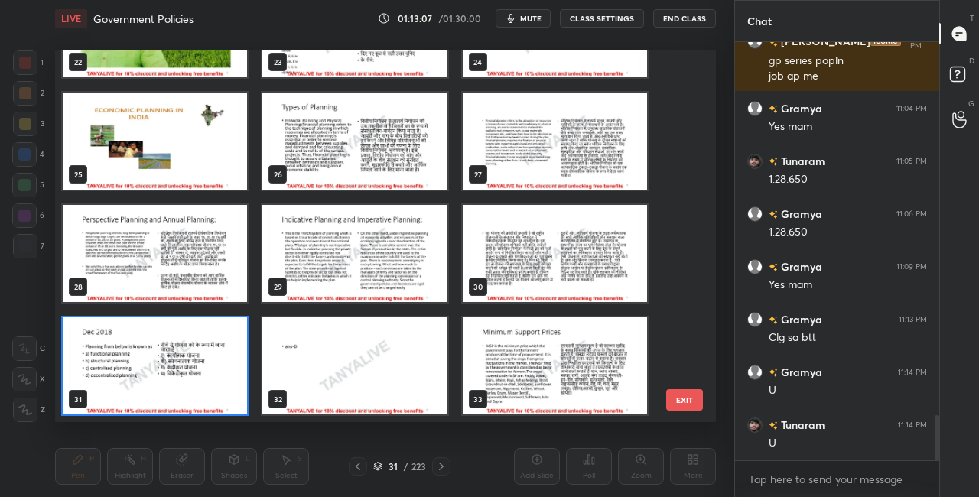
click at [219, 385] on img "grid" at bounding box center [155, 365] width 184 height 97
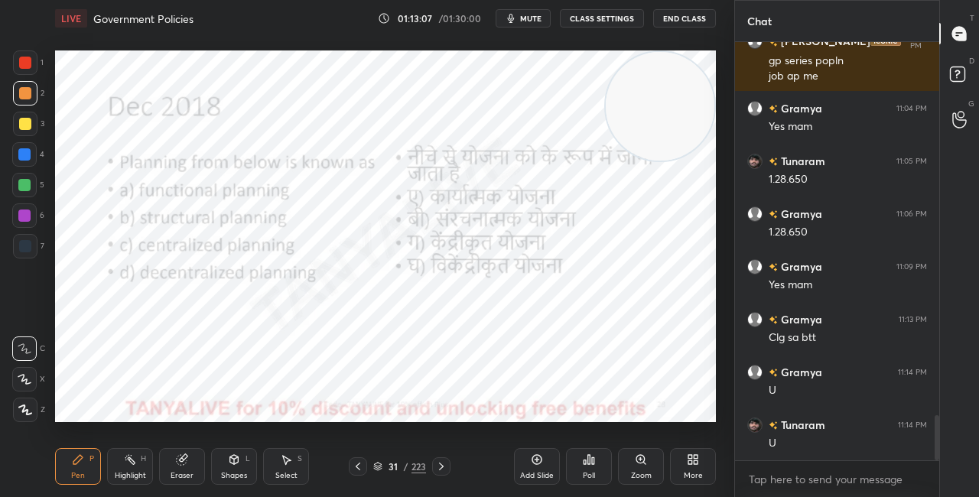
click at [219, 384] on img "grid" at bounding box center [155, 365] width 184 height 97
click at [589, 455] on icon at bounding box center [589, 459] width 2 height 9
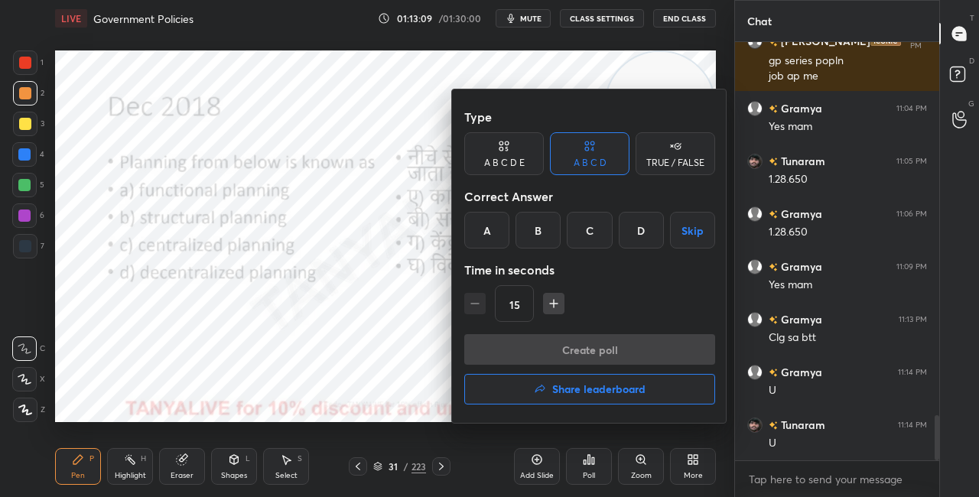
click at [661, 230] on div "D" at bounding box center [641, 230] width 45 height 37
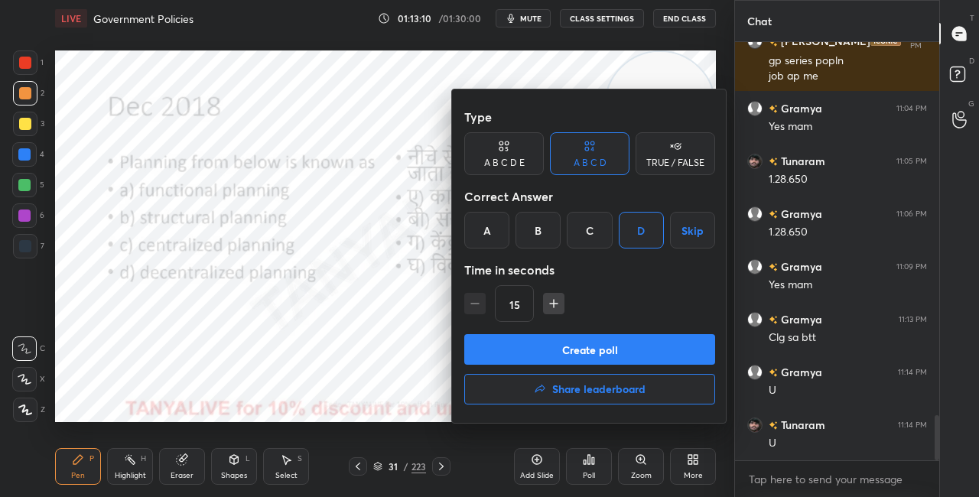
click at [587, 358] on button "Create poll" at bounding box center [589, 349] width 251 height 31
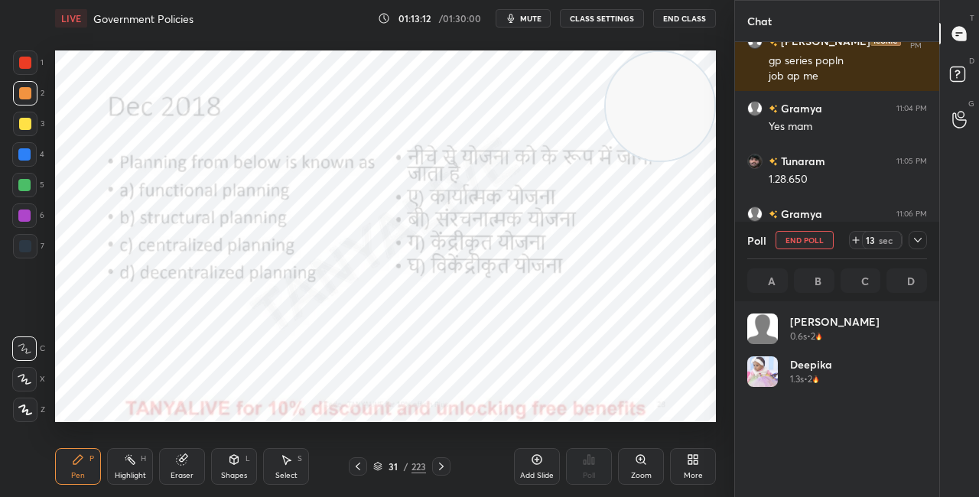
scroll to position [179, 175]
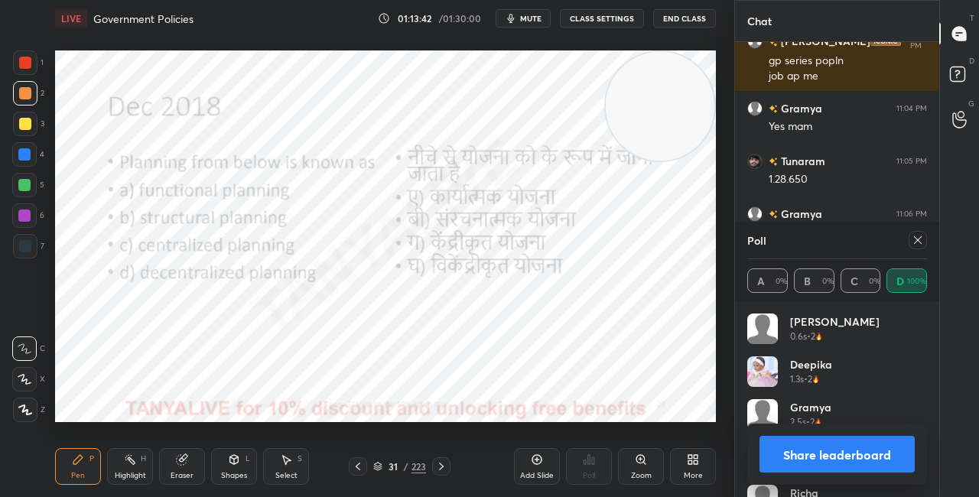
click at [239, 472] on div "Shapes" at bounding box center [234, 476] width 26 height 8
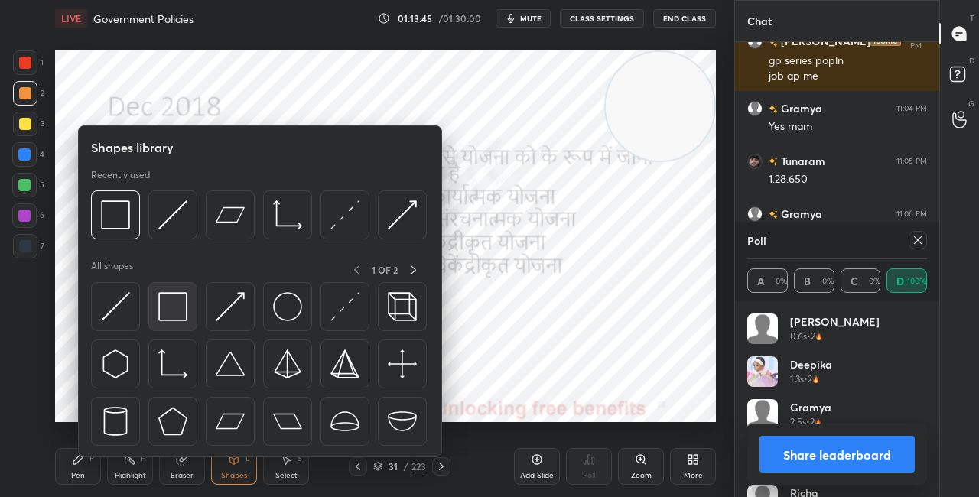
click at [171, 321] on div at bounding box center [172, 306] width 49 height 49
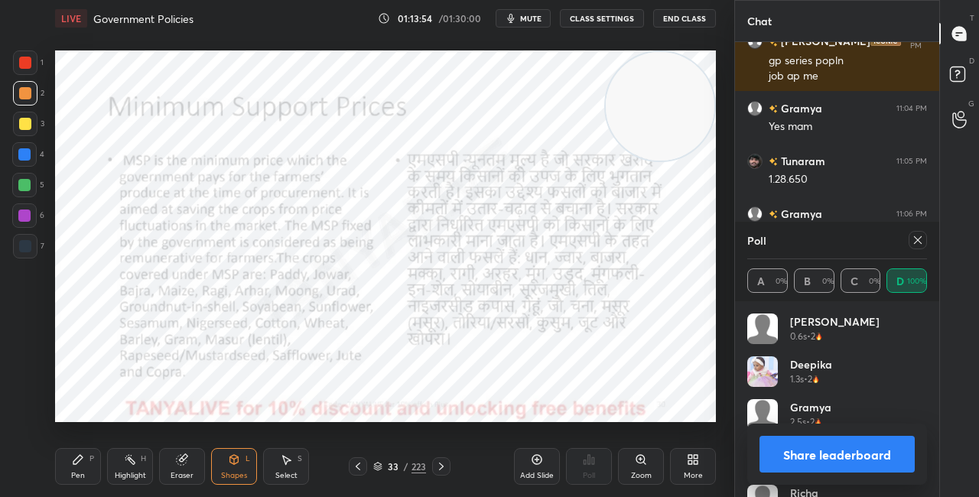
click at [915, 243] on icon at bounding box center [918, 240] width 12 height 12
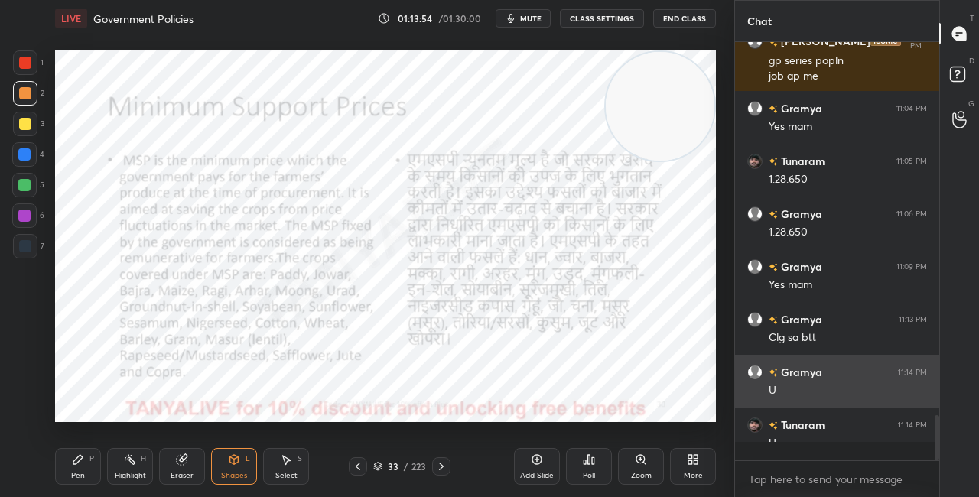
scroll to position [414, 200]
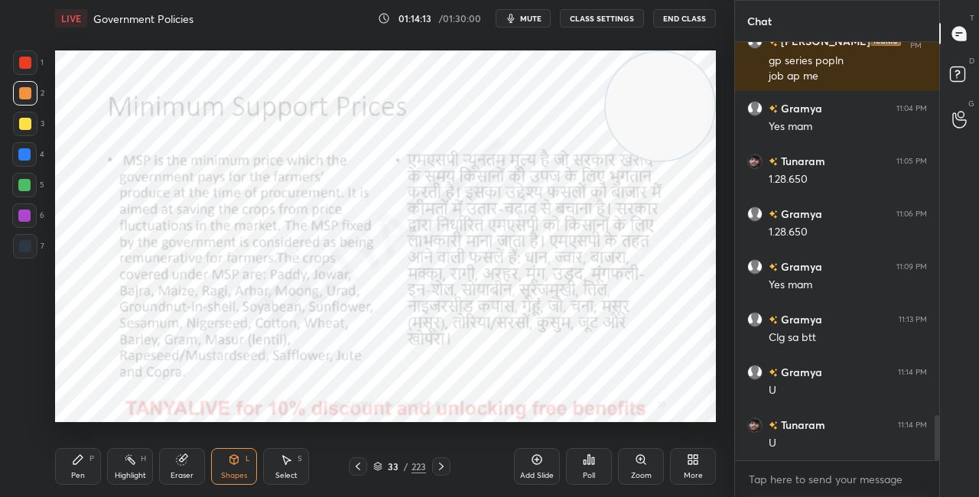
click at [96, 465] on div "Pen P" at bounding box center [78, 466] width 46 height 37
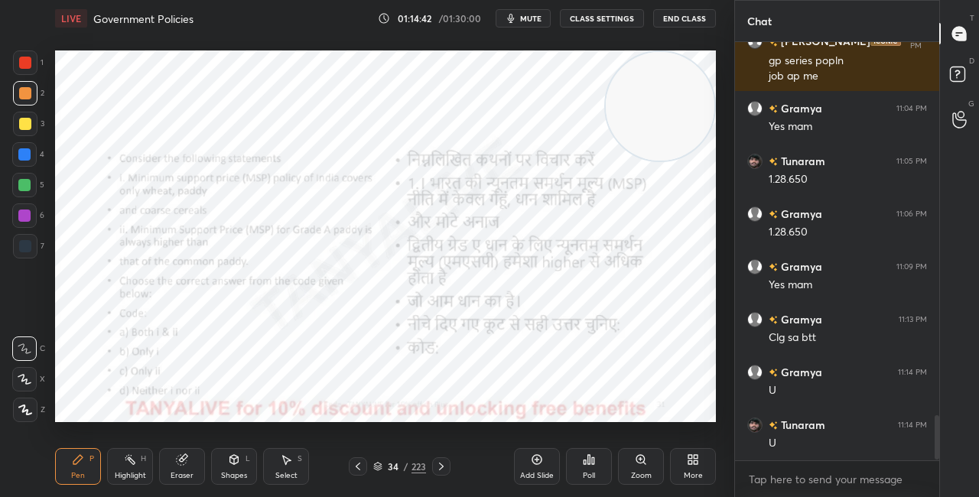
scroll to position [3508, 0]
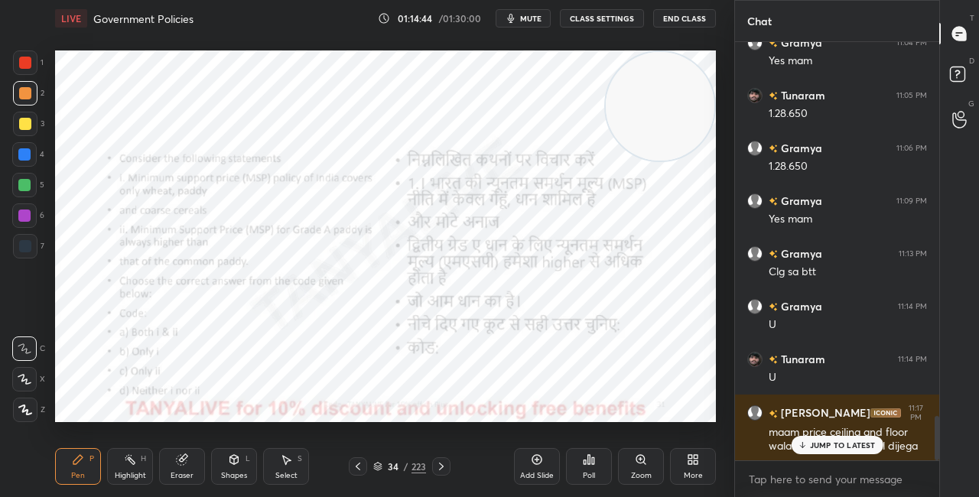
click at [811, 443] on p "JUMP TO LATEST" at bounding box center [843, 444] width 66 height 9
click at [379, 466] on icon at bounding box center [378, 467] width 8 height 2
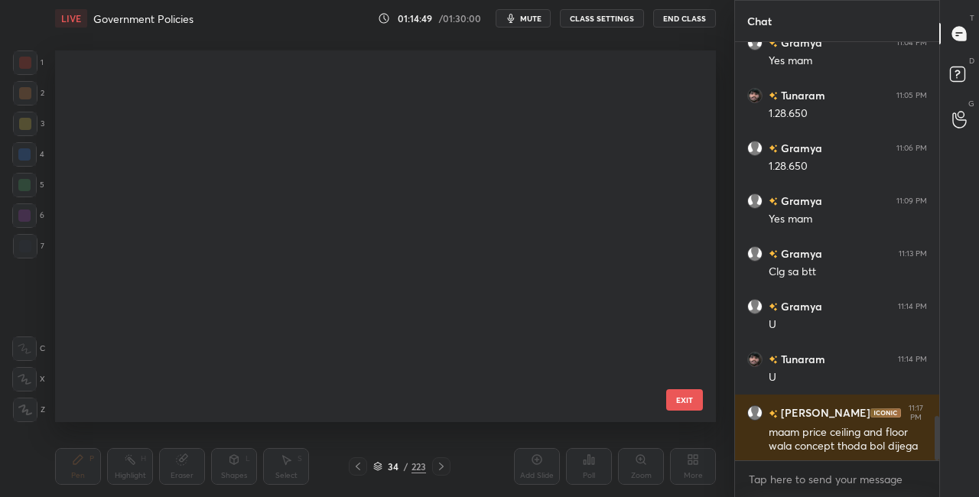
scroll to position [367, 653]
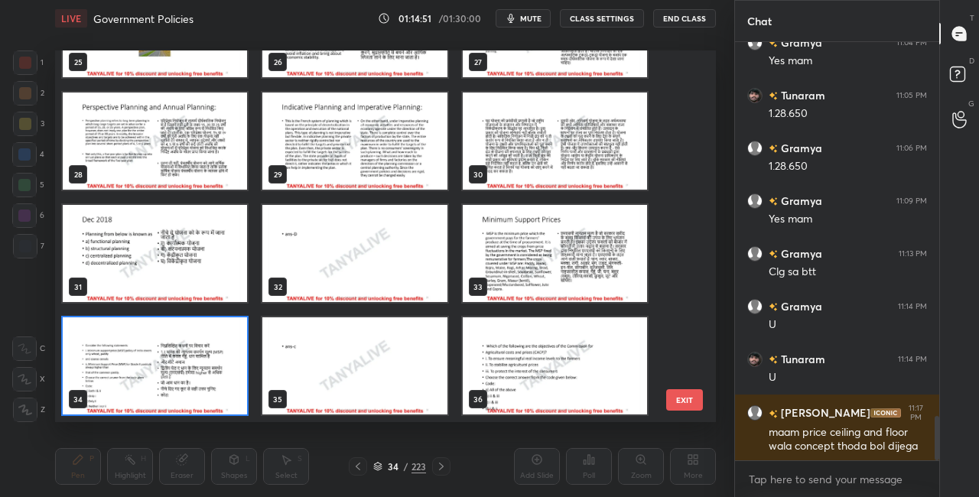
click at [189, 356] on img "grid" at bounding box center [155, 365] width 184 height 97
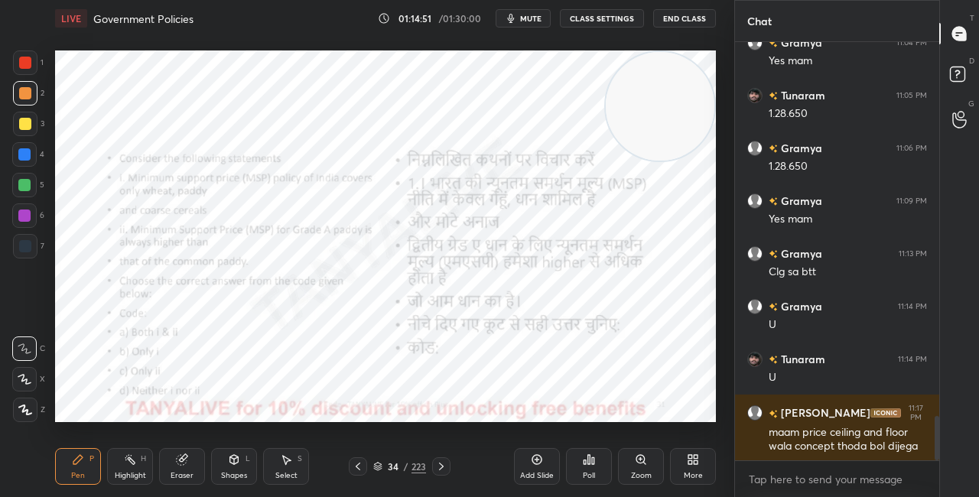
drag, startPoint x: 190, startPoint y: 356, endPoint x: 186, endPoint y: 347, distance: 9.9
click at [190, 356] on img "grid" at bounding box center [155, 365] width 184 height 97
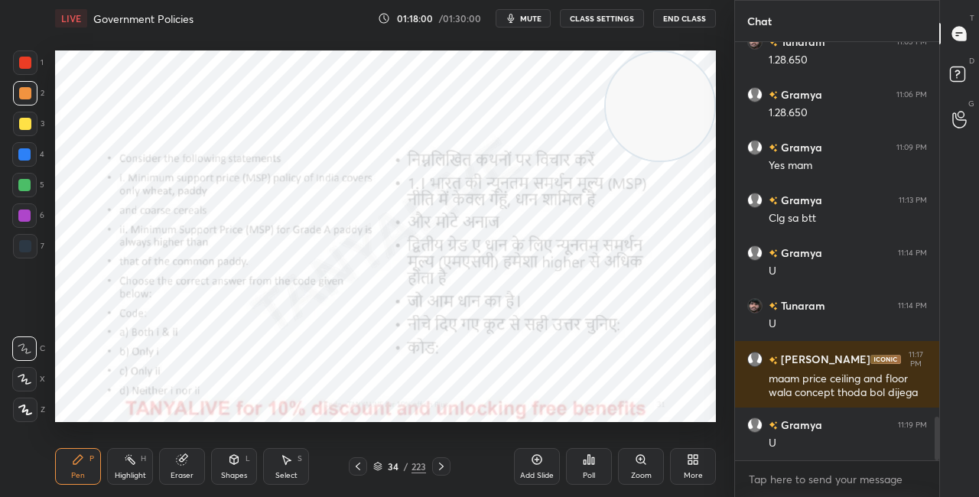
click at [382, 466] on div "34 / 223" at bounding box center [399, 467] width 53 height 14
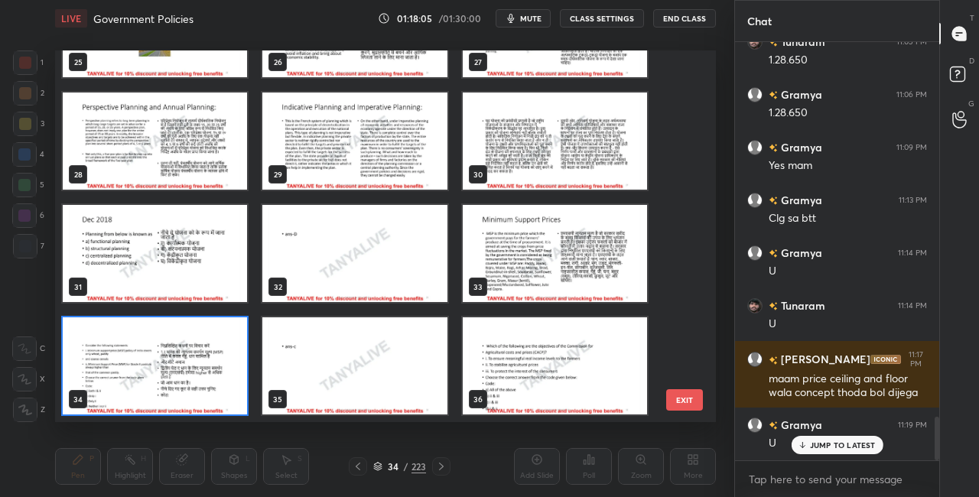
scroll to position [3614, 0]
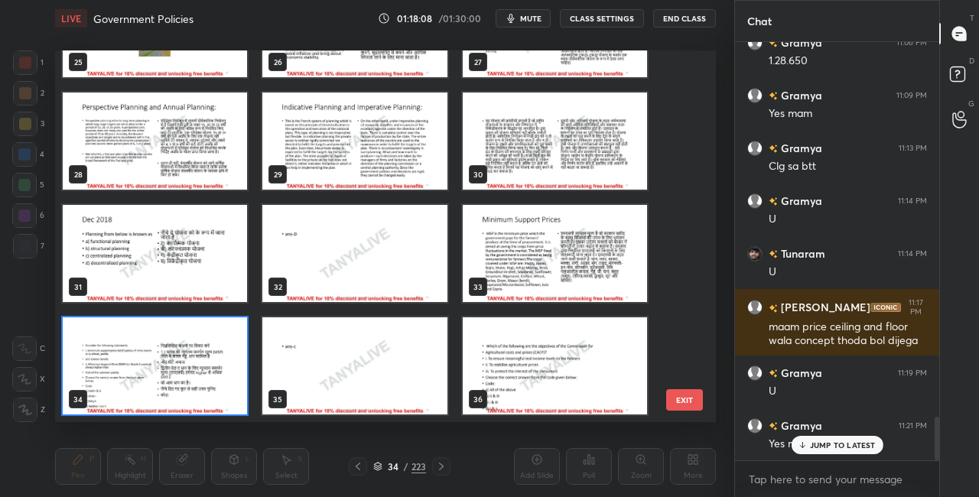
click at [226, 402] on img "grid" at bounding box center [155, 365] width 184 height 97
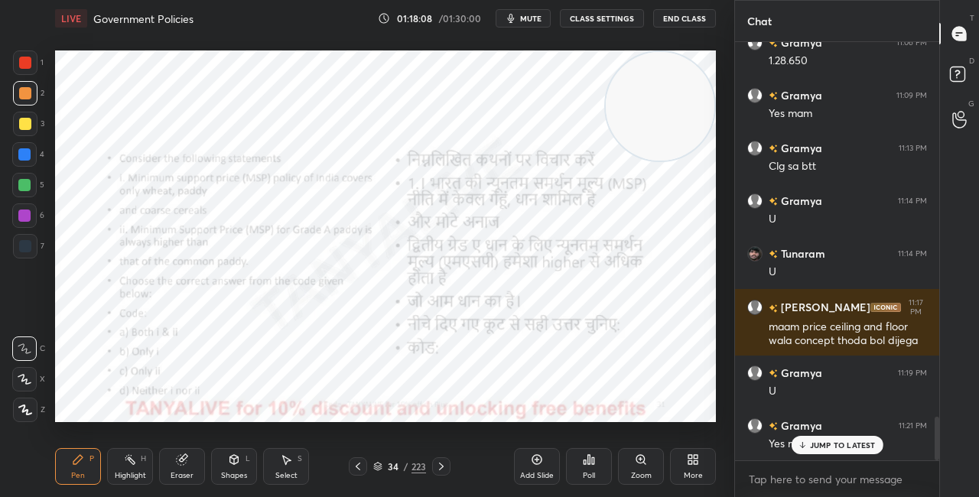
click at [226, 402] on img "grid" at bounding box center [155, 365] width 184 height 97
click at [588, 462] on icon at bounding box center [589, 459] width 2 height 9
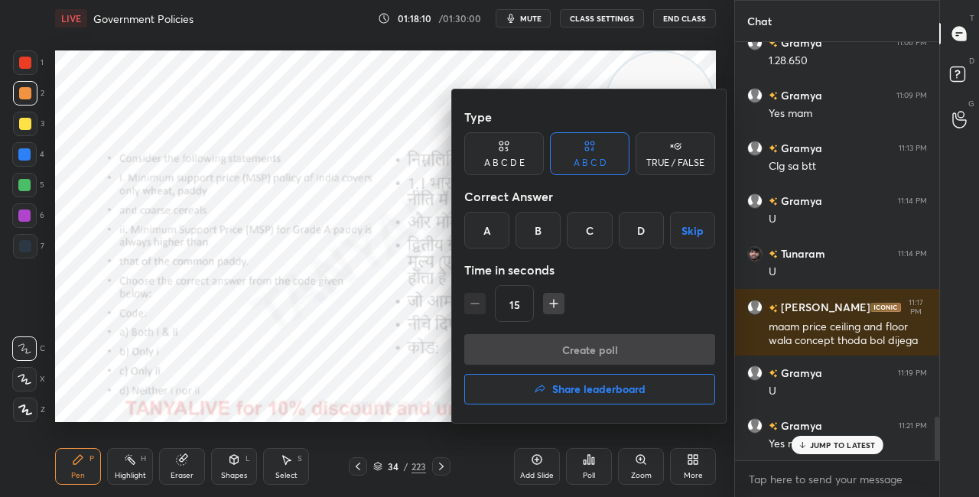
click at [573, 236] on div "C" at bounding box center [589, 230] width 45 height 37
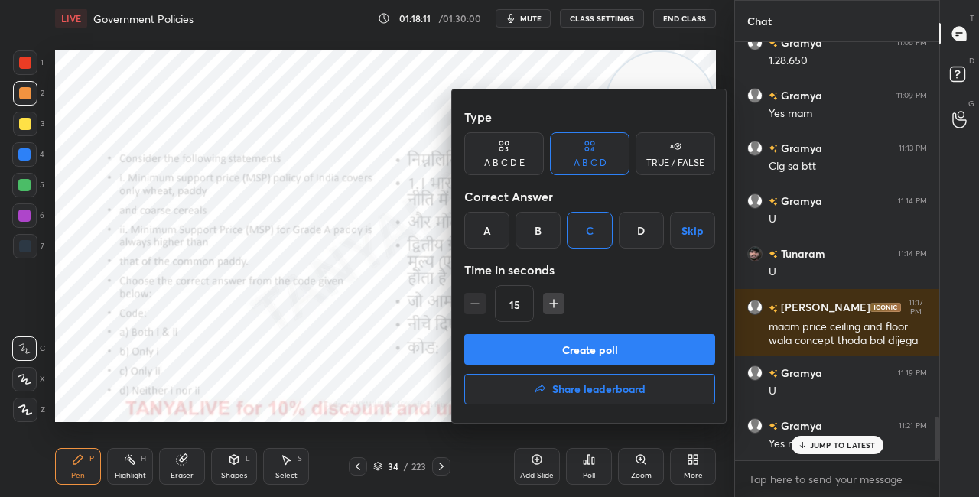
click at [561, 343] on button "Create poll" at bounding box center [589, 349] width 251 height 31
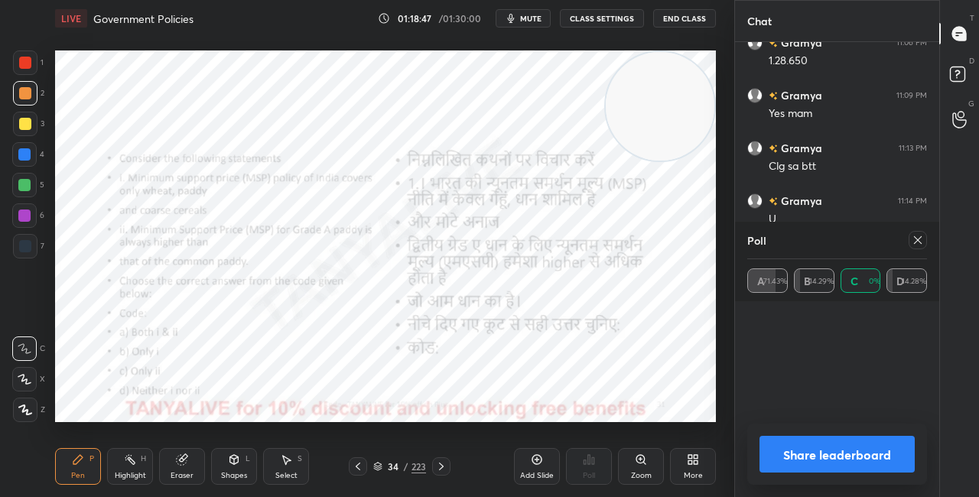
scroll to position [3747, 0]
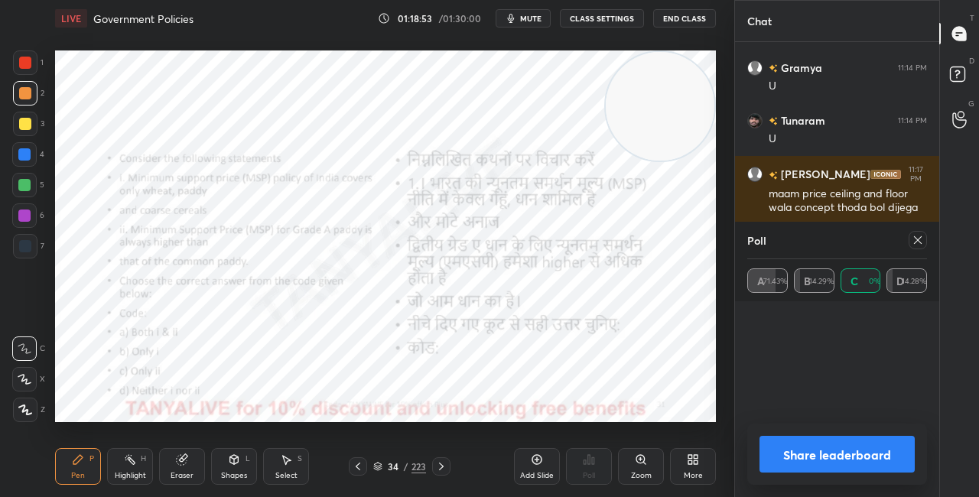
click at [789, 448] on button "Share leaderboard" at bounding box center [836, 454] width 155 height 37
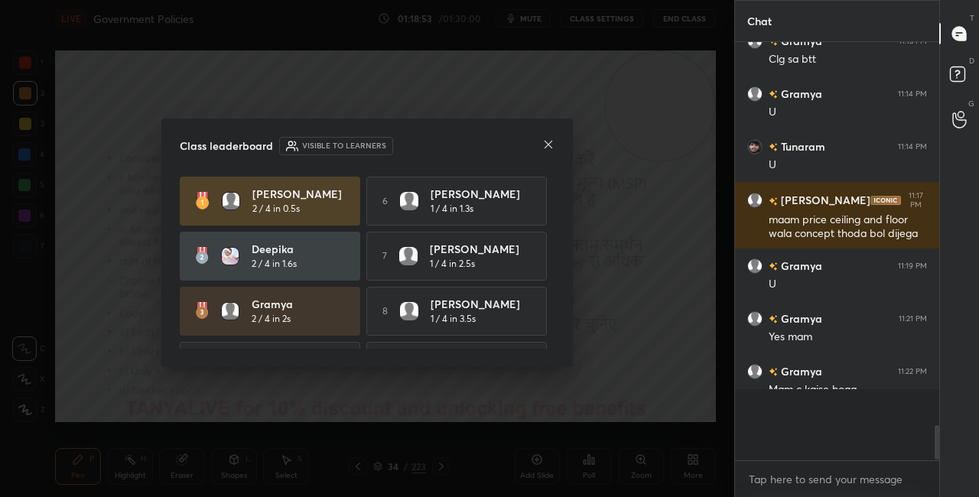
scroll to position [5, 5]
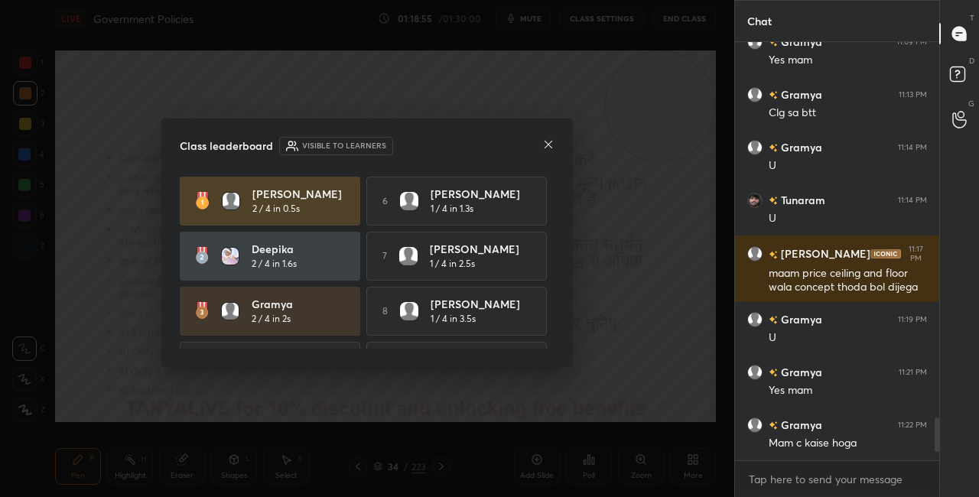
click at [543, 142] on icon at bounding box center [548, 144] width 12 height 12
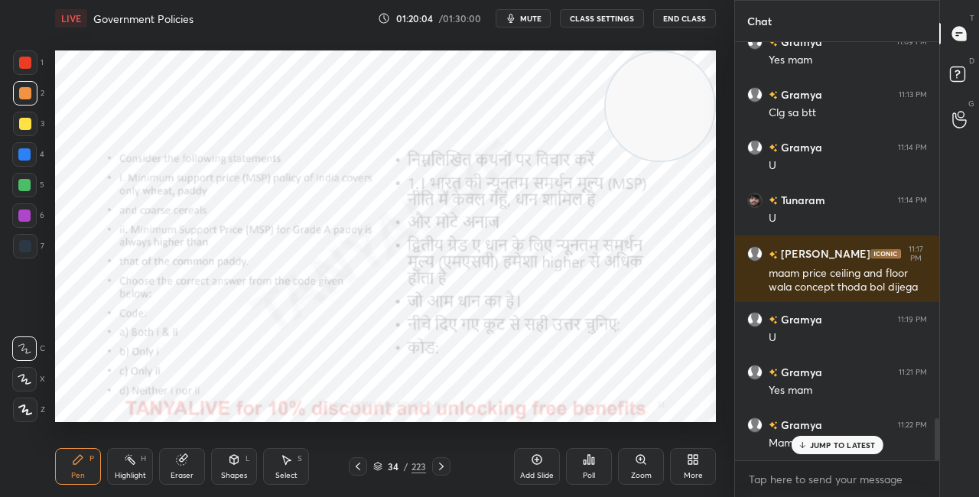
scroll to position [3733, 0]
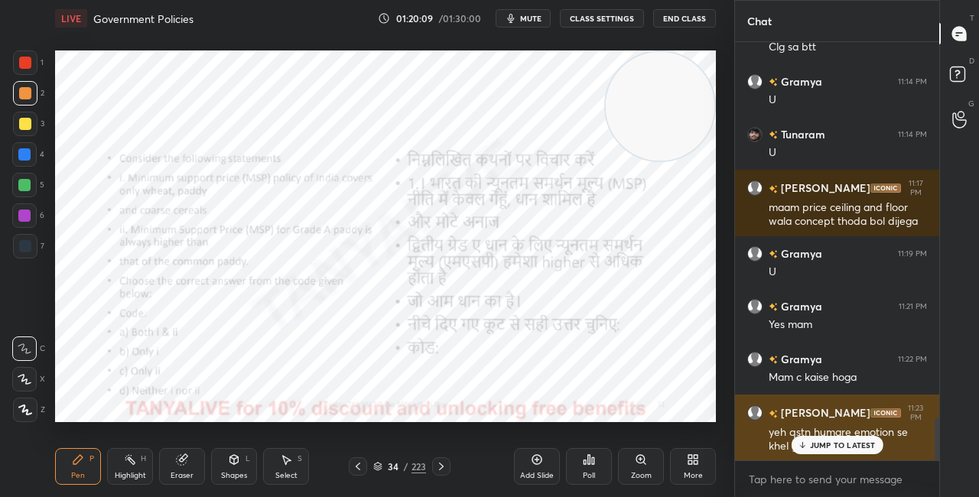
click at [814, 437] on div "JUMP TO LATEST" at bounding box center [837, 445] width 92 height 18
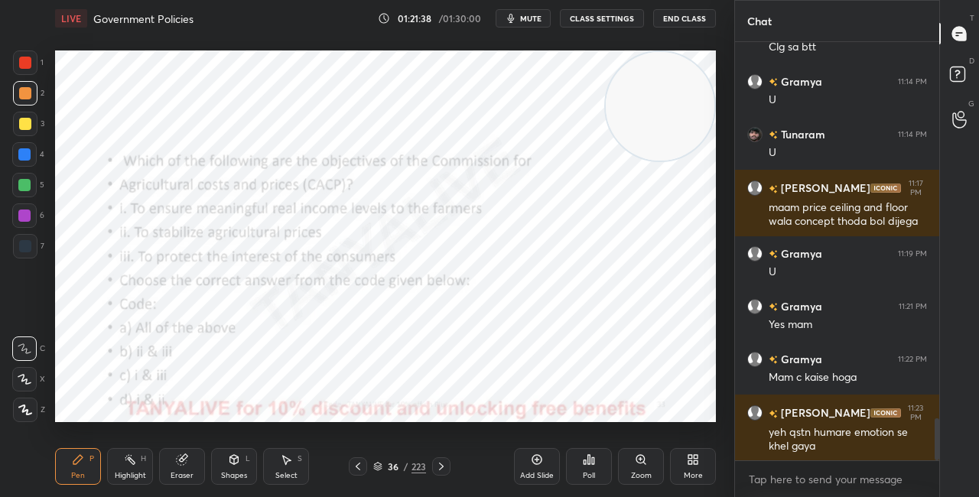
click at [23, 148] on div at bounding box center [24, 154] width 24 height 24
click at [24, 150] on div at bounding box center [24, 154] width 12 height 12
click at [383, 463] on div "36 / 223" at bounding box center [399, 467] width 53 height 14
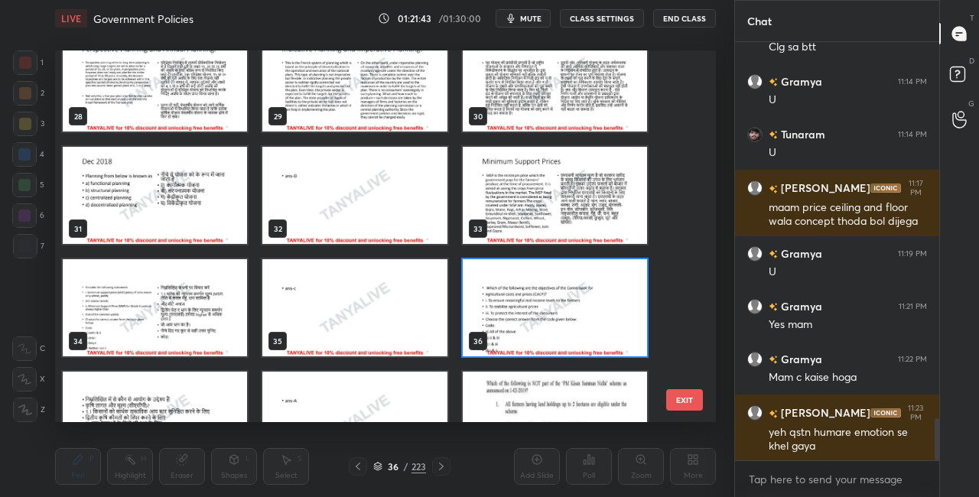
scroll to position [1097, 0]
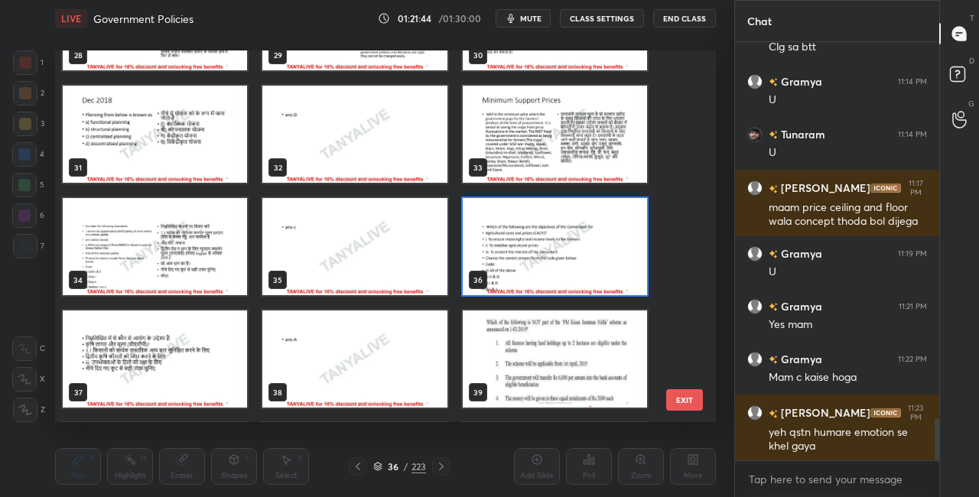
click at [581, 237] on img "grid" at bounding box center [555, 246] width 184 height 97
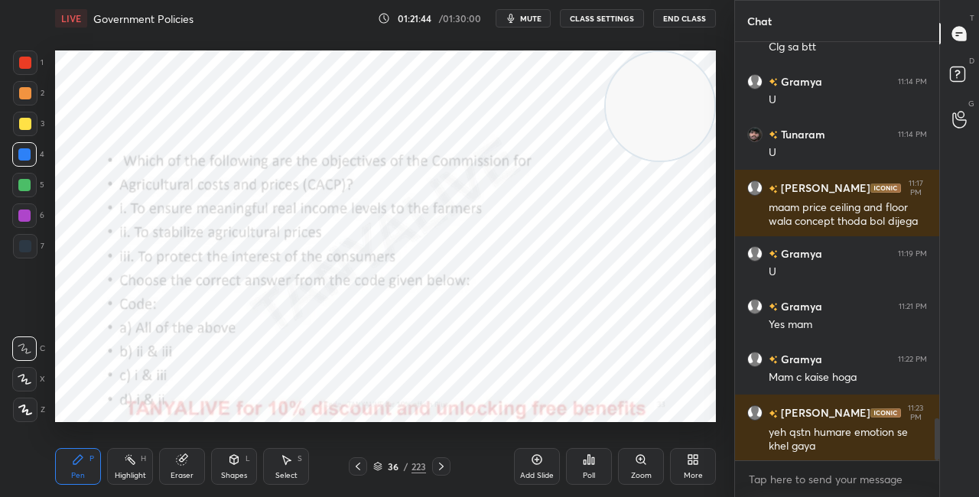
click at [581, 238] on img "grid" at bounding box center [555, 246] width 184 height 97
click at [584, 457] on icon at bounding box center [589, 459] width 12 height 12
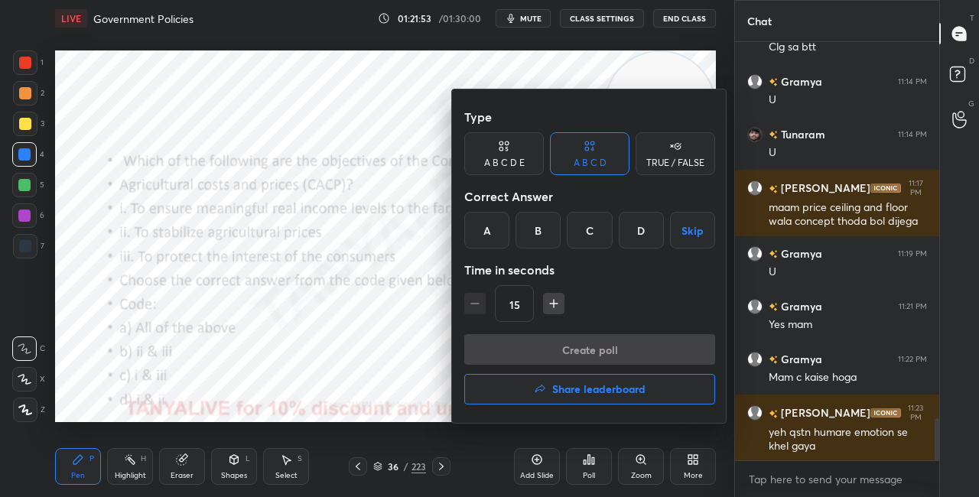
click at [475, 236] on div "A" at bounding box center [486, 230] width 45 height 37
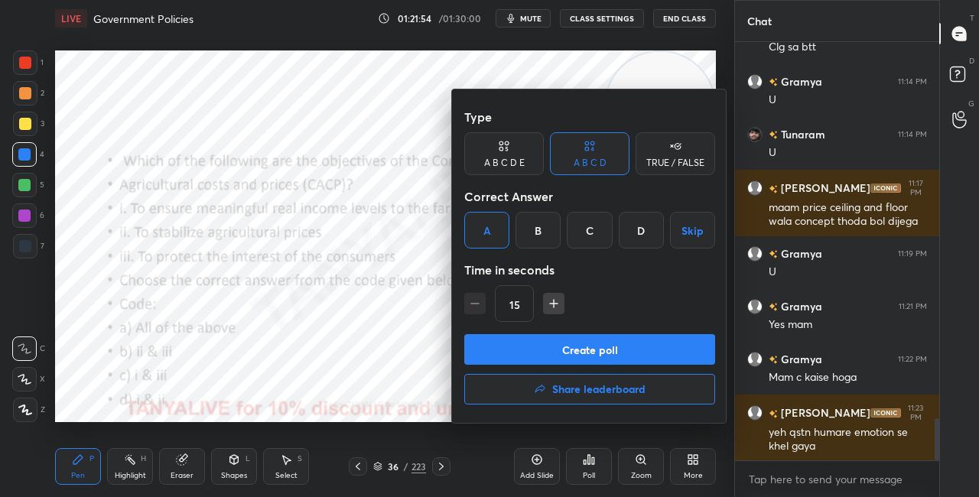
click at [494, 353] on button "Create poll" at bounding box center [589, 349] width 251 height 31
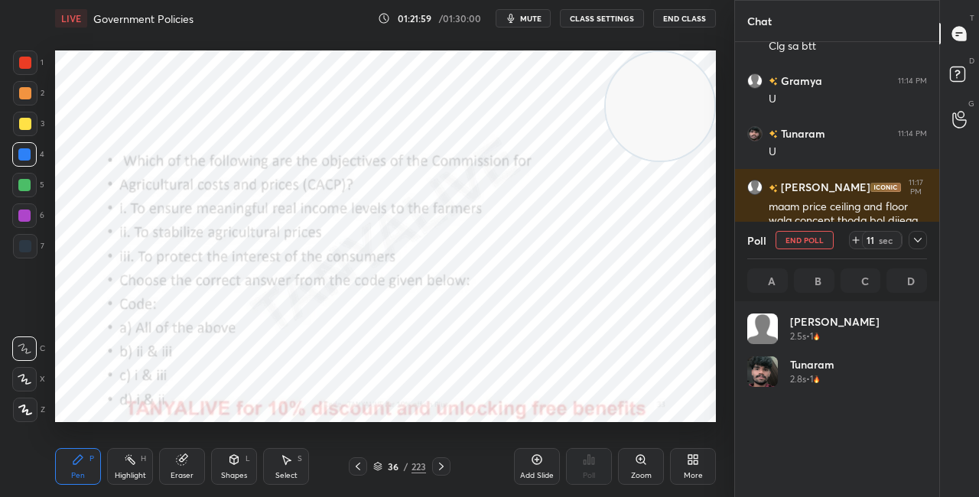
scroll to position [5, 5]
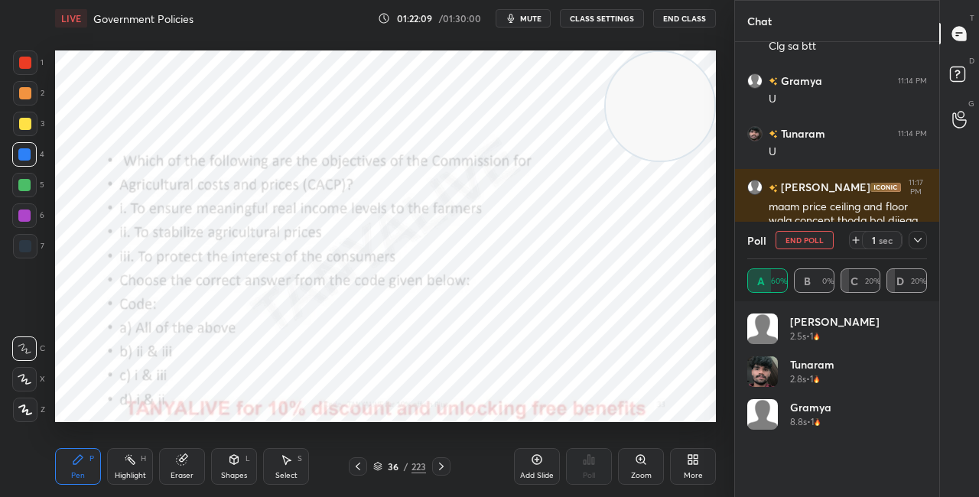
click at [224, 477] on div "Shapes" at bounding box center [234, 476] width 26 height 8
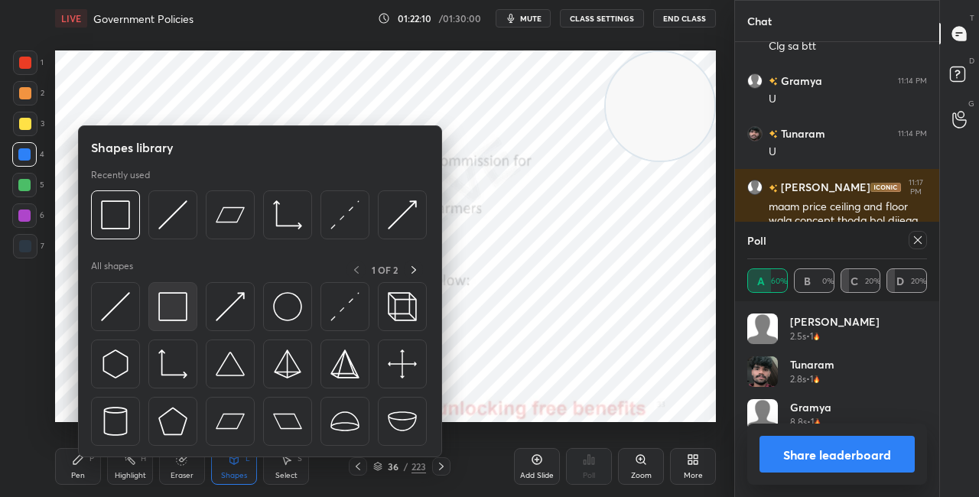
click at [183, 323] on div at bounding box center [172, 306] width 49 height 49
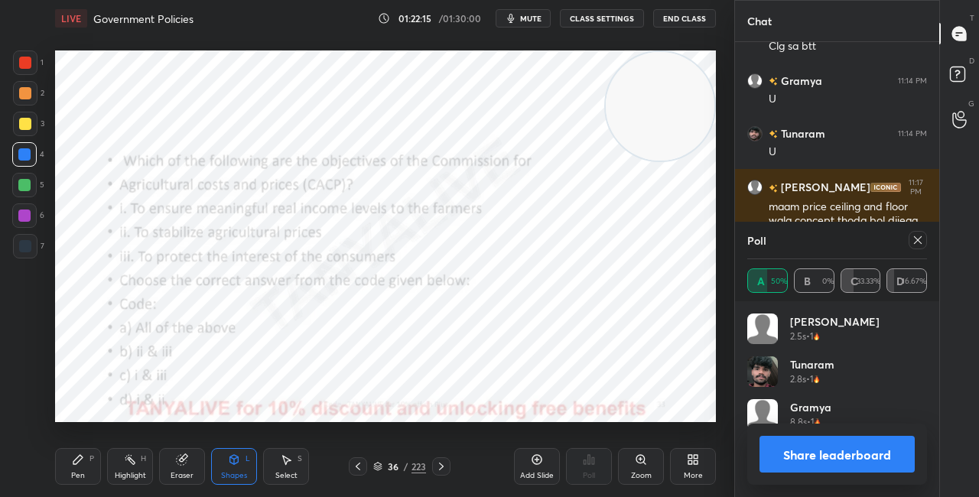
click at [109, 459] on div "Highlight H" at bounding box center [130, 466] width 46 height 37
click at [91, 473] on div "Pen P" at bounding box center [78, 466] width 46 height 37
click at [790, 447] on button "Share leaderboard" at bounding box center [836, 454] width 155 height 37
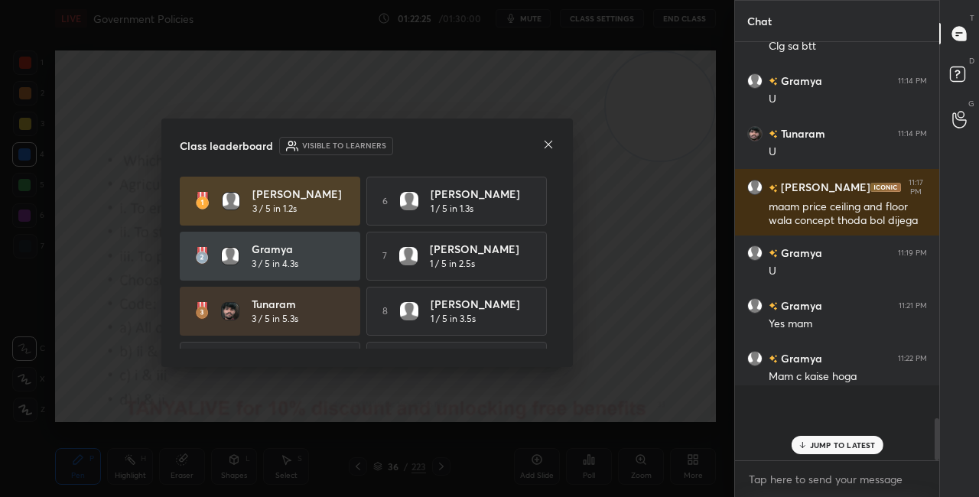
scroll to position [437, 200]
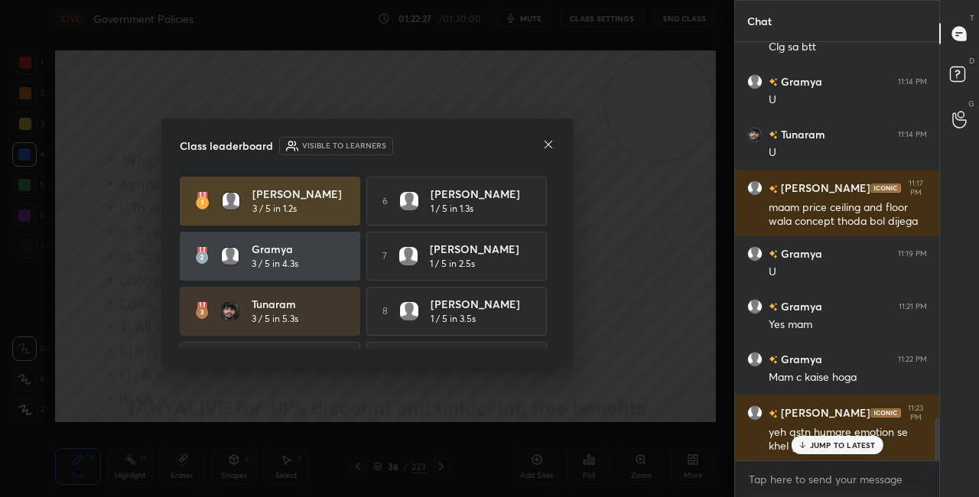
click at [551, 145] on icon at bounding box center [548, 144] width 12 height 12
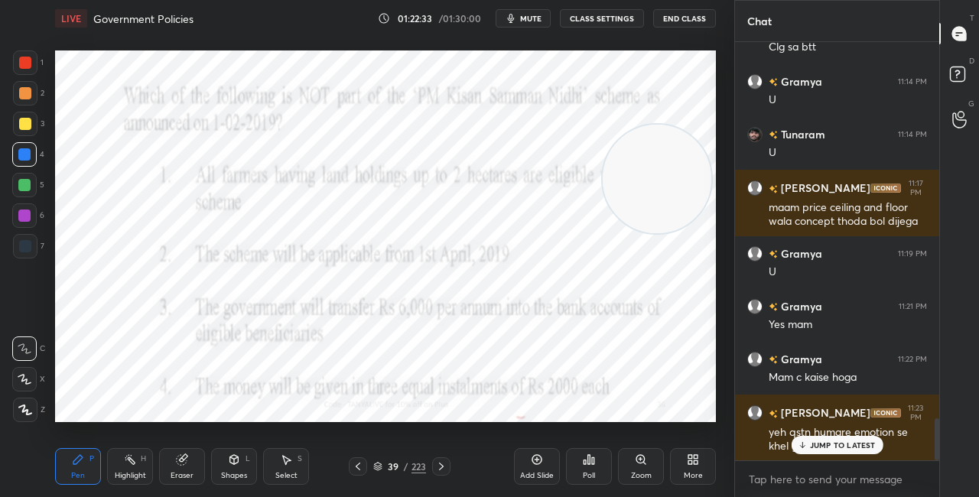
drag, startPoint x: 668, startPoint y: 146, endPoint x: 650, endPoint y: 219, distance: 75.7
click at [659, 210] on video at bounding box center [657, 179] width 109 height 109
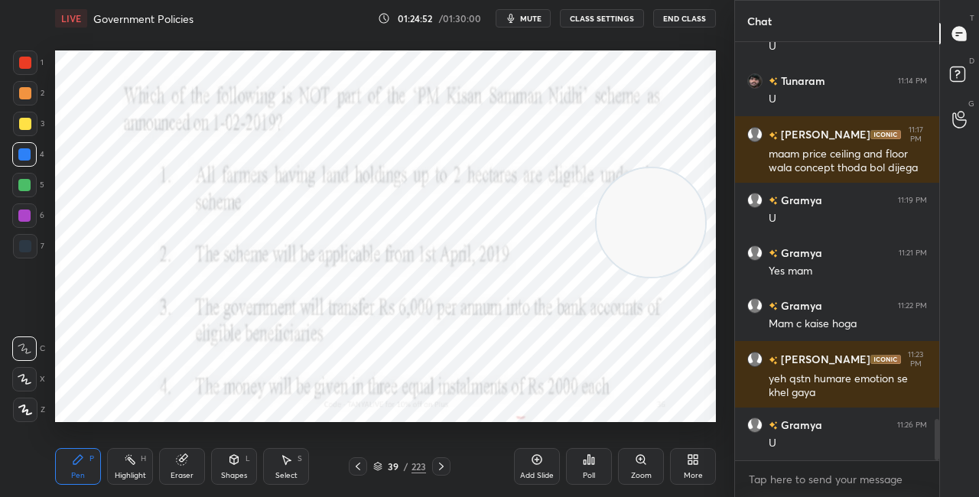
drag, startPoint x: 644, startPoint y: 249, endPoint x: 642, endPoint y: 265, distance: 17.0
click at [641, 267] on video at bounding box center [650, 222] width 109 height 109
click at [384, 466] on div "39 / 223" at bounding box center [399, 467] width 53 height 14
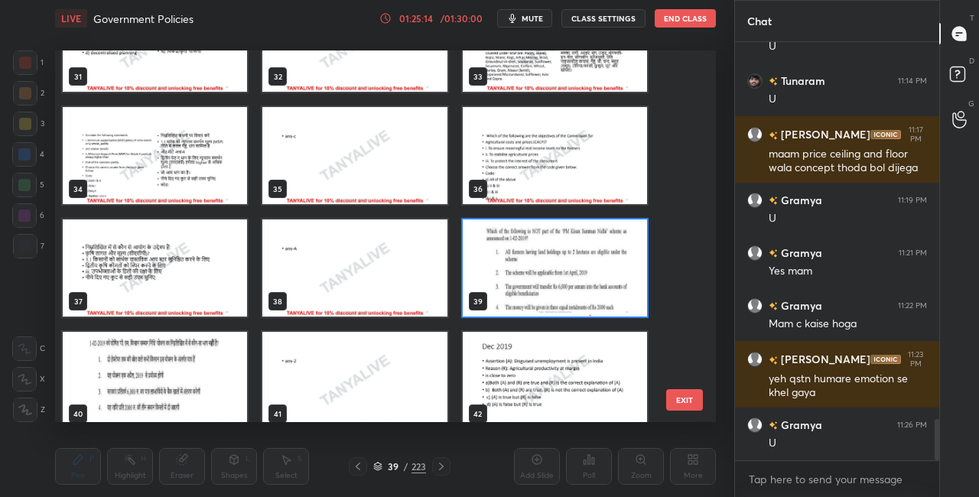
scroll to position [1205, 0]
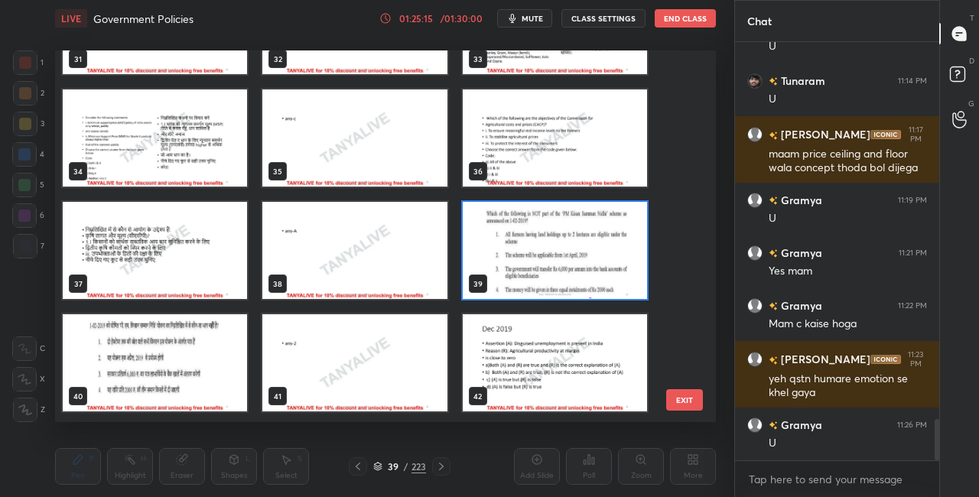
click at [613, 252] on img "grid" at bounding box center [555, 250] width 184 height 97
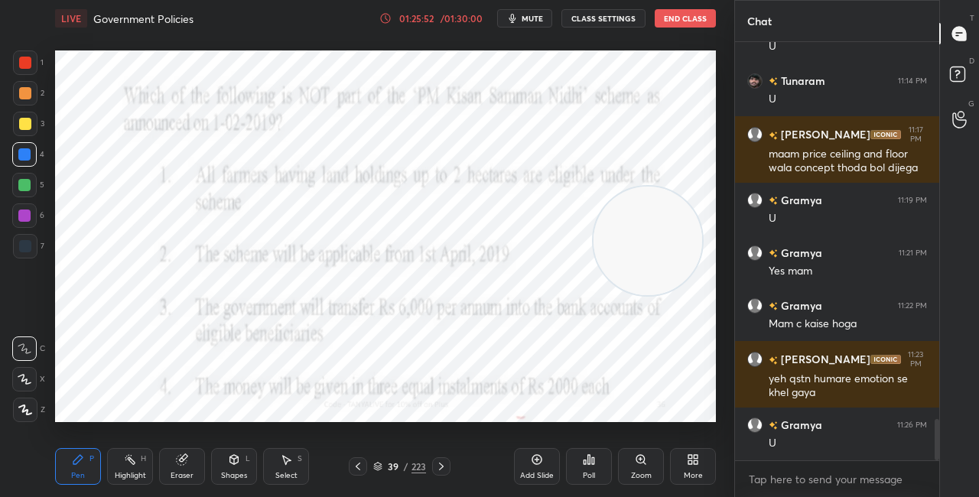
click at [614, 244] on video at bounding box center [647, 241] width 109 height 109
drag, startPoint x: 636, startPoint y: 236, endPoint x: 684, endPoint y: 88, distance: 155.7
click at [684, 184] on video at bounding box center [649, 238] width 109 height 109
click at [379, 470] on icon at bounding box center [377, 466] width 9 height 9
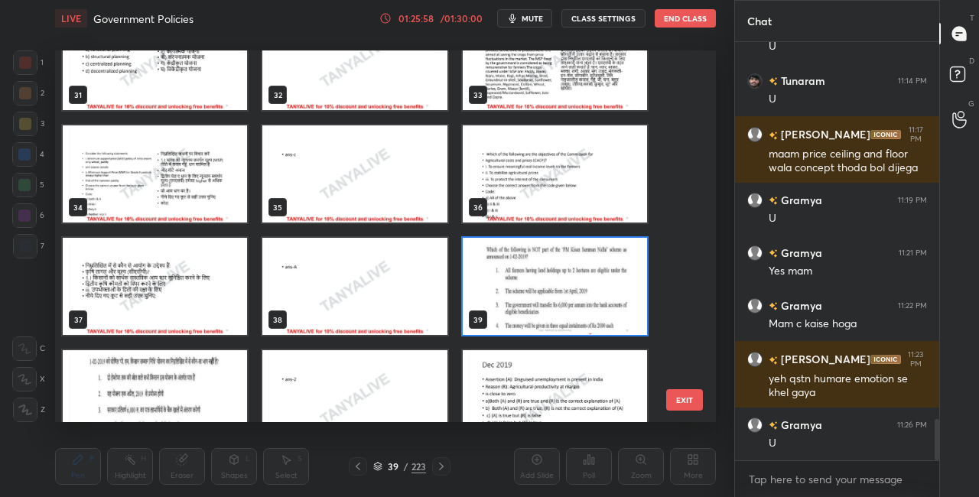
scroll to position [1188, 0]
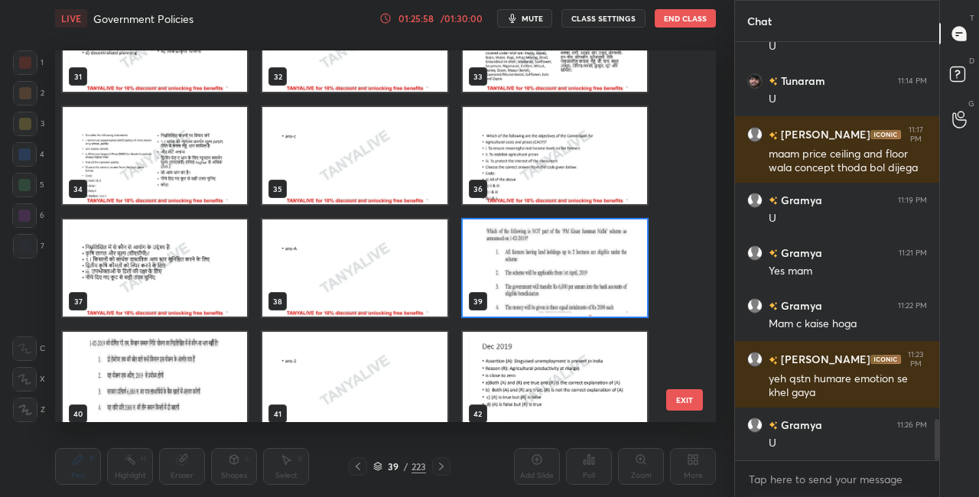
click at [589, 290] on img "grid" at bounding box center [555, 267] width 184 height 97
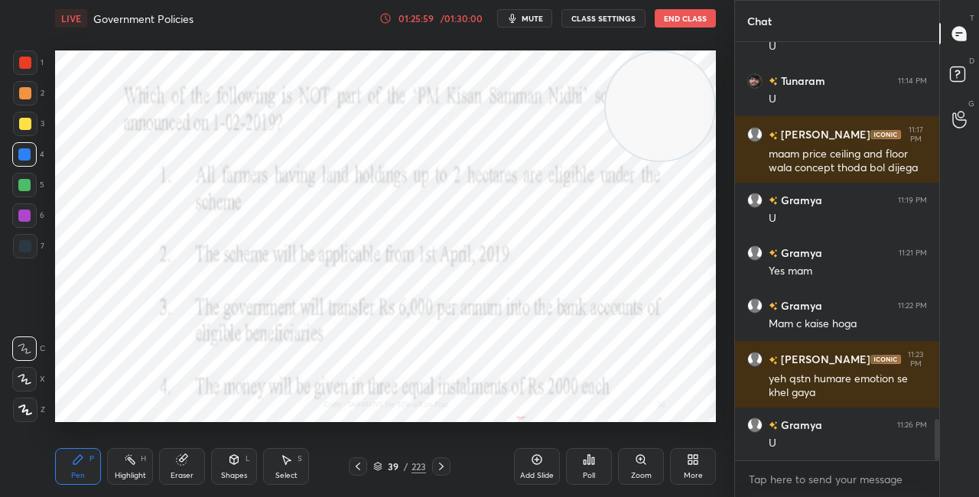
click at [589, 291] on img "grid" at bounding box center [555, 267] width 184 height 97
click at [587, 453] on div "Poll" at bounding box center [589, 466] width 46 height 37
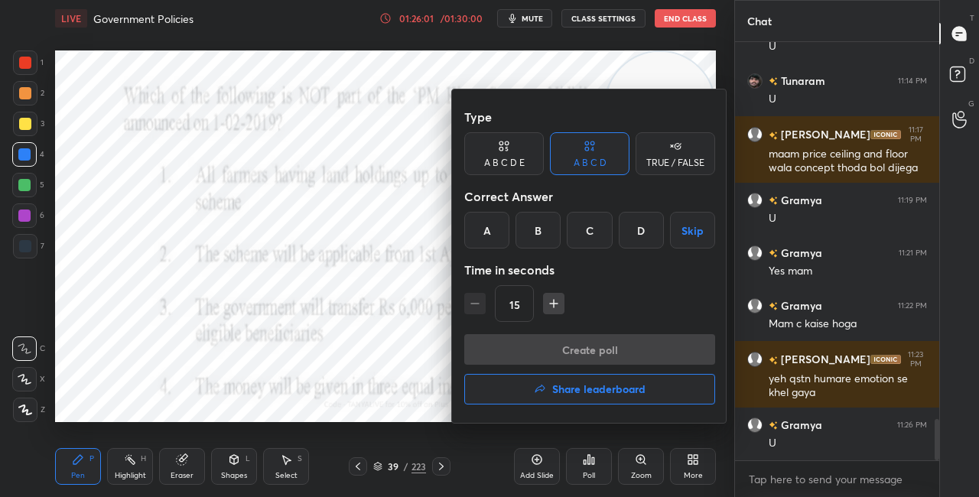
click at [528, 238] on div "B" at bounding box center [537, 230] width 45 height 37
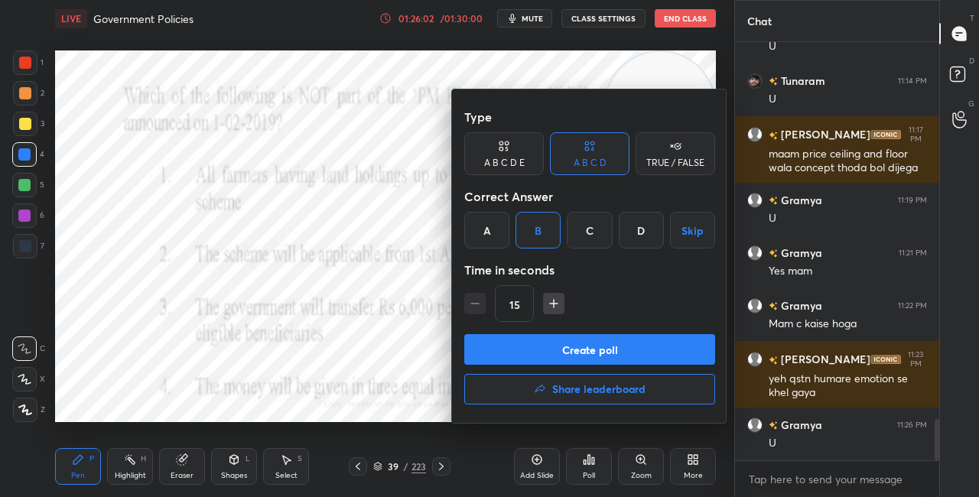
click at [530, 356] on button "Create poll" at bounding box center [589, 349] width 251 height 31
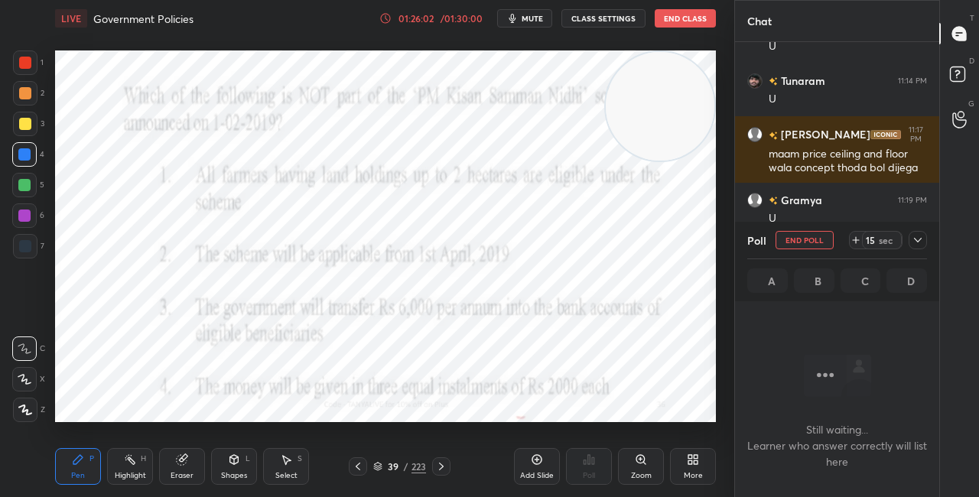
scroll to position [5, 5]
click at [216, 470] on div "Shapes L" at bounding box center [234, 466] width 46 height 37
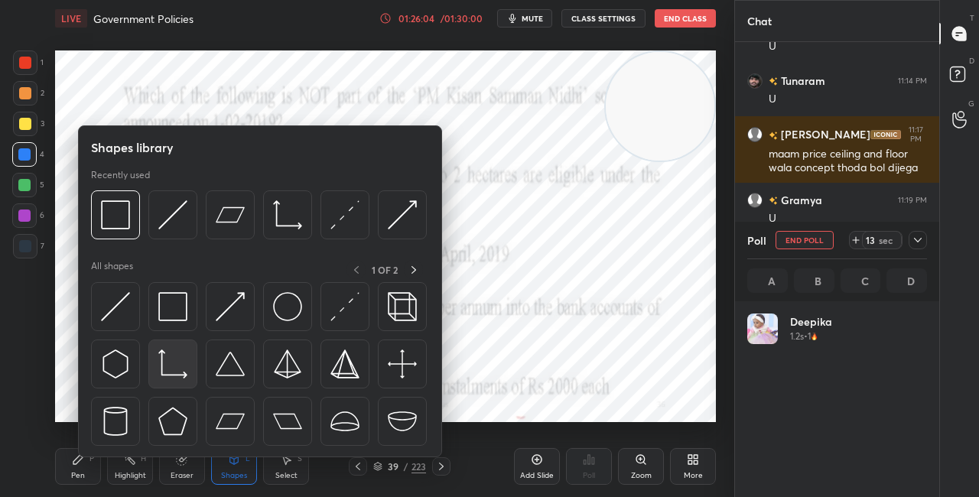
scroll to position [179, 175]
click at [163, 310] on img at bounding box center [172, 306] width 29 height 29
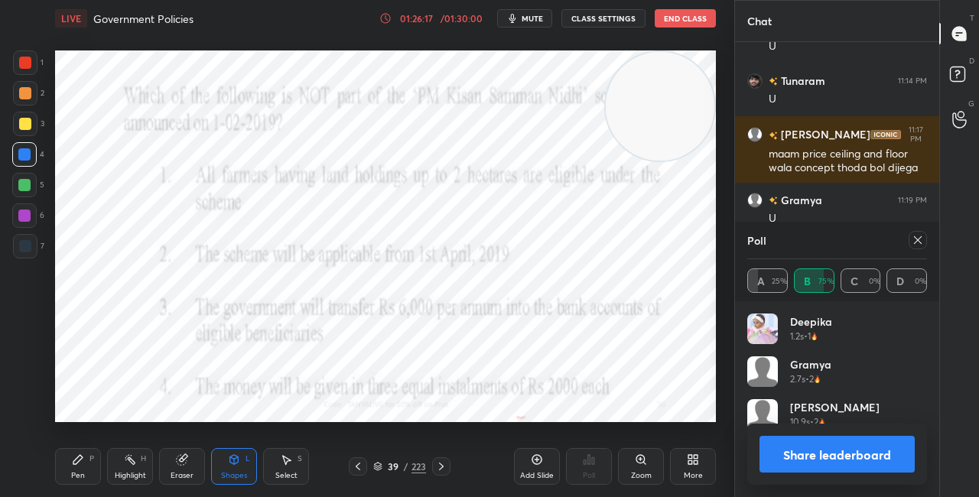
click at [97, 457] on div "Pen P" at bounding box center [78, 466] width 46 height 37
click at [799, 451] on button "Share leaderboard" at bounding box center [836, 454] width 155 height 37
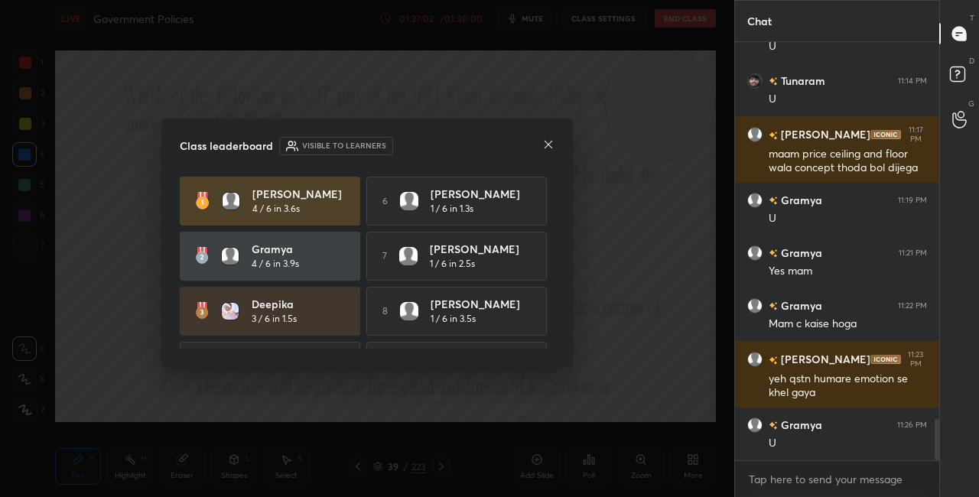
scroll to position [5, 5]
click at [550, 145] on icon at bounding box center [548, 144] width 12 height 12
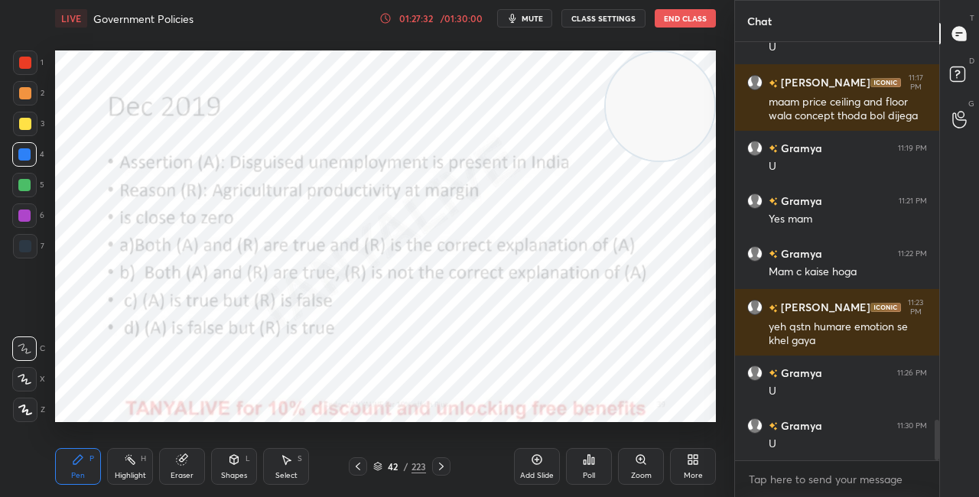
scroll to position [3906, 0]
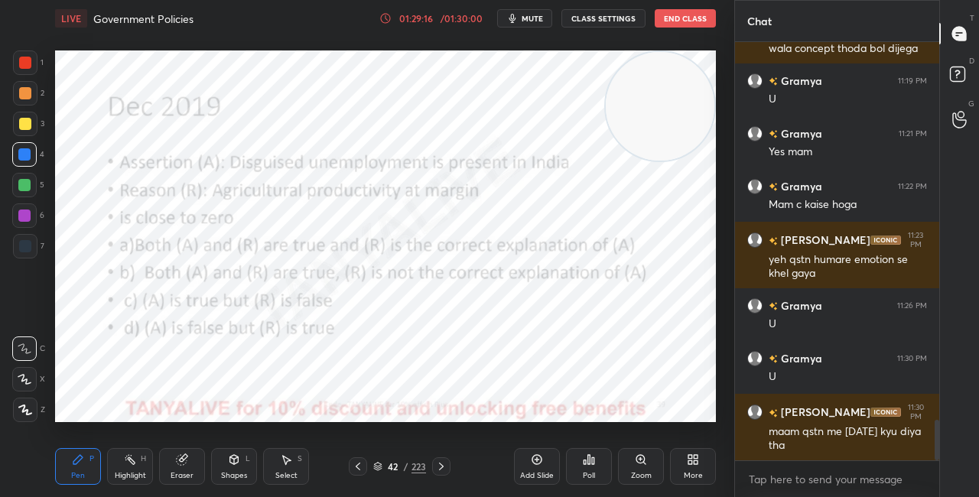
click at [377, 464] on icon at bounding box center [377, 466] width 9 height 9
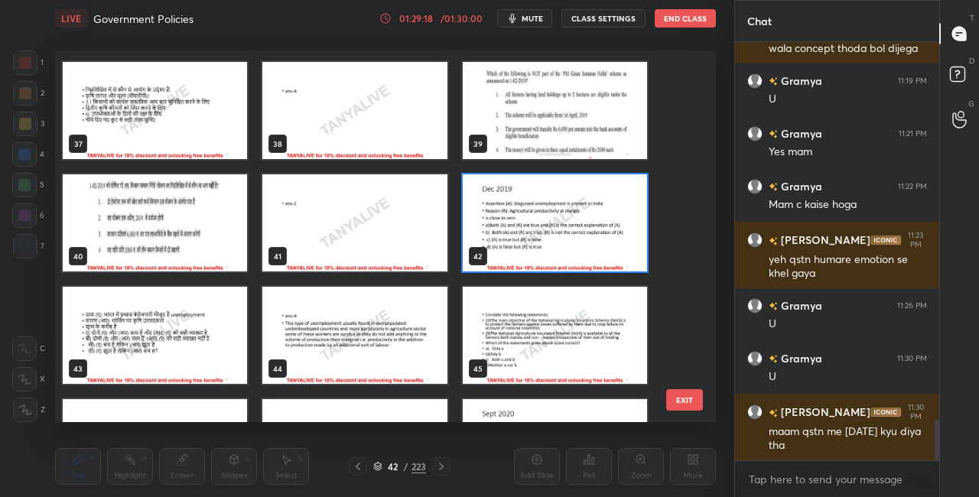
scroll to position [1369, 0]
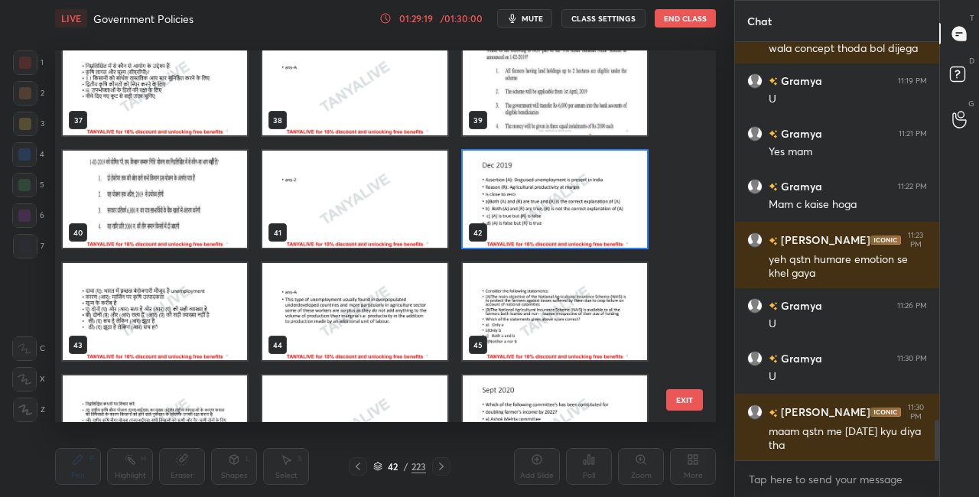
click at [618, 220] on img "grid" at bounding box center [555, 199] width 184 height 97
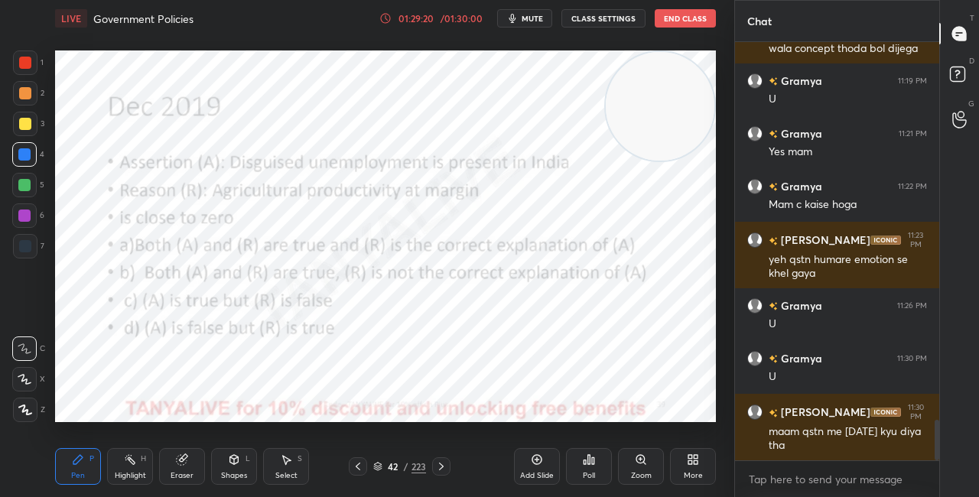
click at [588, 463] on icon at bounding box center [589, 459] width 2 height 9
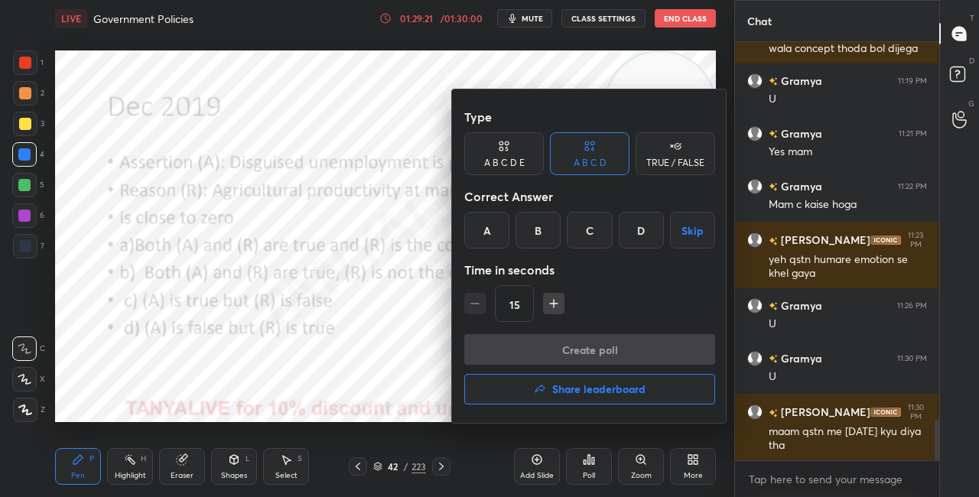
click at [477, 234] on div "A" at bounding box center [486, 230] width 45 height 37
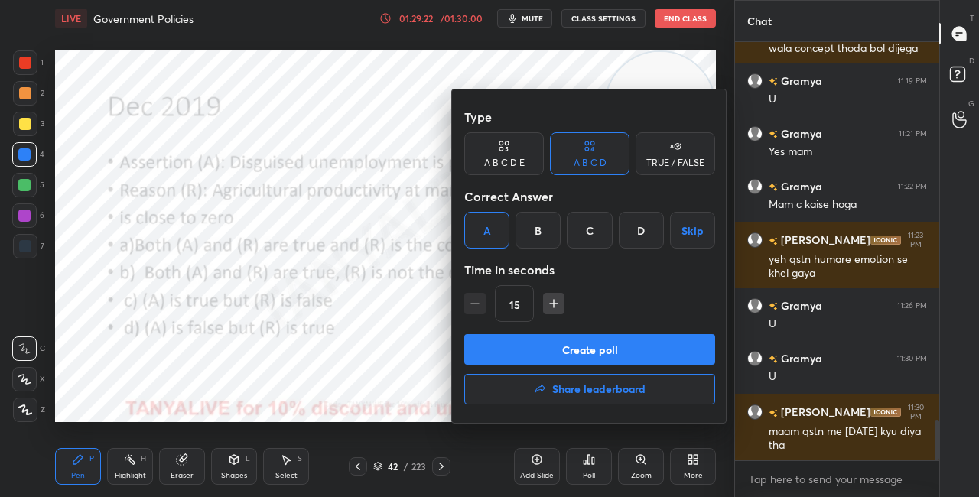
click at [524, 356] on button "Create poll" at bounding box center [589, 349] width 251 height 31
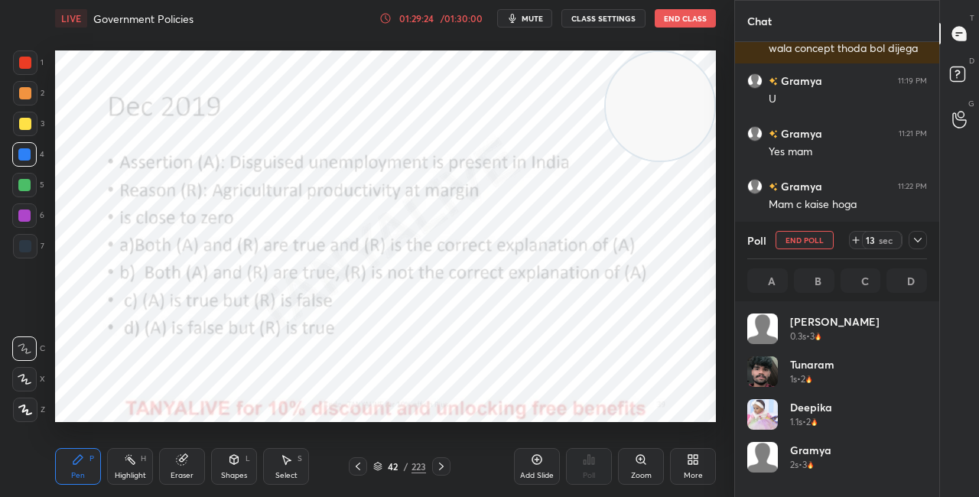
scroll to position [179, 175]
click at [234, 463] on icon at bounding box center [234, 461] width 0 height 5
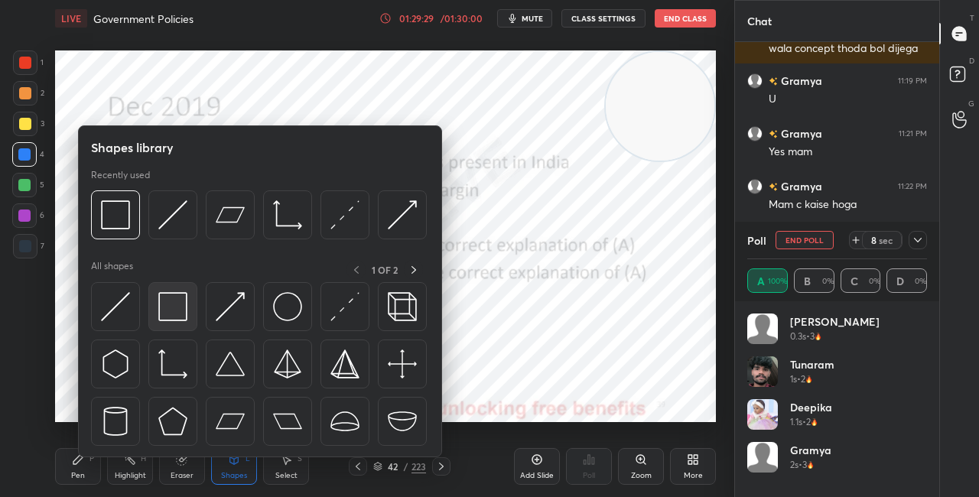
click at [171, 320] on img at bounding box center [172, 306] width 29 height 29
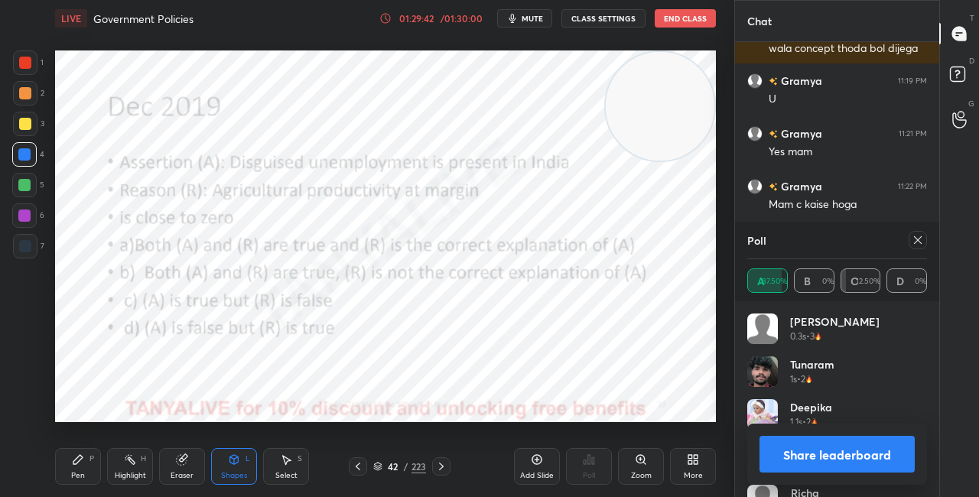
click at [802, 445] on button "Share leaderboard" at bounding box center [836, 454] width 155 height 37
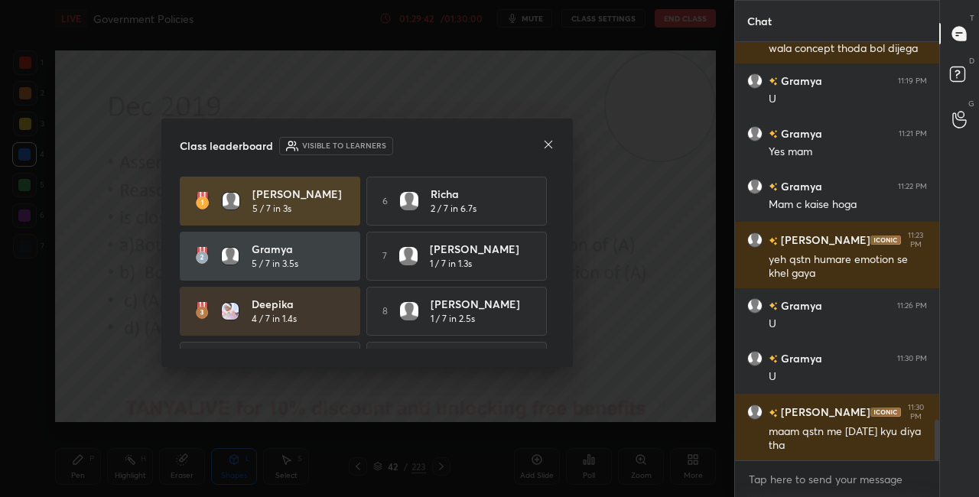
scroll to position [5, 5]
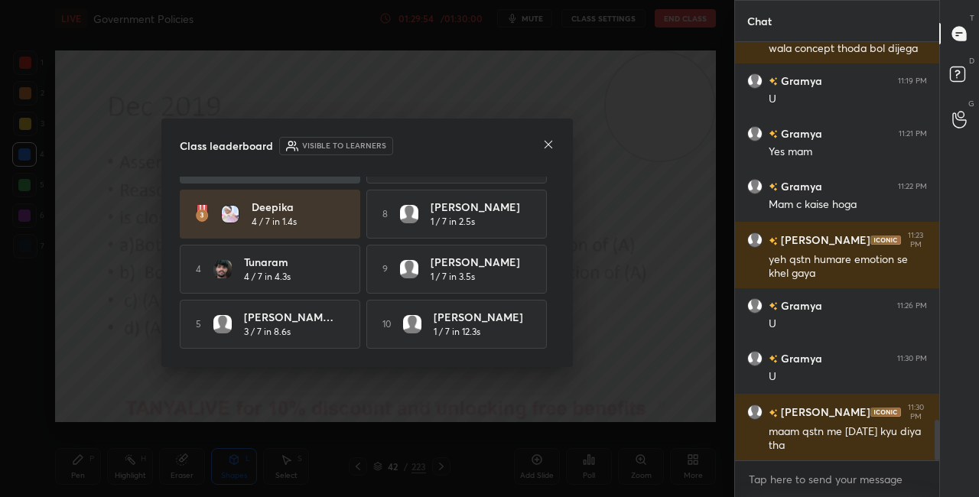
click at [545, 142] on icon at bounding box center [548, 145] width 8 height 8
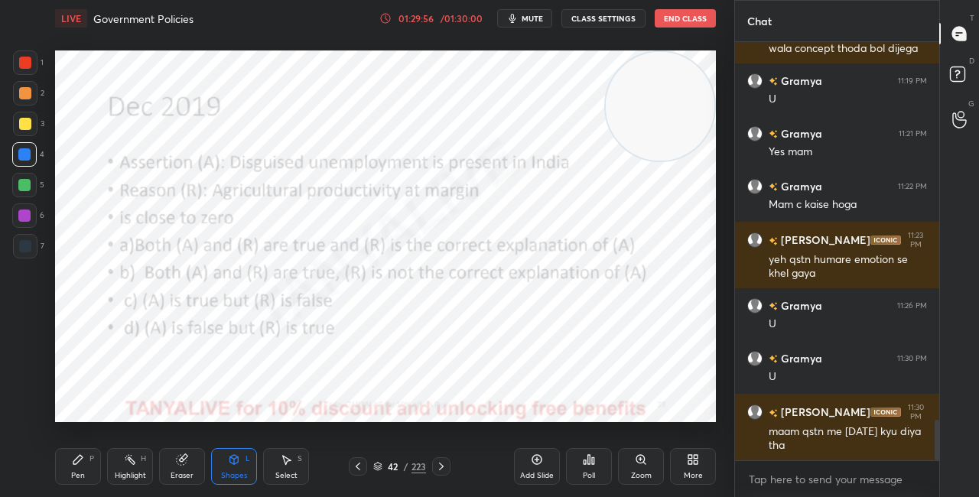
click at [376, 465] on icon at bounding box center [377, 466] width 9 height 9
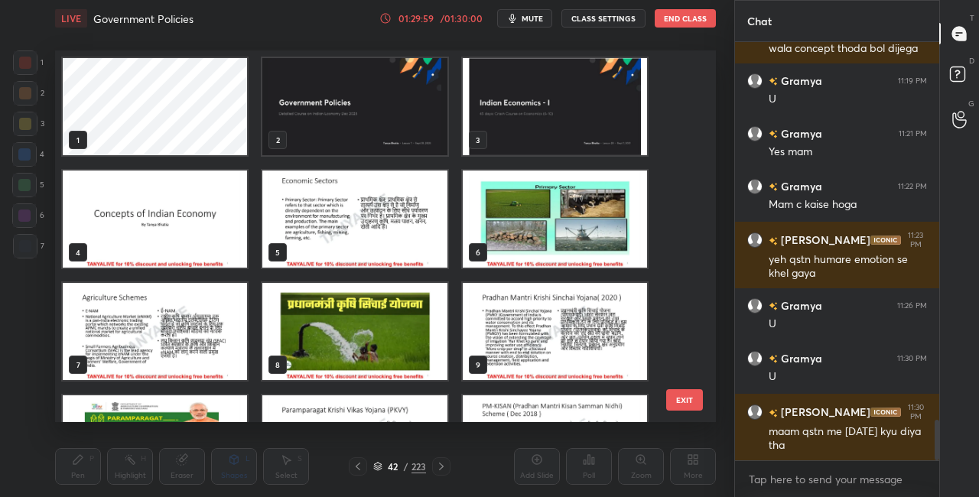
click at [410, 109] on img "grid" at bounding box center [354, 106] width 184 height 97
click at [411, 110] on img "grid" at bounding box center [354, 106] width 184 height 97
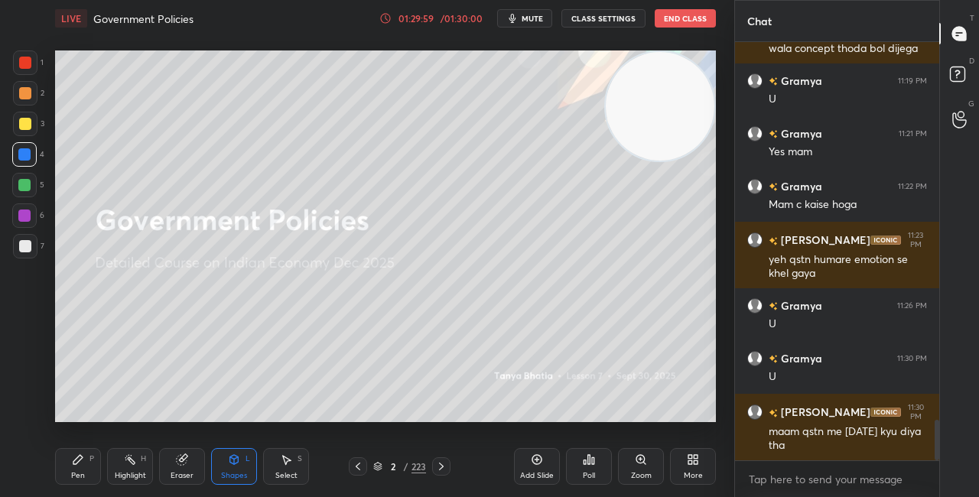
click at [412, 110] on img "grid" at bounding box center [354, 106] width 184 height 97
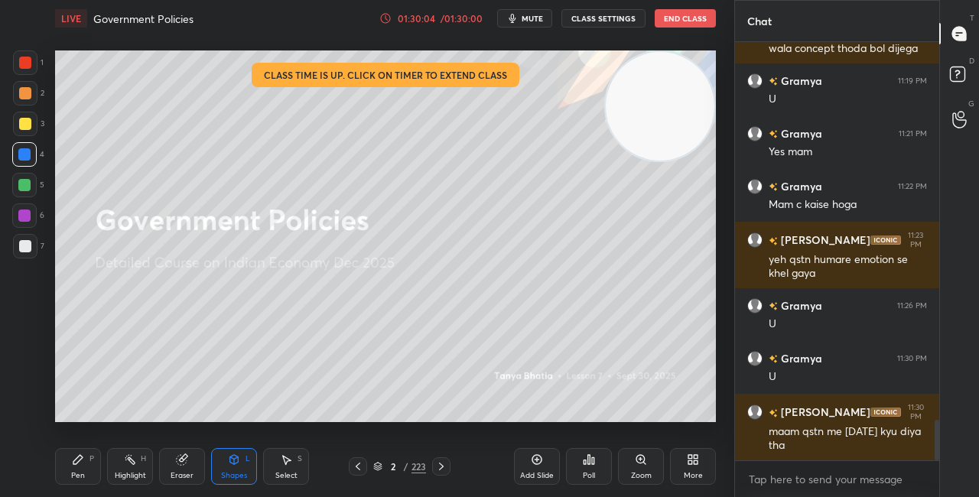
click at [684, 20] on button "End Class" at bounding box center [685, 18] width 61 height 18
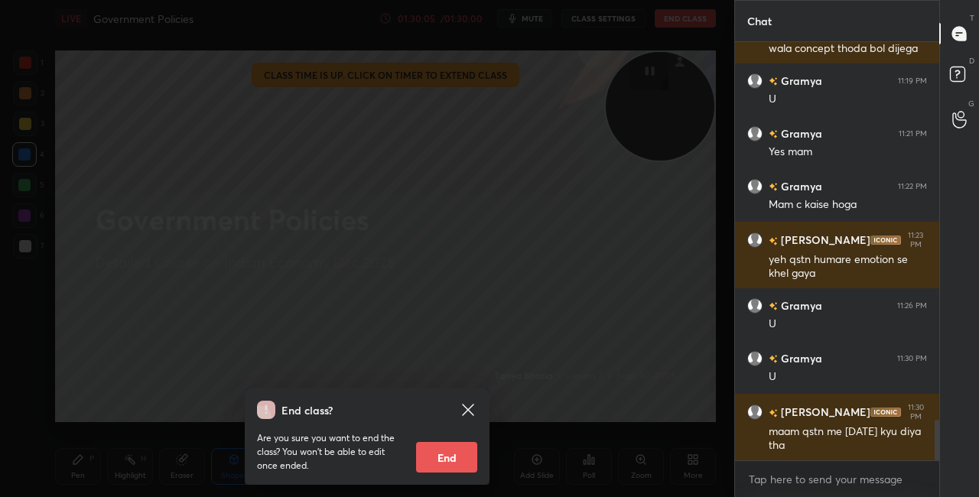
click at [454, 463] on button "End" at bounding box center [446, 457] width 61 height 31
type textarea "x"
